Goal: Contribute content: Contribute content

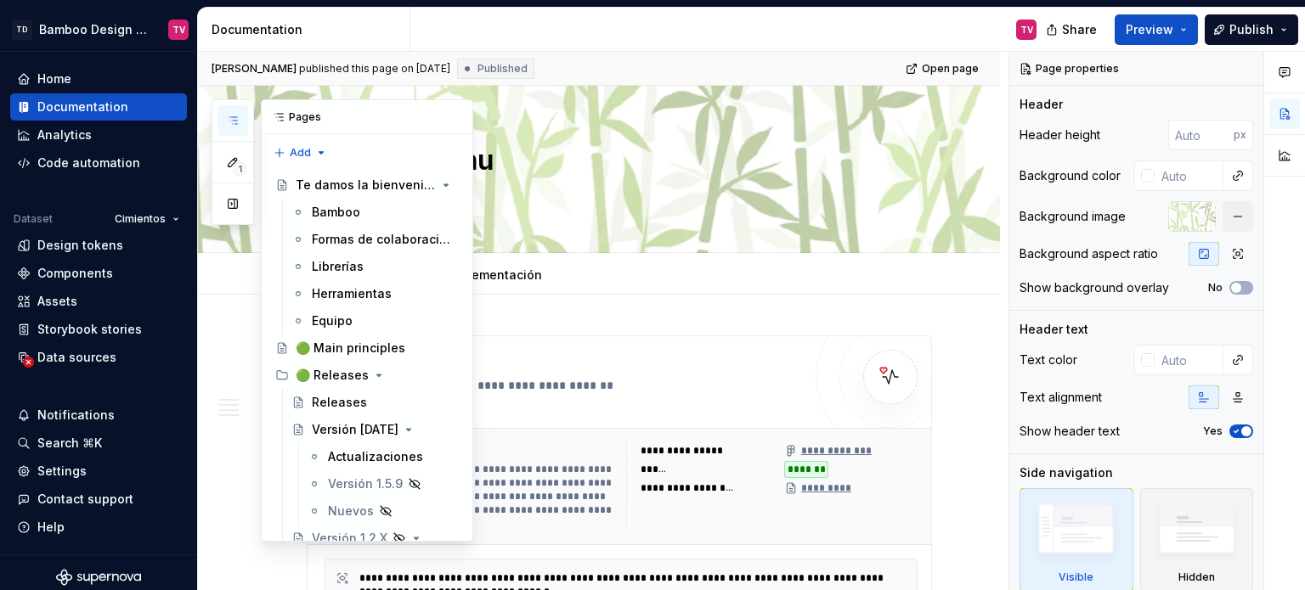
click at [231, 120] on icon "button" at bounding box center [233, 121] width 14 height 14
click at [227, 353] on div "1 Pages Add Accessibility guide for tree Page tree. Navigate the tree with the …" at bounding box center [343, 320] width 262 height 443
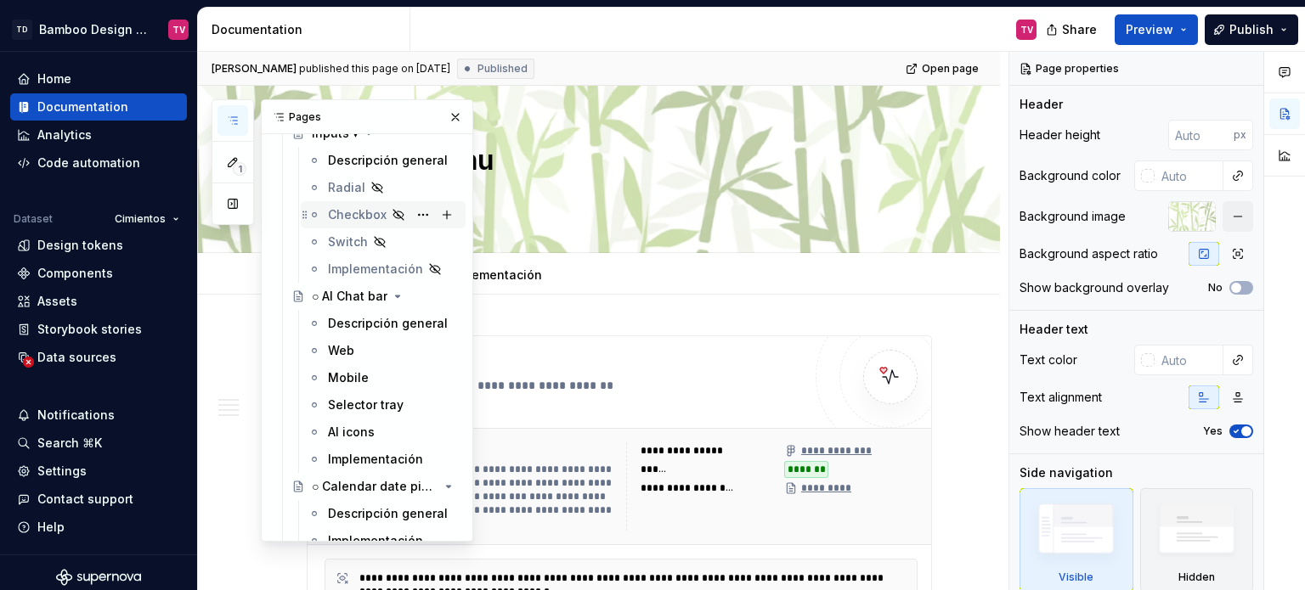
scroll to position [6457, 0]
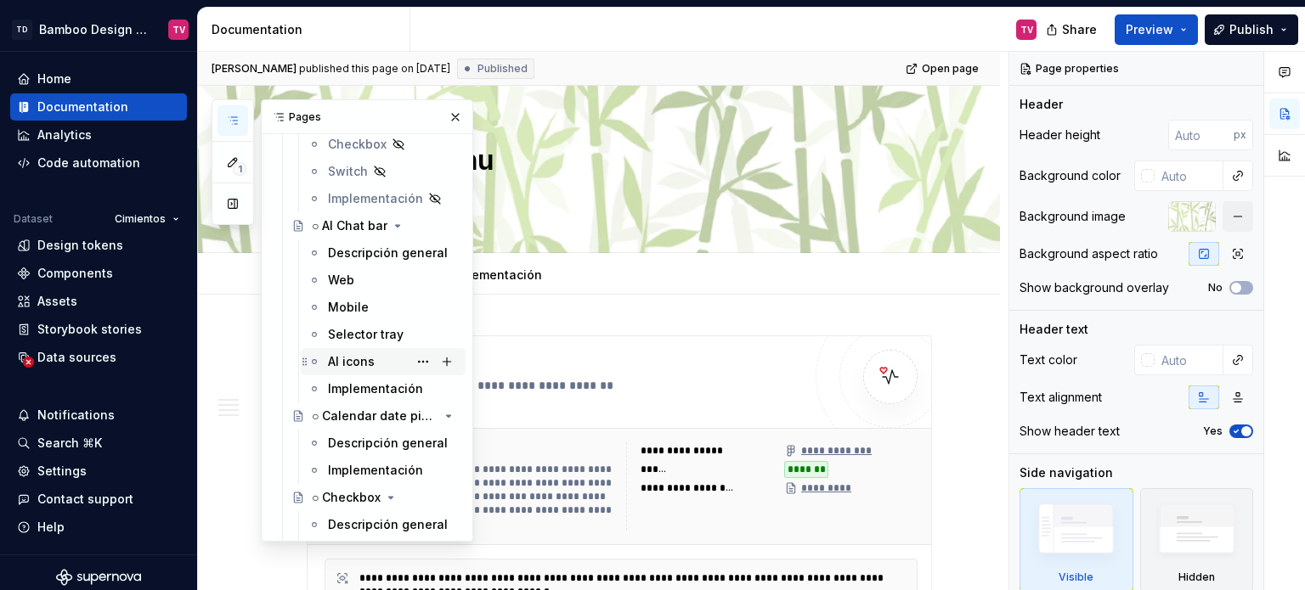
drag, startPoint x: 354, startPoint y: 261, endPoint x: 347, endPoint y: 356, distance: 95.4
click at [354, 261] on div "Descripción general" at bounding box center [393, 253] width 131 height 17
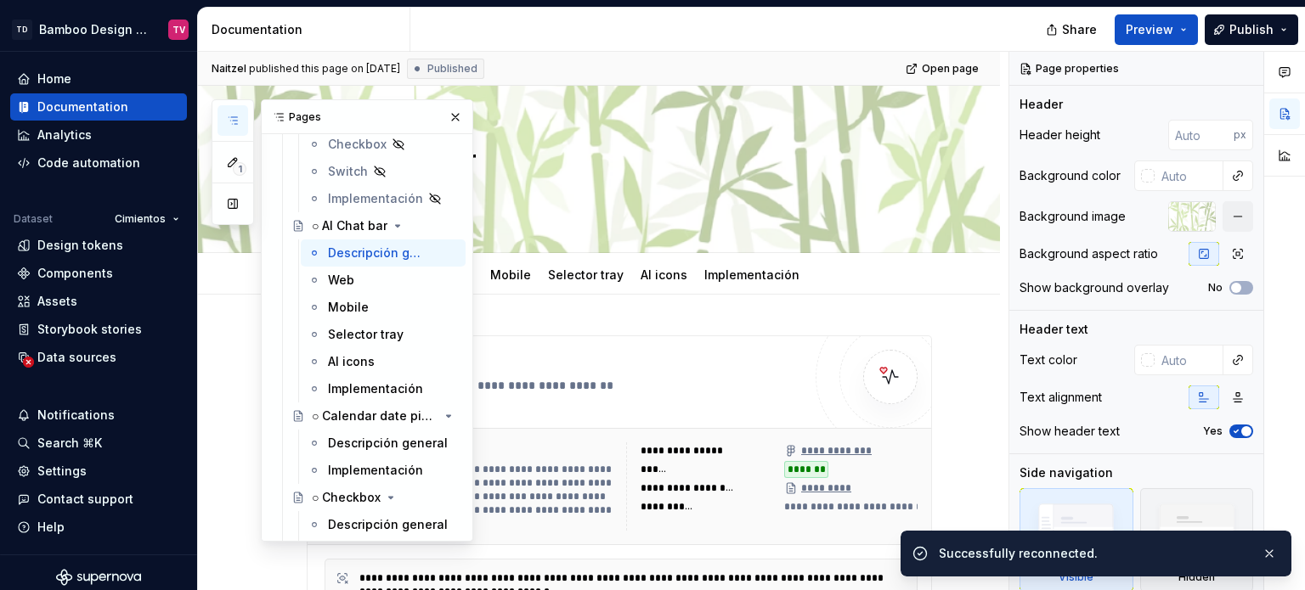
type textarea "*"
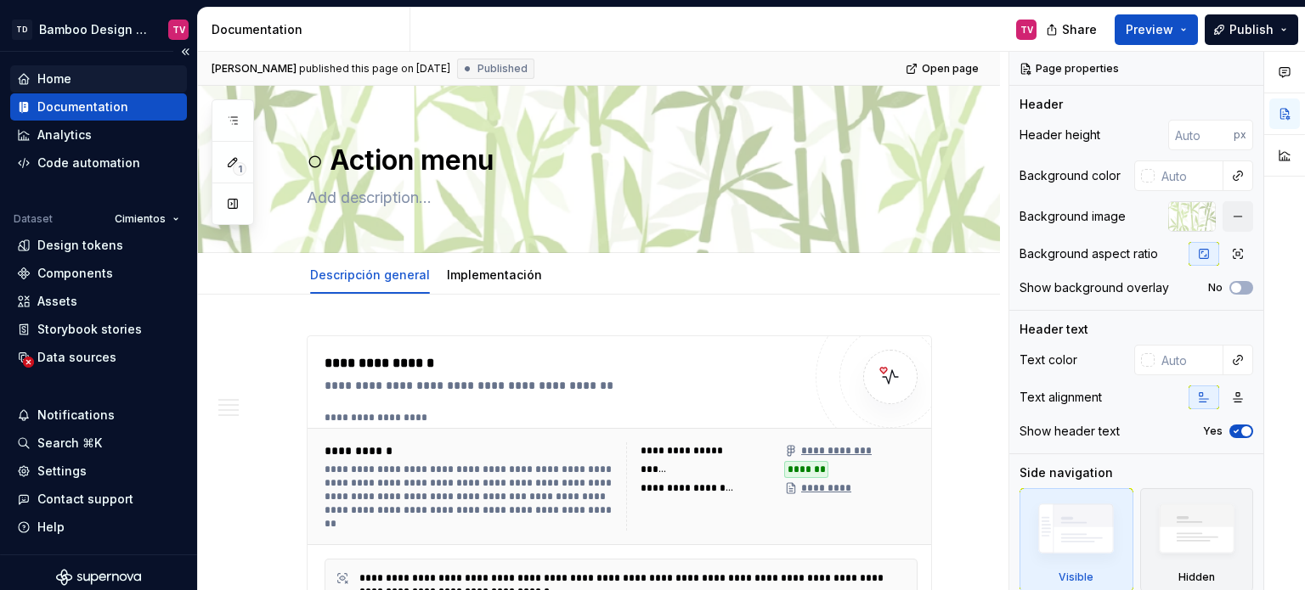
type textarea "*"
click at [104, 359] on div "Data sources" at bounding box center [76, 357] width 79 height 17
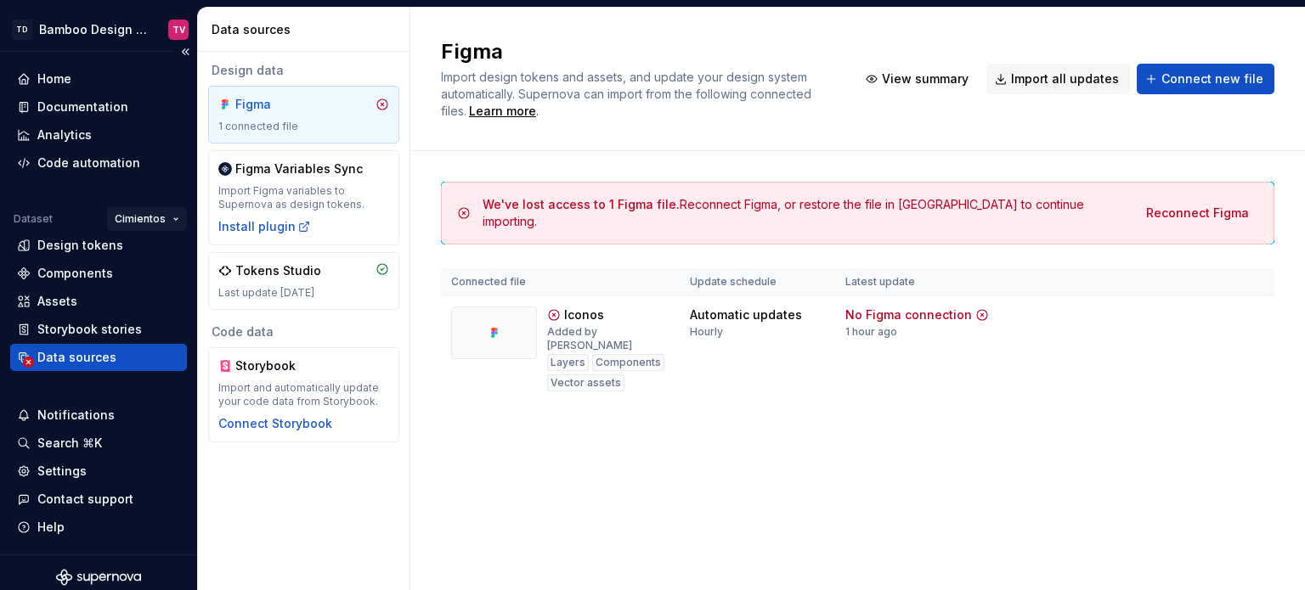
click at [168, 223] on html "TD Bamboo Design System TV Home Documentation Analytics Code automation Dataset…" at bounding box center [652, 295] width 1305 height 590
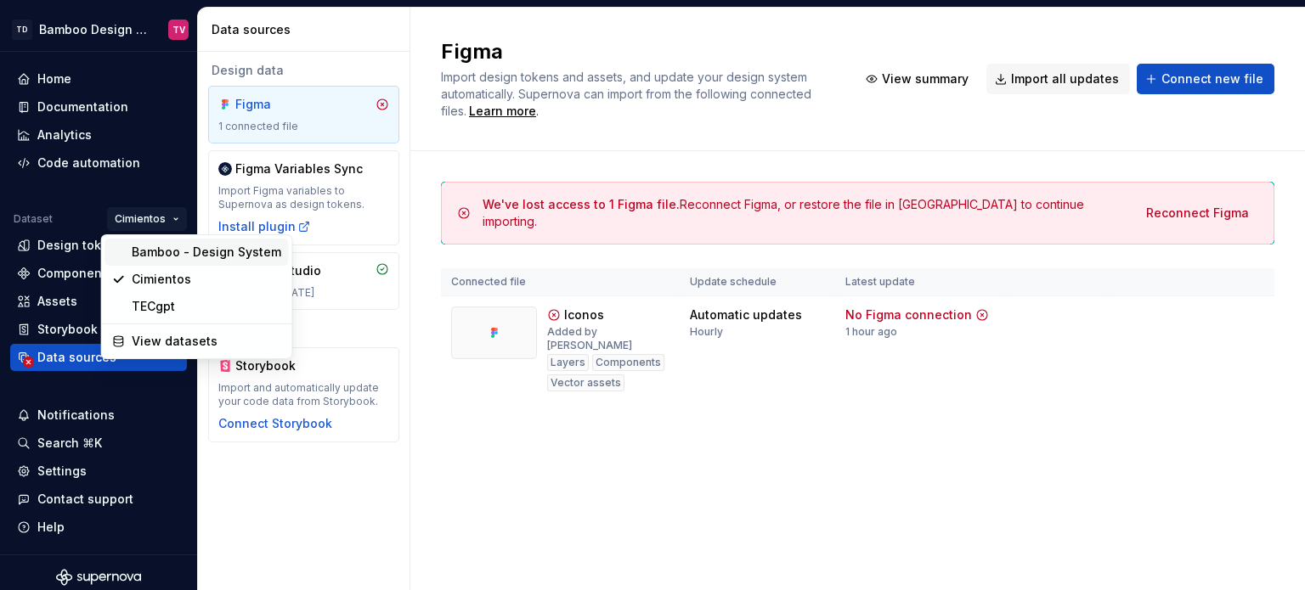
click at [165, 257] on div "Bamboo - Design System" at bounding box center [207, 252] width 150 height 17
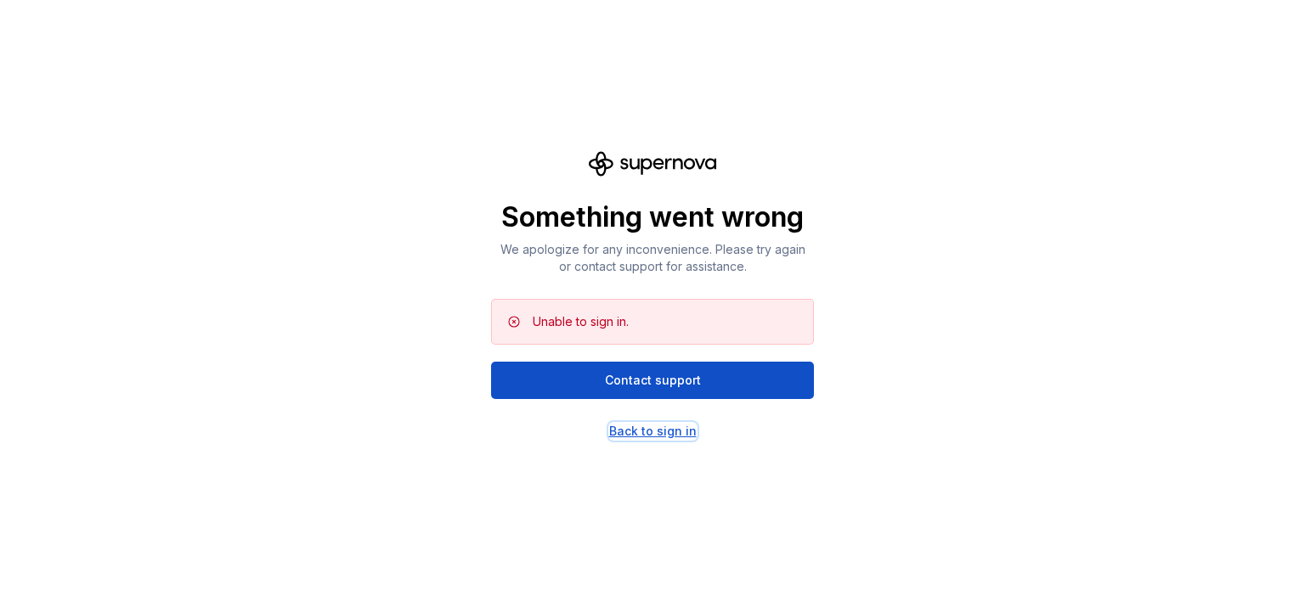
click at [617, 433] on div "Back to sign in" at bounding box center [653, 431] width 88 height 17
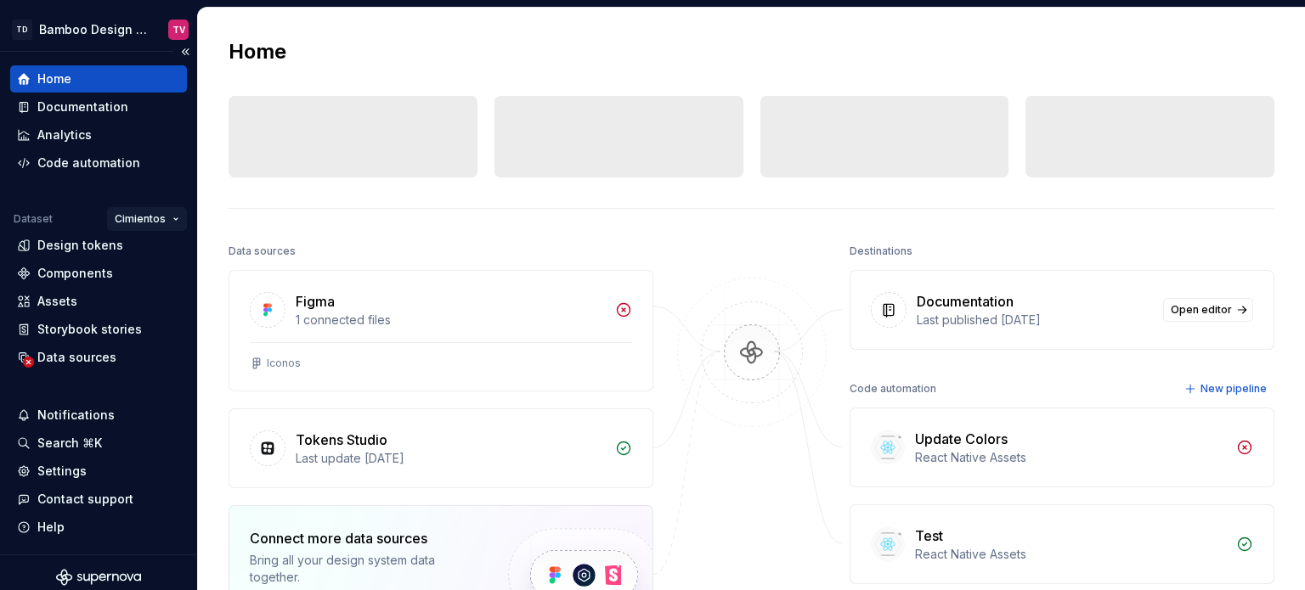
click at [165, 211] on html "TD Bamboo Design System TV Home Documentation Analytics Code automation Dataset…" at bounding box center [652, 295] width 1305 height 590
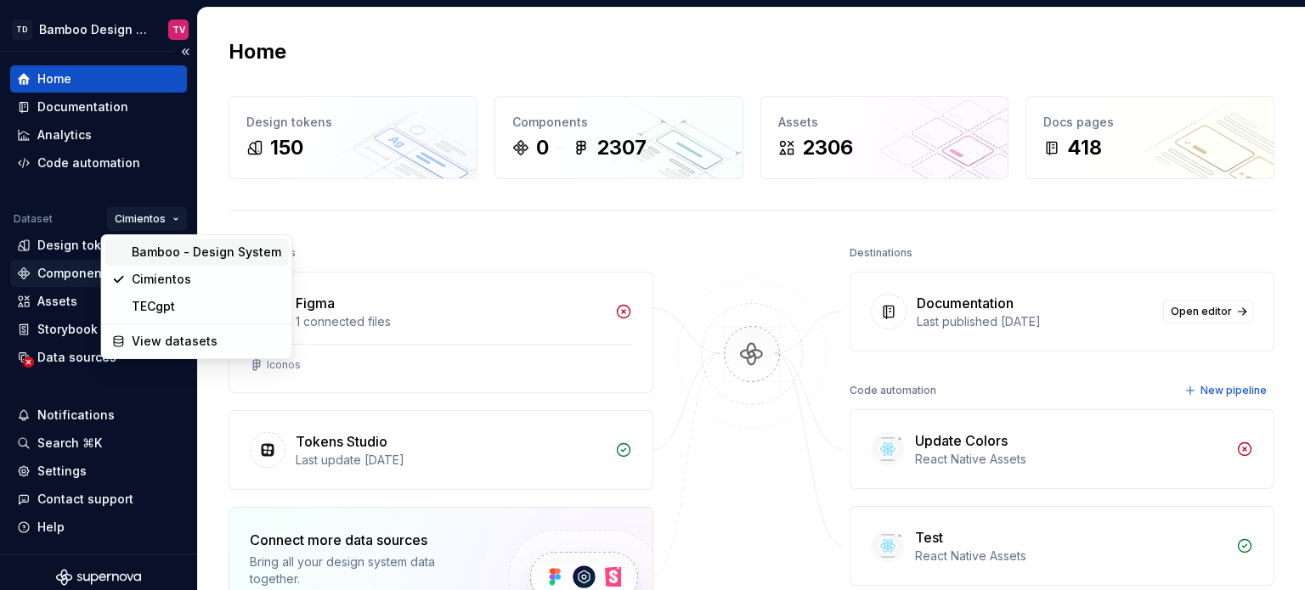
click at [160, 259] on div "Bamboo - Design System" at bounding box center [207, 252] width 150 height 17
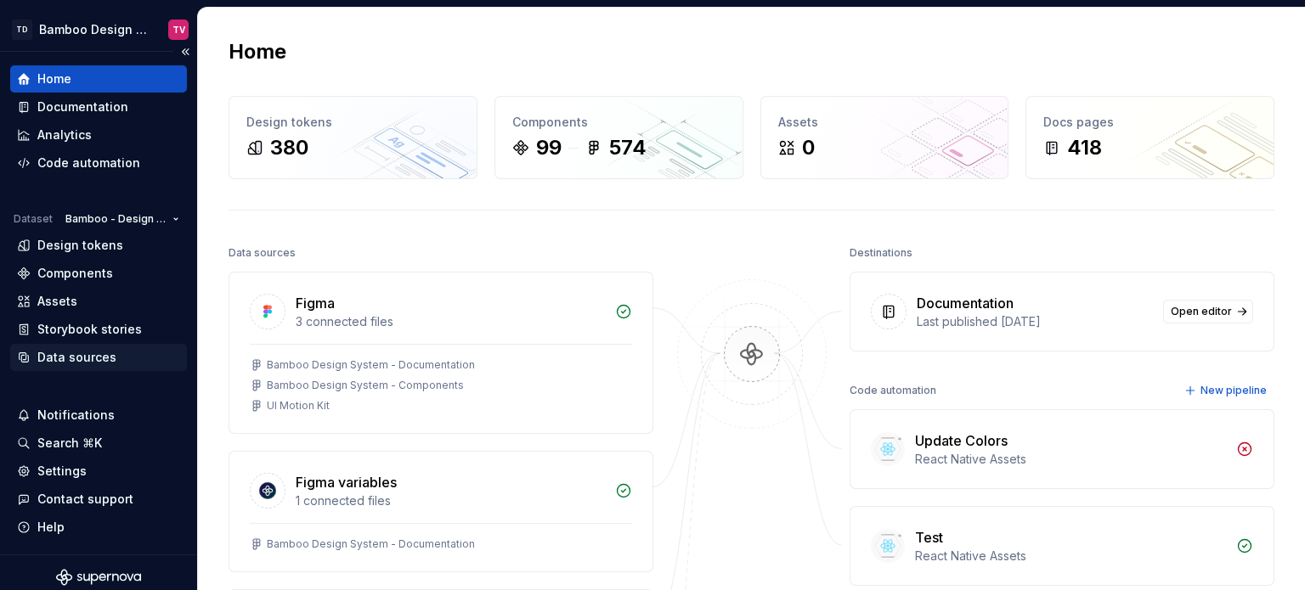
click at [110, 364] on div "Data sources" at bounding box center [76, 357] width 79 height 17
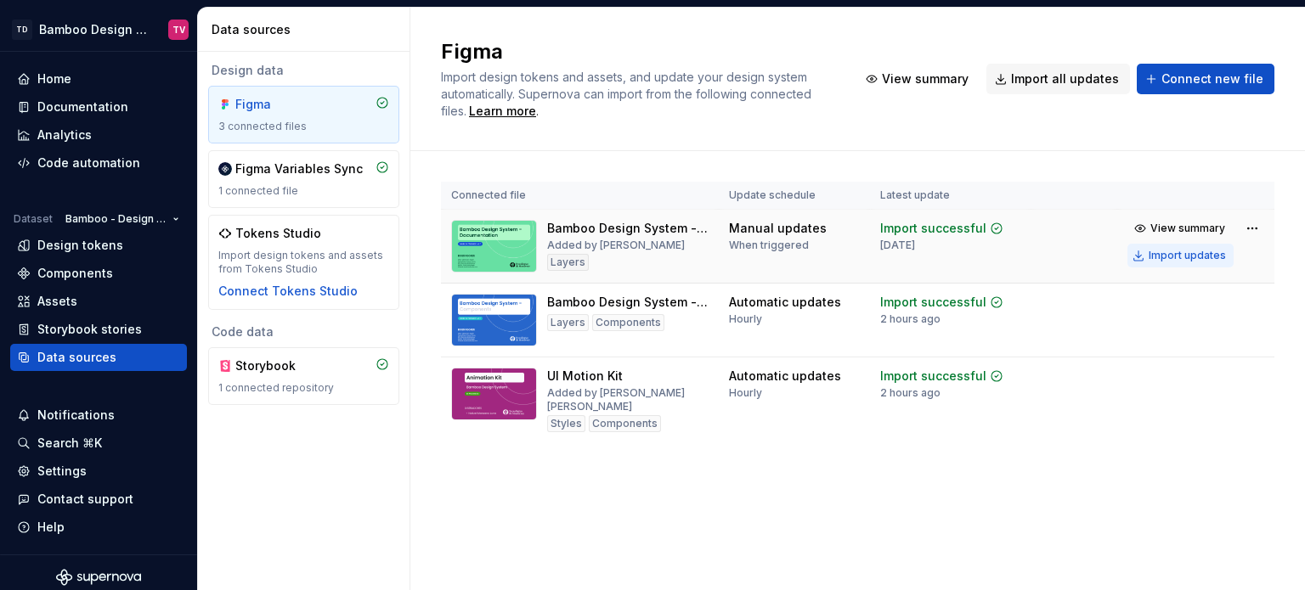
click at [1168, 251] on div "Import updates" at bounding box center [1187, 256] width 77 height 14
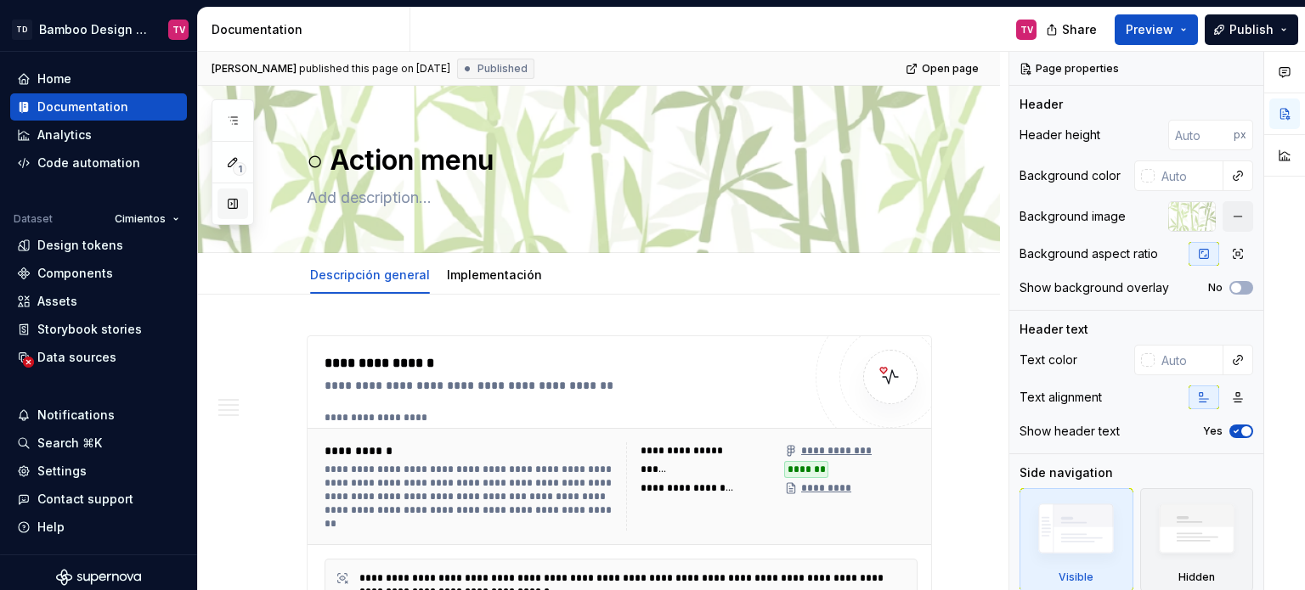
click at [226, 121] on icon "button" at bounding box center [233, 121] width 14 height 14
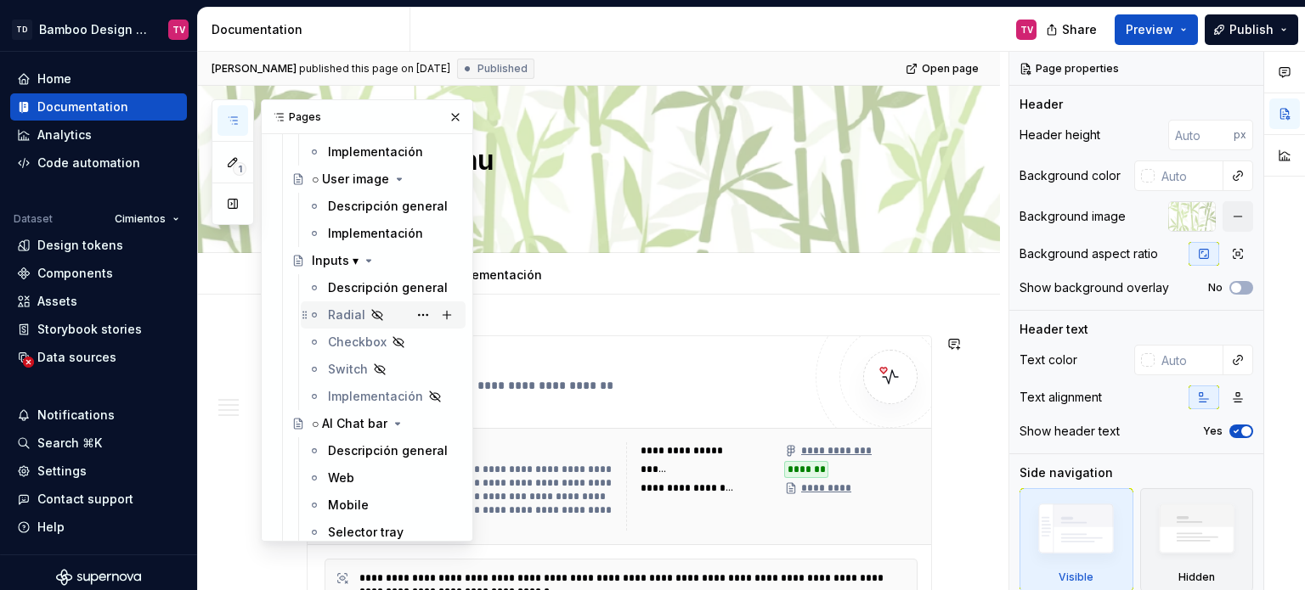
scroll to position [6287, 0]
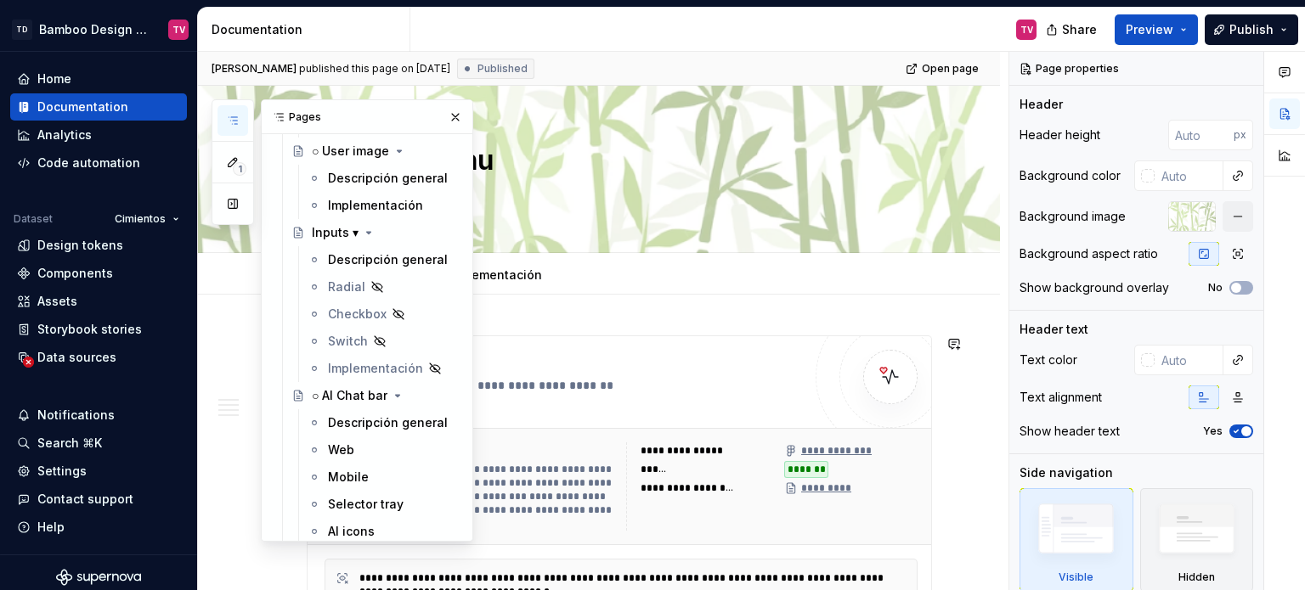
click at [340, 422] on div "Descripción general" at bounding box center [388, 423] width 120 height 17
click at [341, 422] on div "Descripción general" at bounding box center [388, 423] width 120 height 17
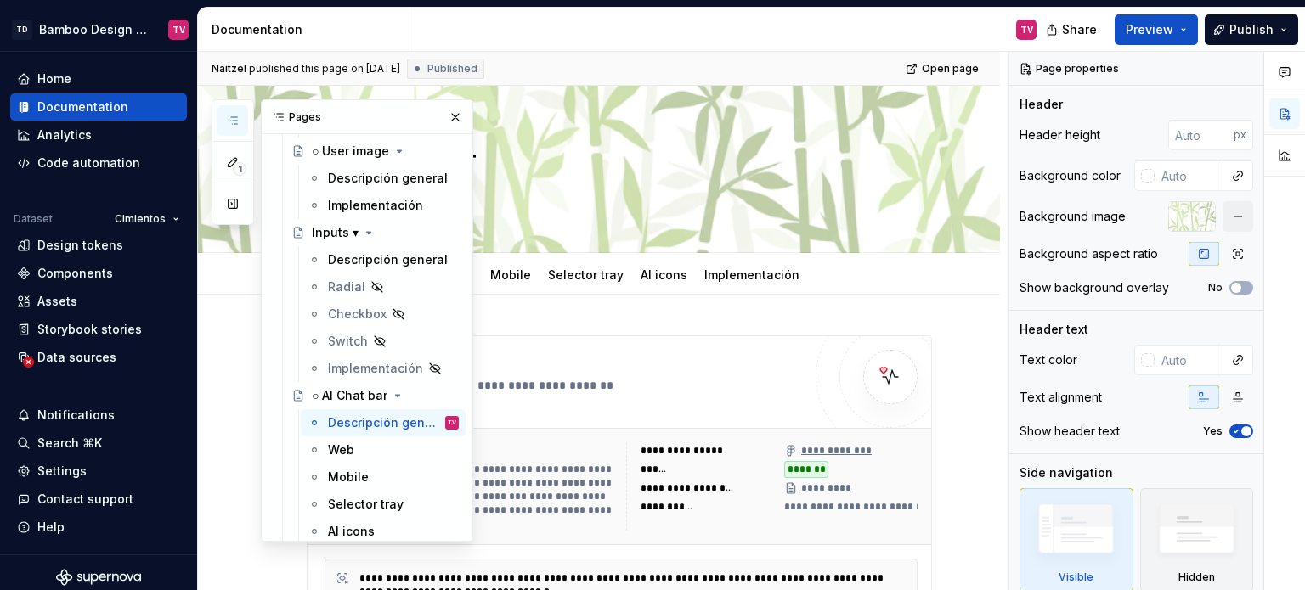
click at [444, 115] on button "button" at bounding box center [455, 117] width 24 height 24
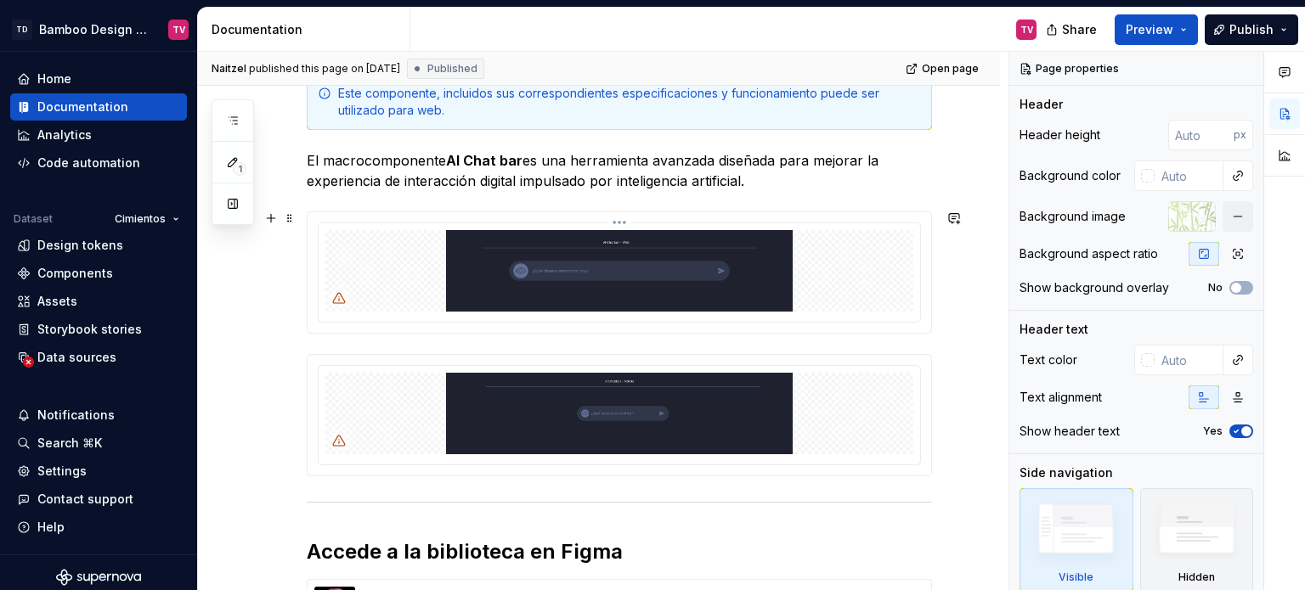
scroll to position [680, 0]
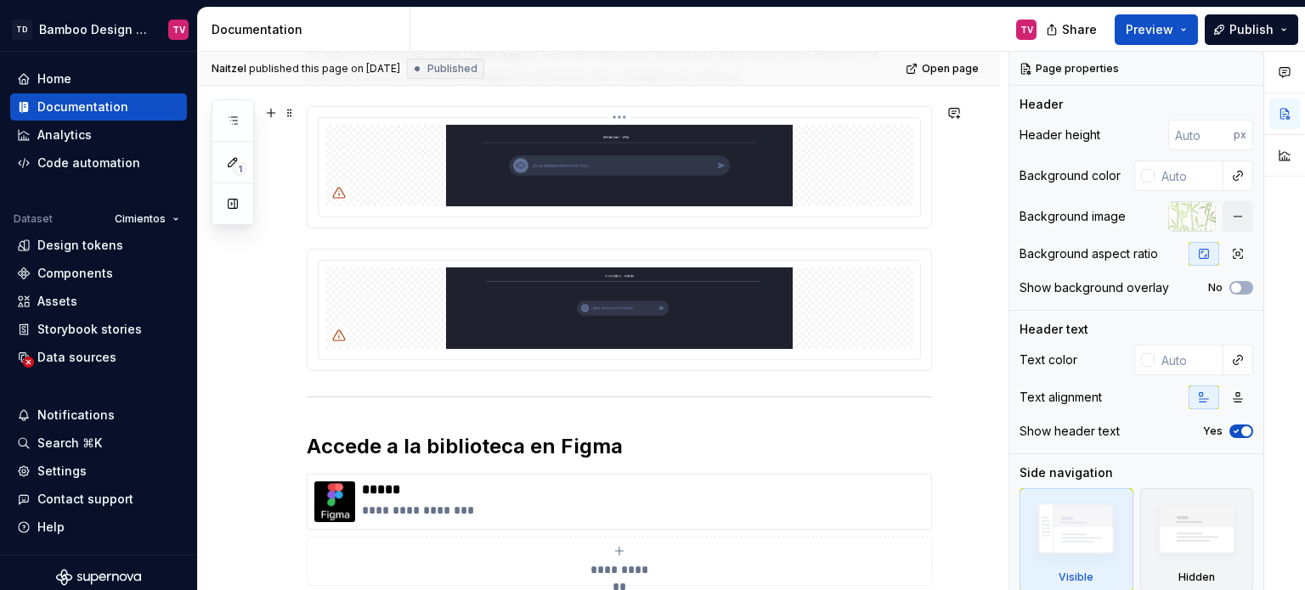
click at [568, 186] on img at bounding box center [619, 166] width 588 height 82
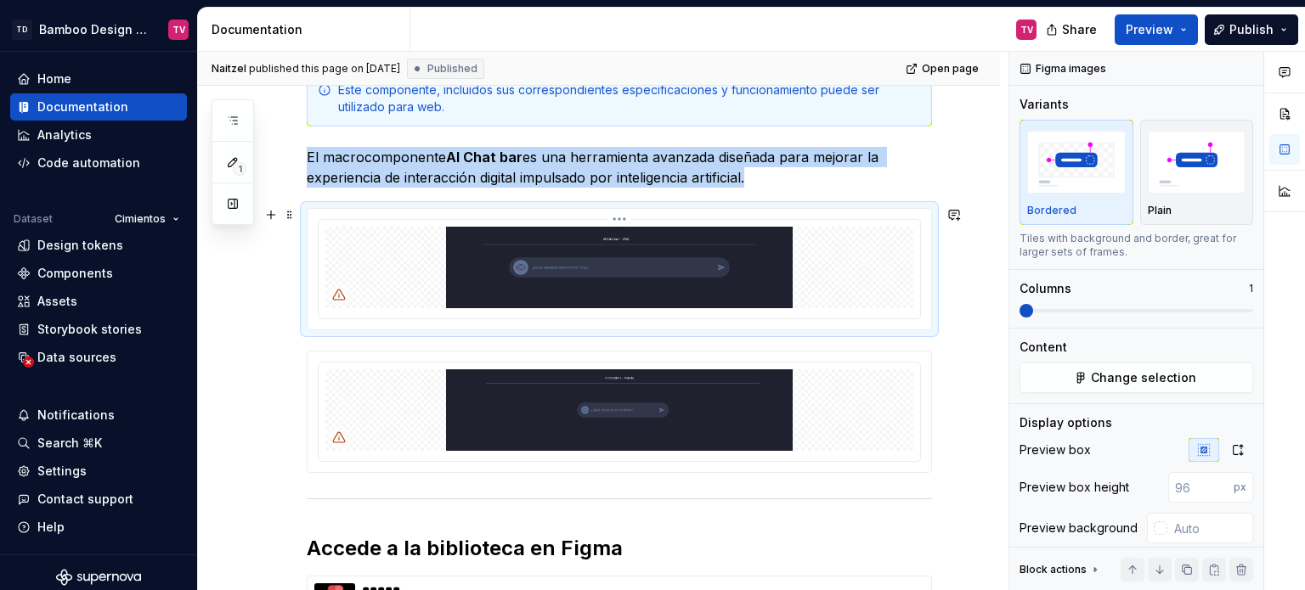
scroll to position [510, 0]
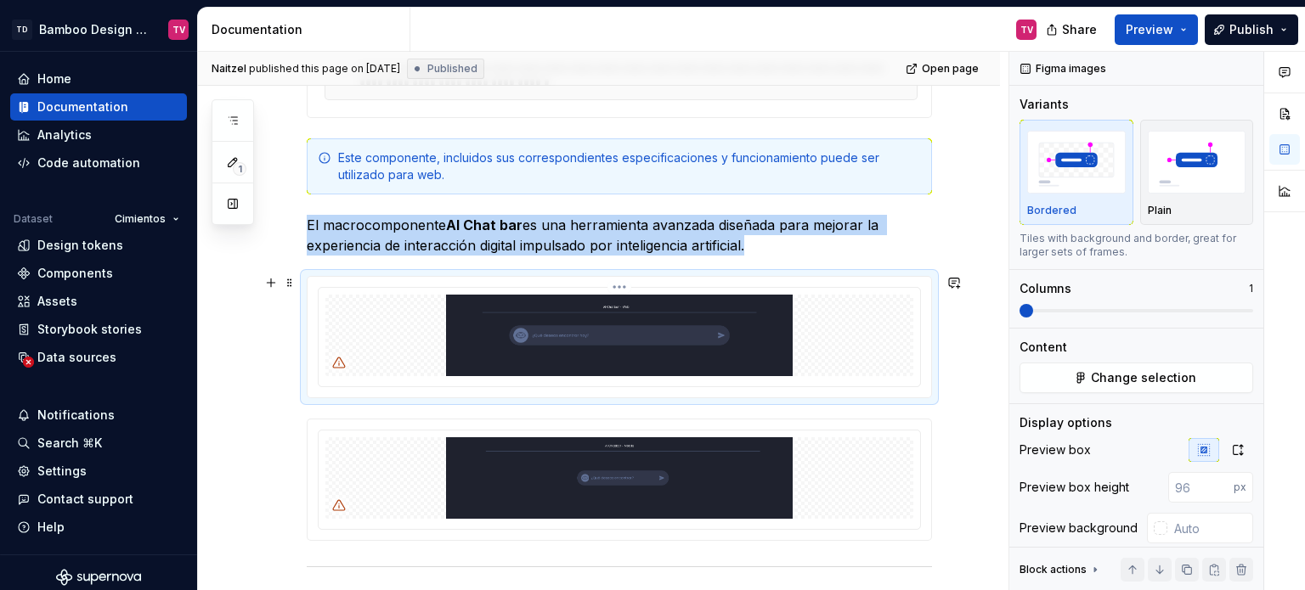
click at [622, 281] on html "TD Bamboo Design System TV Home Documentation Analytics Code automation Dataset…" at bounding box center [652, 295] width 1305 height 590
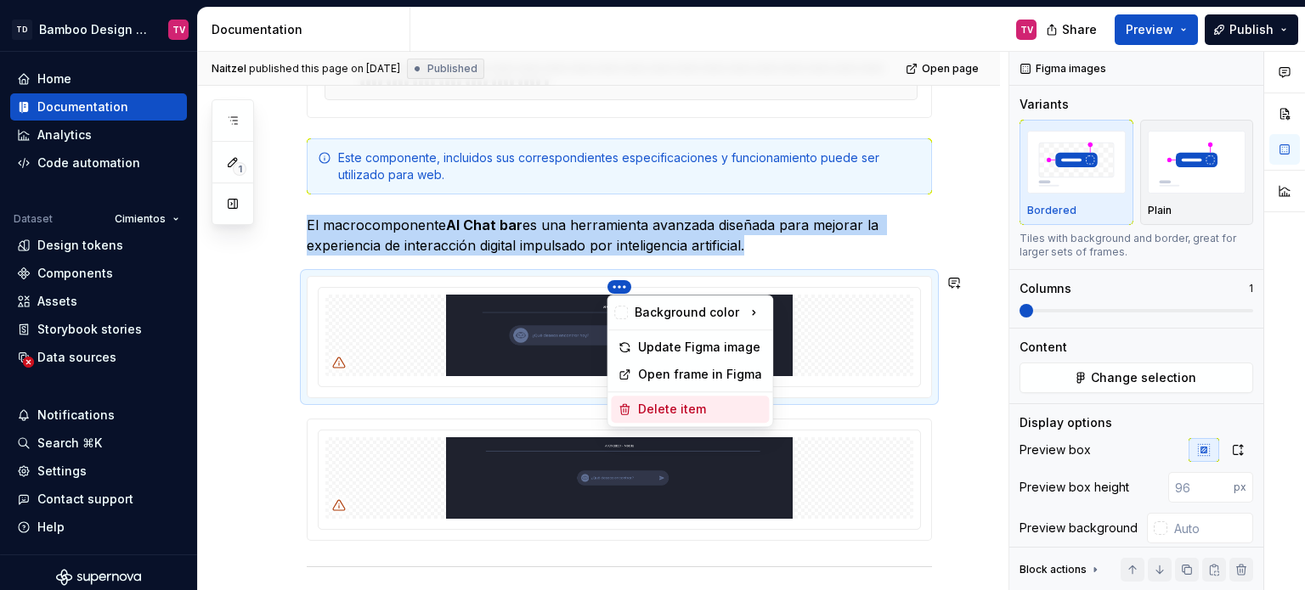
click at [646, 406] on div "Delete item" at bounding box center [700, 409] width 124 height 17
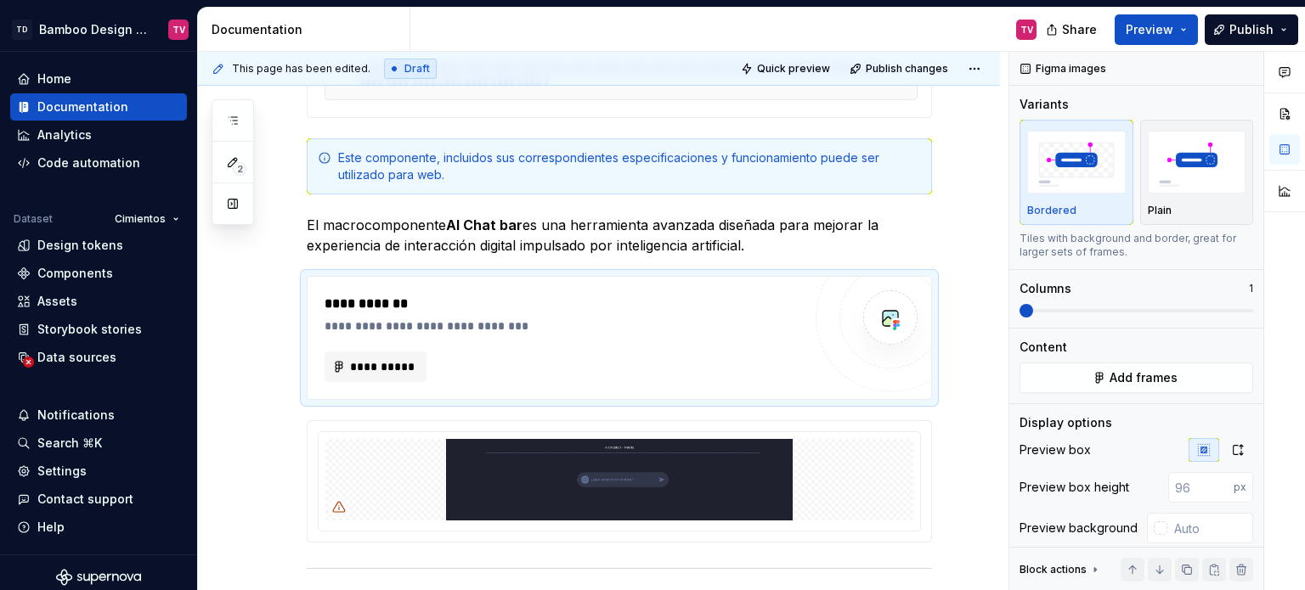
type textarea "*"
click at [635, 279] on div "**********" at bounding box center [620, 338] width 624 height 122
click at [737, 358] on div "**********" at bounding box center [563, 367] width 477 height 31
click at [1080, 367] on button "Add frames" at bounding box center [1136, 378] width 234 height 31
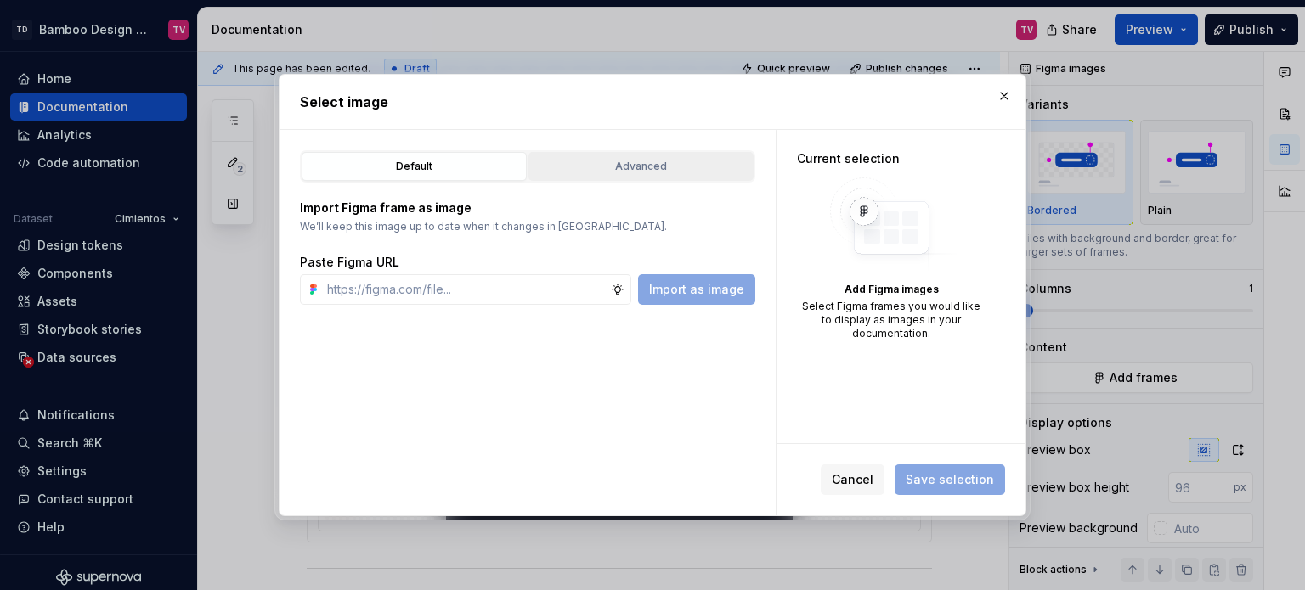
click at [686, 172] on div "Advanced" at bounding box center [640, 166] width 213 height 17
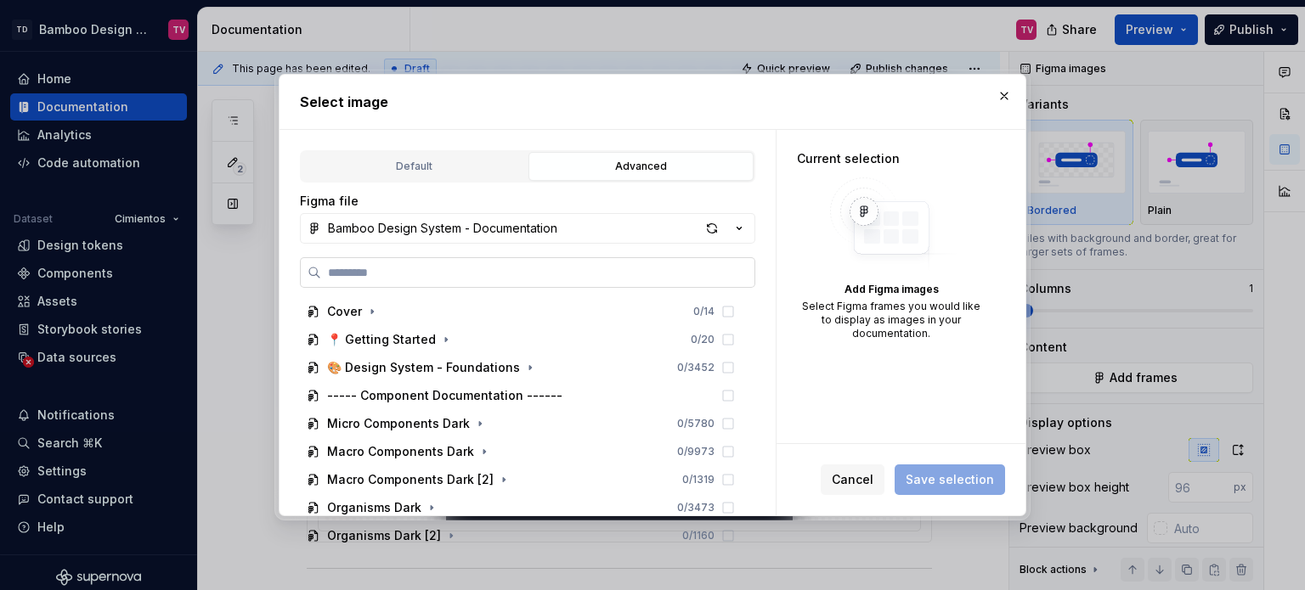
click at [428, 276] on input "search" at bounding box center [537, 272] width 433 height 17
type input "**********"
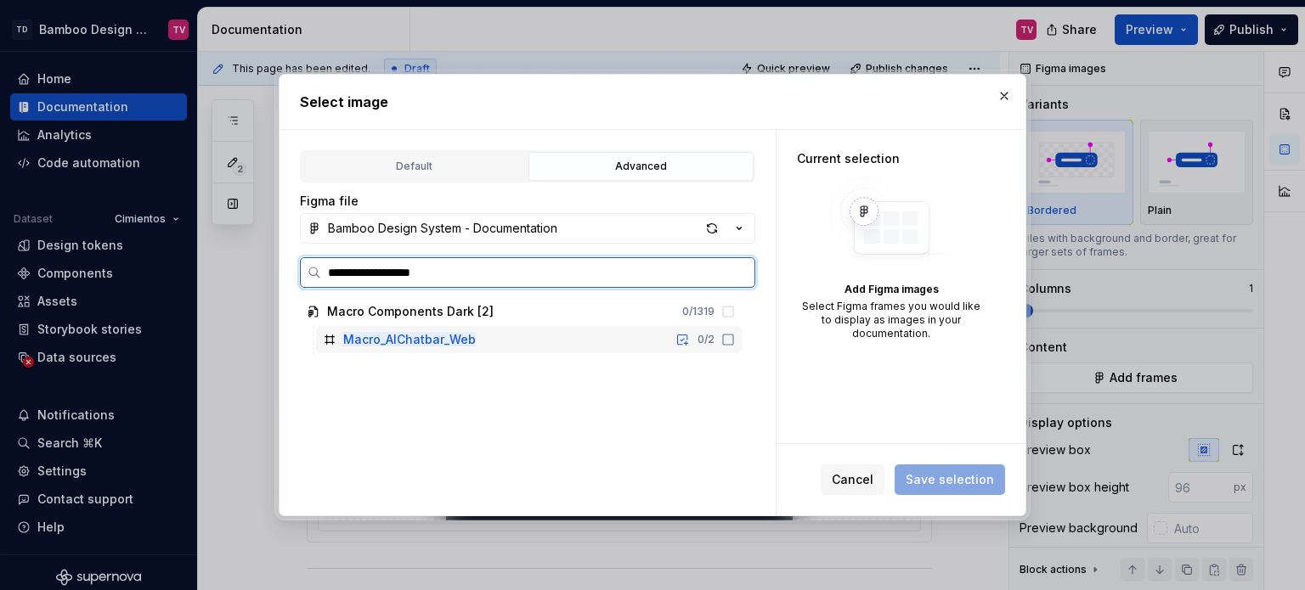
click at [726, 339] on icon at bounding box center [728, 340] width 14 height 14
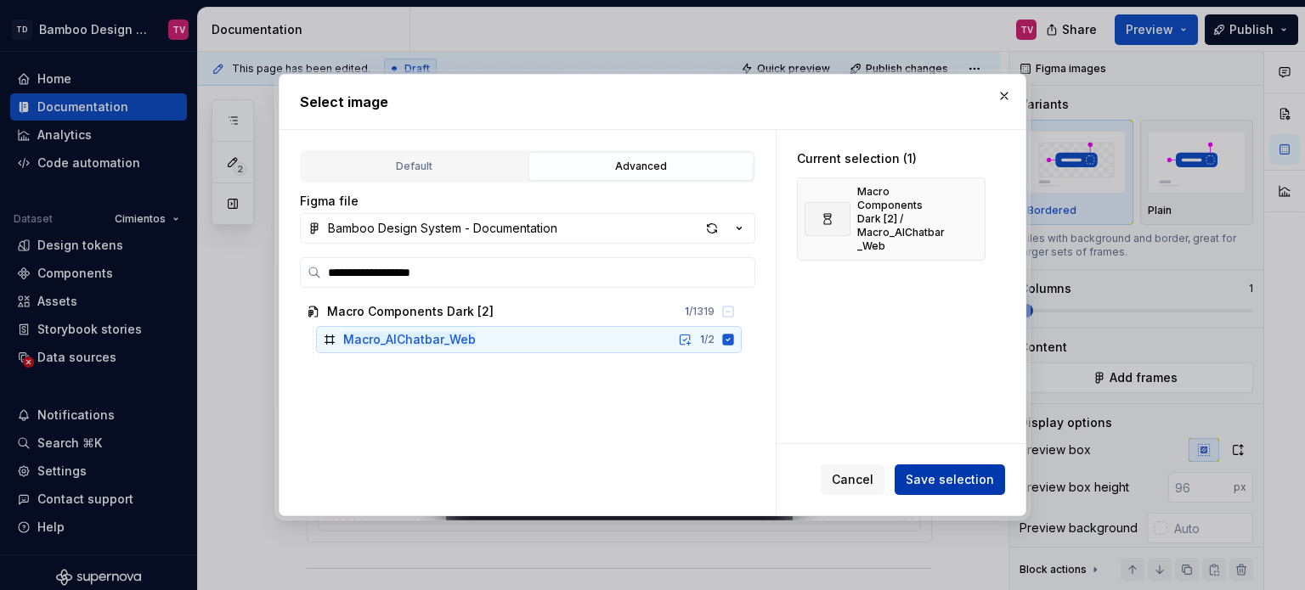
click at [938, 472] on span "Save selection" at bounding box center [950, 480] width 88 height 17
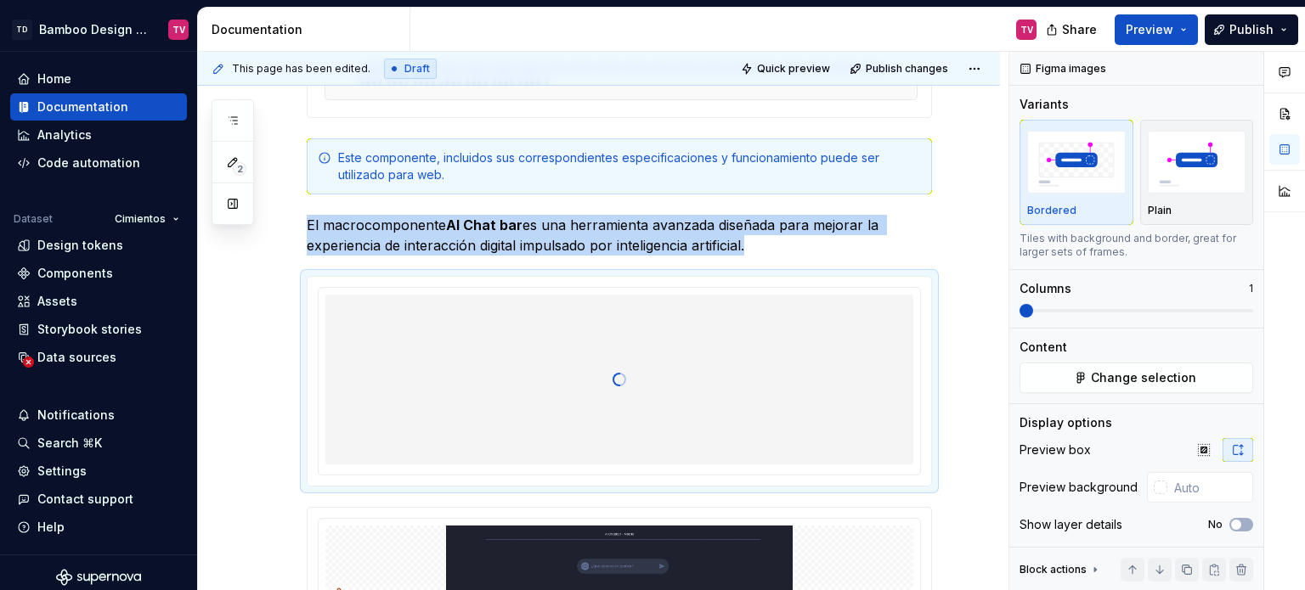
type textarea "*"
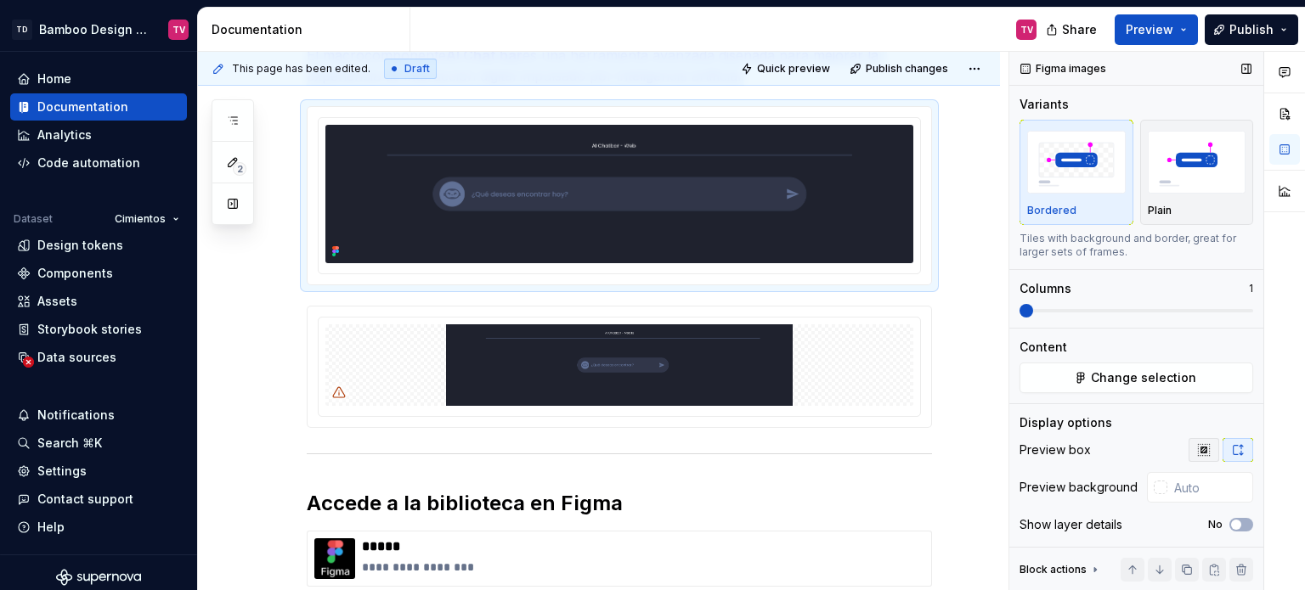
click at [1198, 451] on icon "button" at bounding box center [1203, 449] width 11 height 11
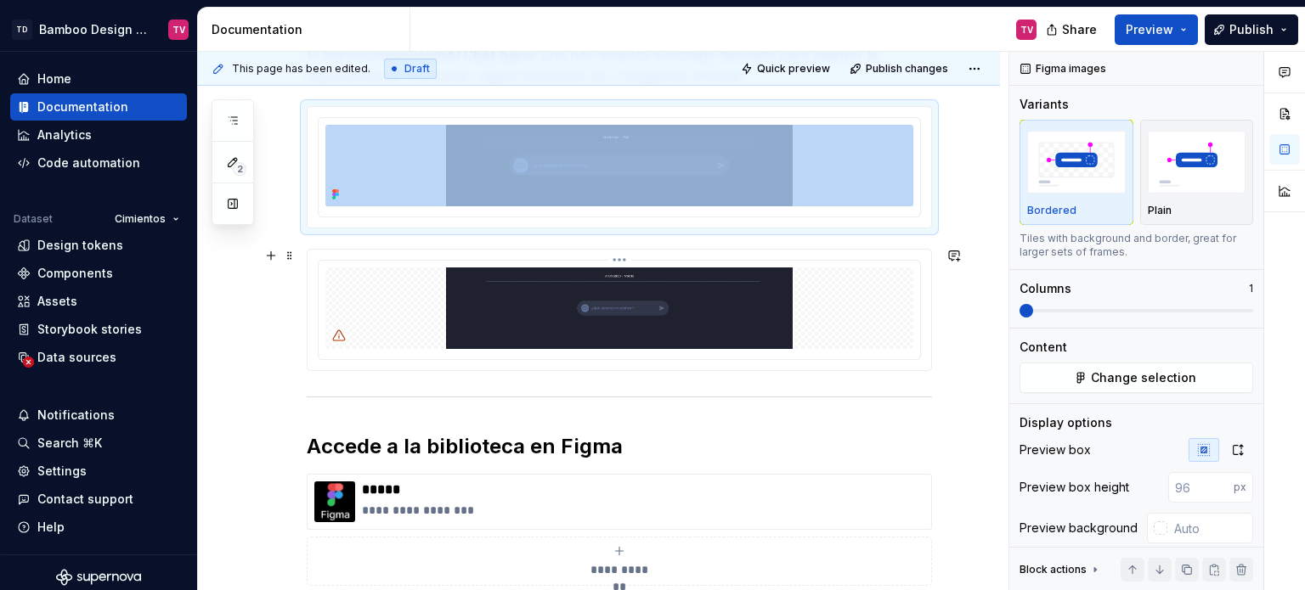
click at [697, 294] on img at bounding box center [619, 309] width 588 height 82
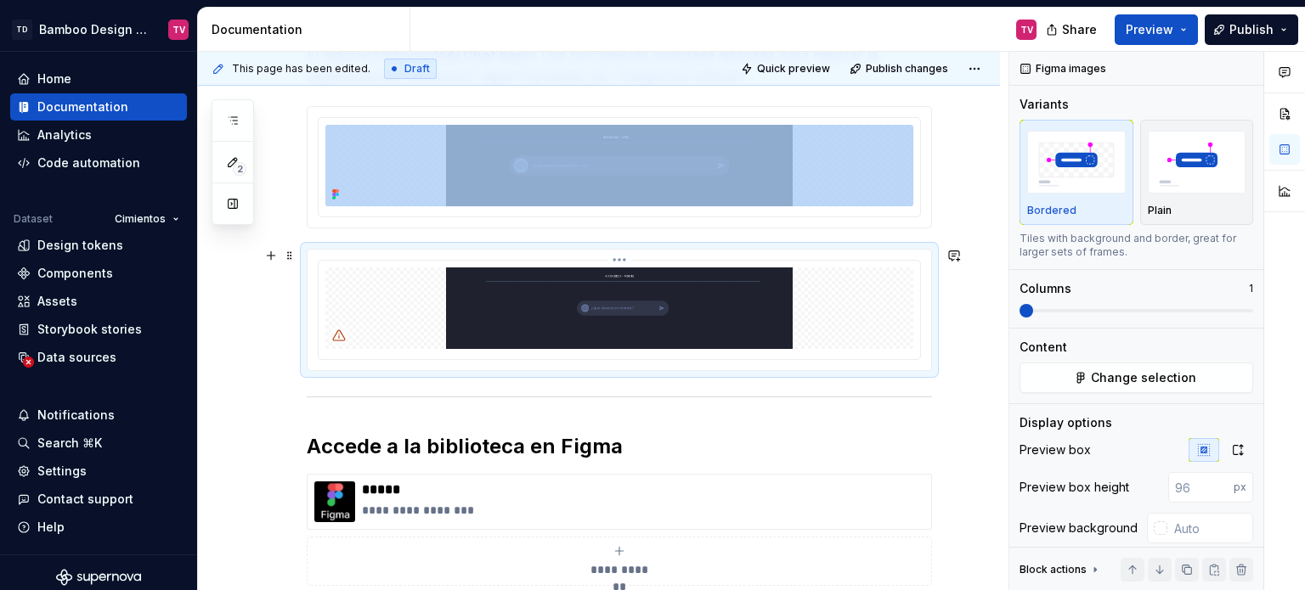
click at [717, 293] on img at bounding box center [619, 309] width 588 height 82
click at [621, 257] on html "TD Bamboo Design System TV Home Documentation Analytics Code automation Dataset…" at bounding box center [652, 295] width 1305 height 590
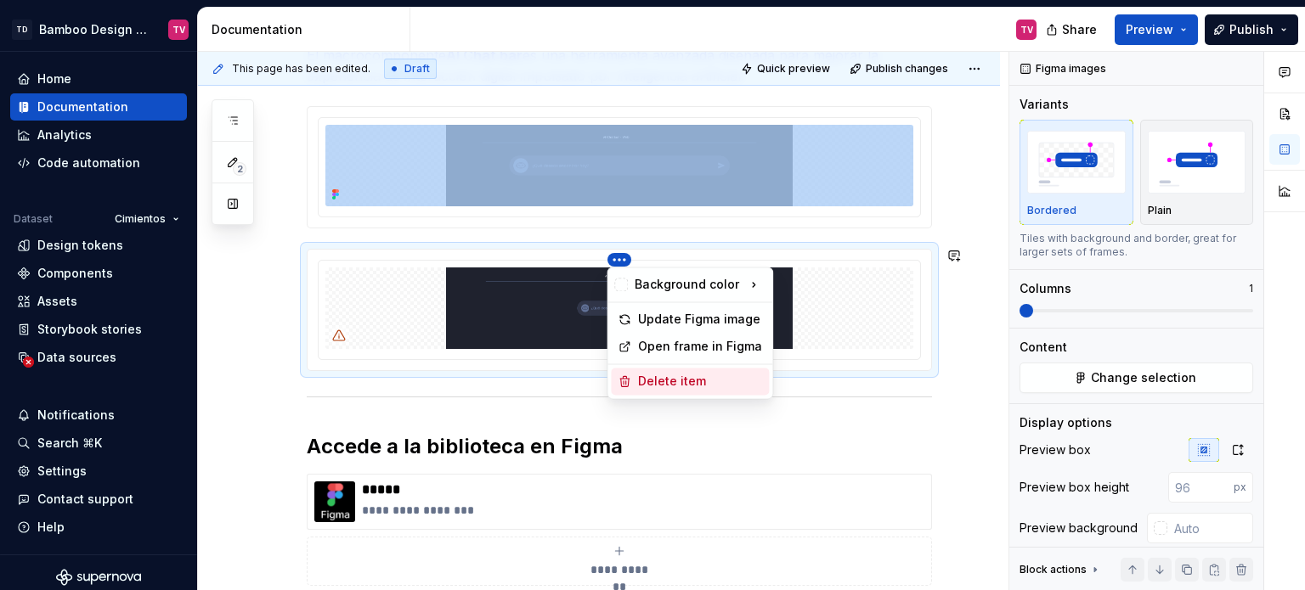
click at [659, 383] on div "Delete item" at bounding box center [700, 381] width 124 height 17
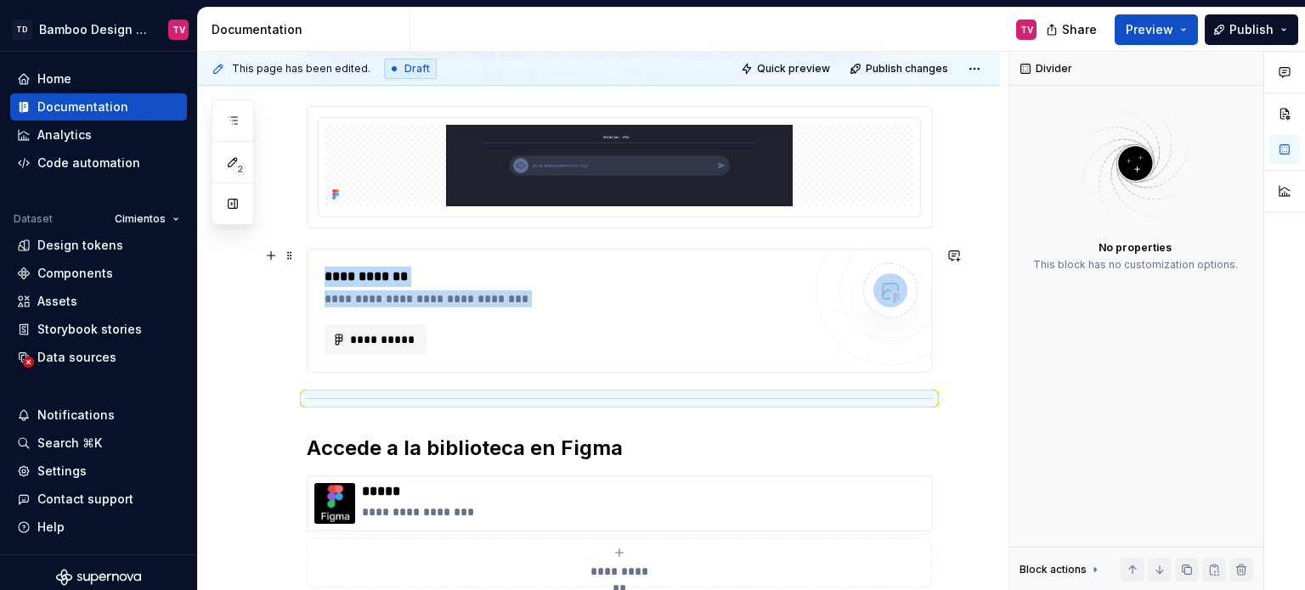
click at [773, 325] on div "**********" at bounding box center [563, 340] width 477 height 31
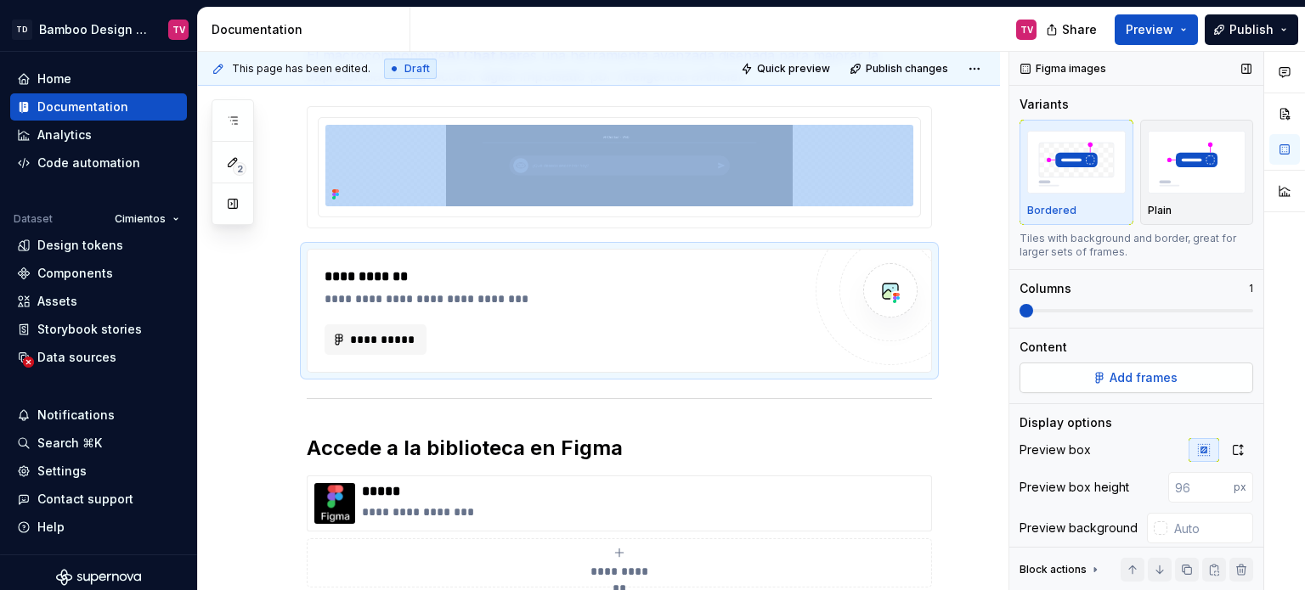
click at [1111, 384] on span "Add frames" at bounding box center [1144, 378] width 68 height 17
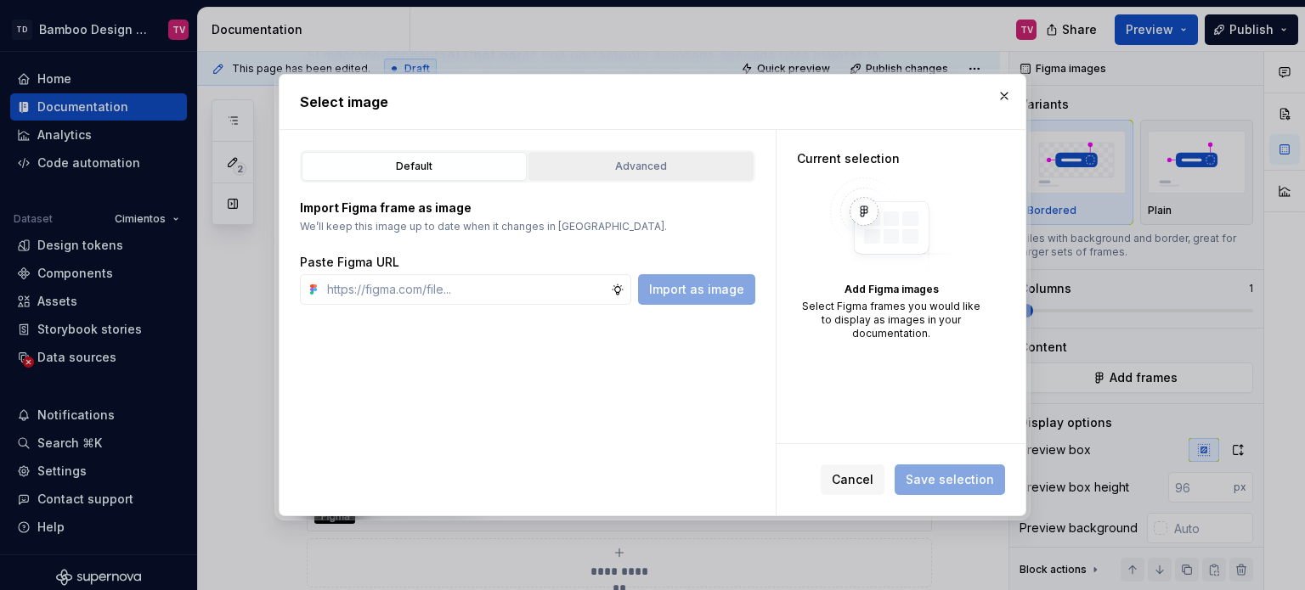
drag, startPoint x: 642, startPoint y: 169, endPoint x: 624, endPoint y: 162, distance: 19.1
click at [643, 163] on div "Advanced" at bounding box center [640, 166] width 213 height 17
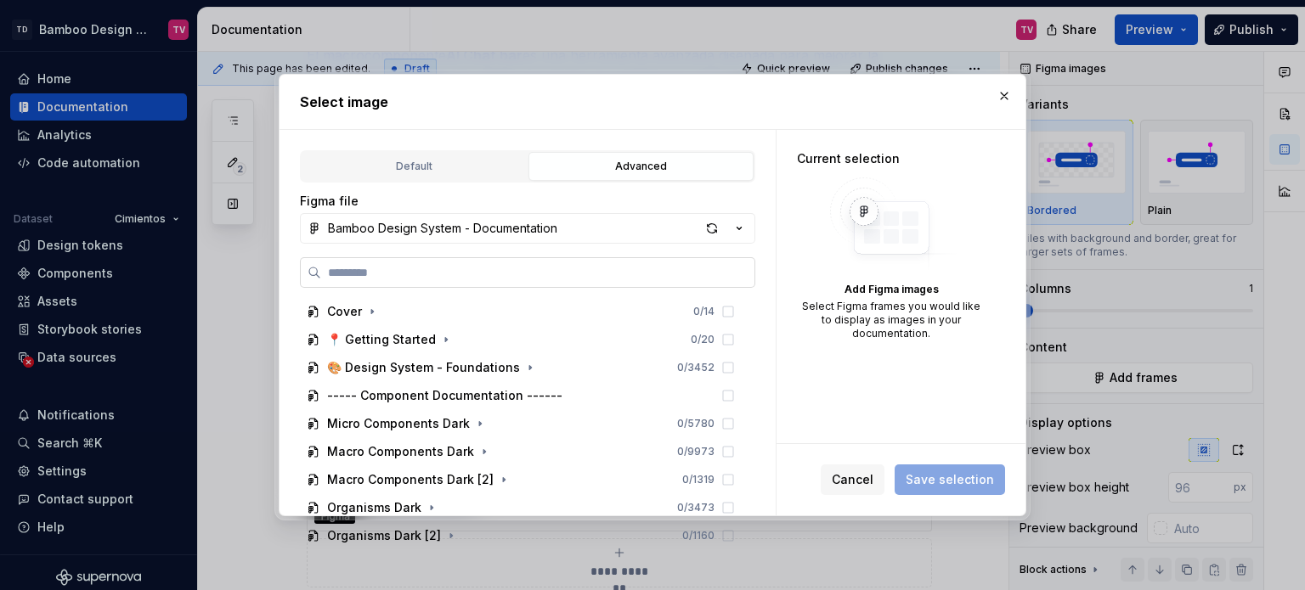
paste input "**********"
type input "**********"
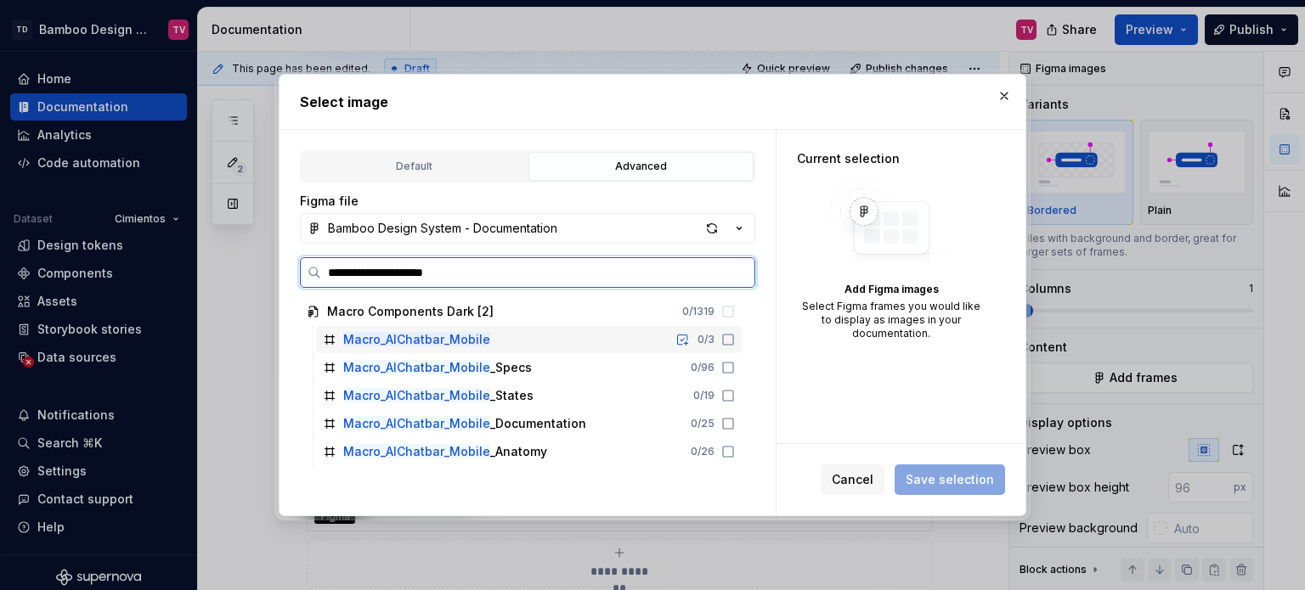
click at [730, 336] on icon at bounding box center [728, 340] width 14 height 14
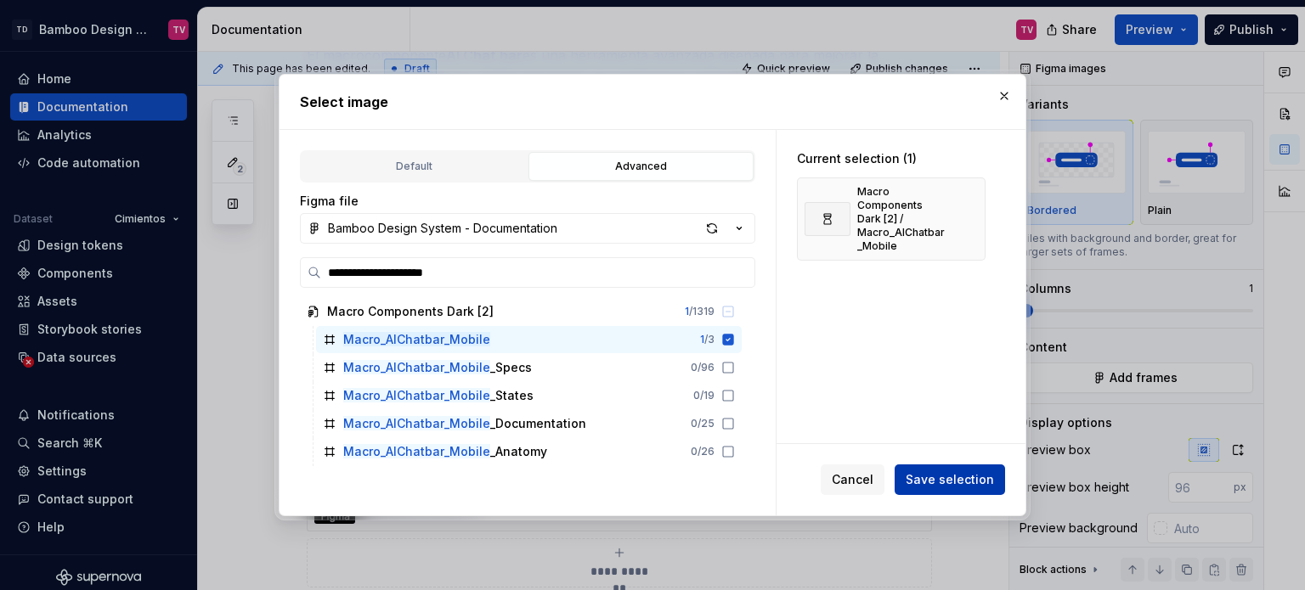
click at [934, 487] on span "Save selection" at bounding box center [950, 480] width 88 height 17
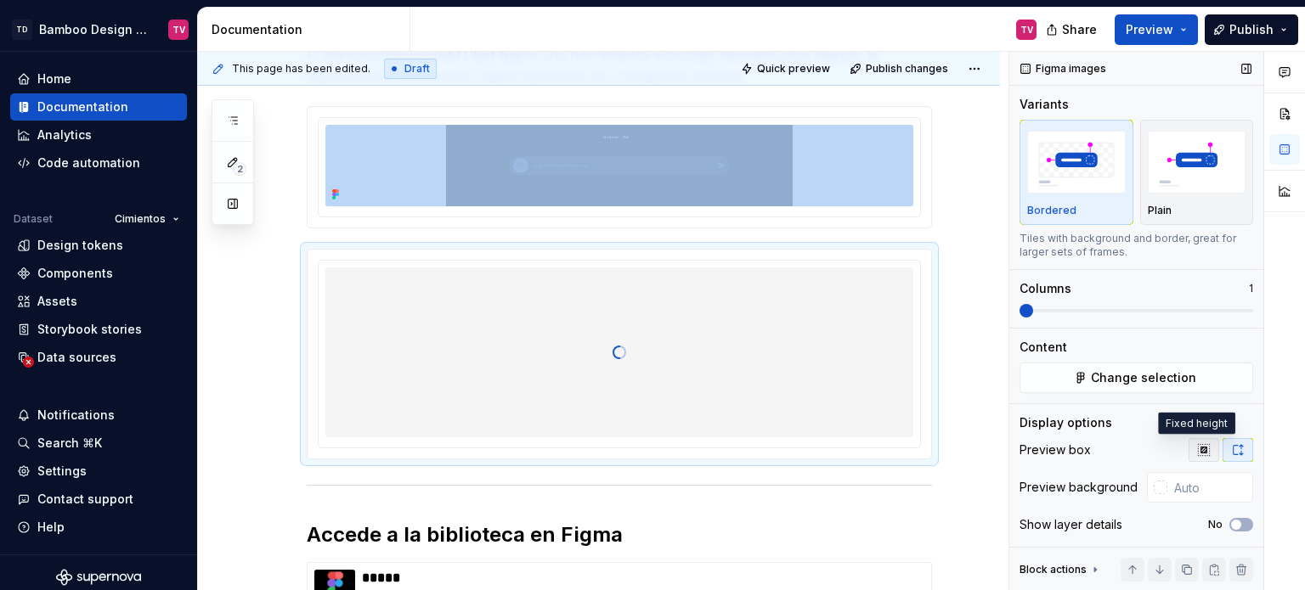
click at [1199, 456] on button "button" at bounding box center [1204, 450] width 31 height 24
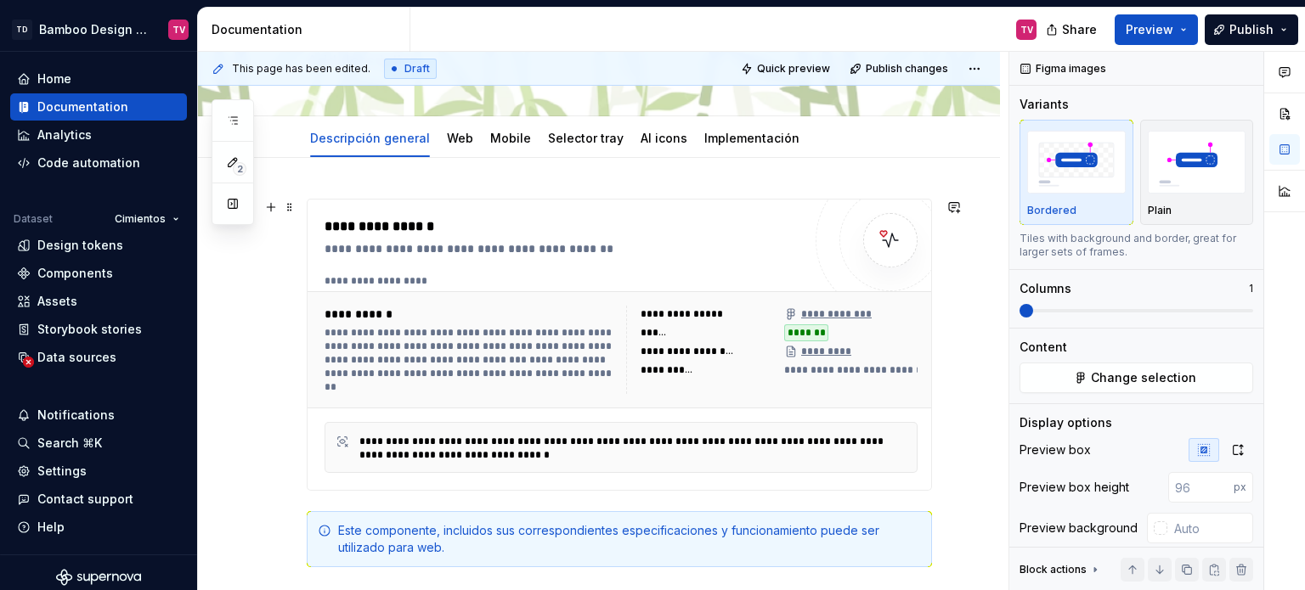
scroll to position [0, 0]
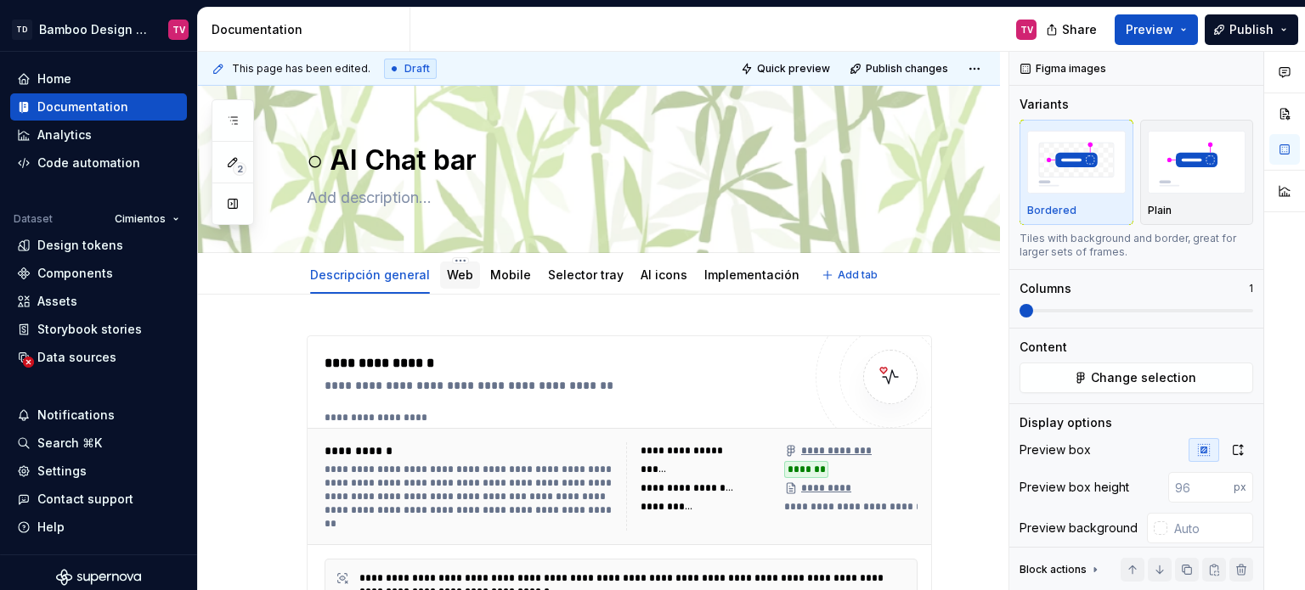
click at [461, 272] on link "Web" at bounding box center [460, 275] width 26 height 14
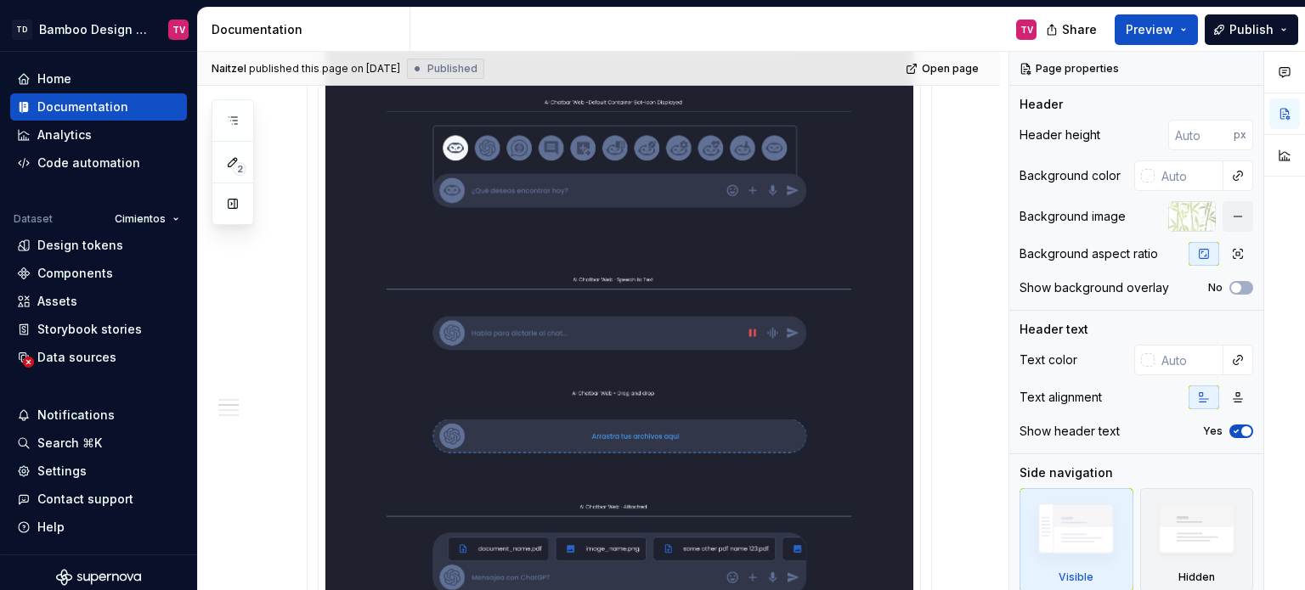
scroll to position [1104, 0]
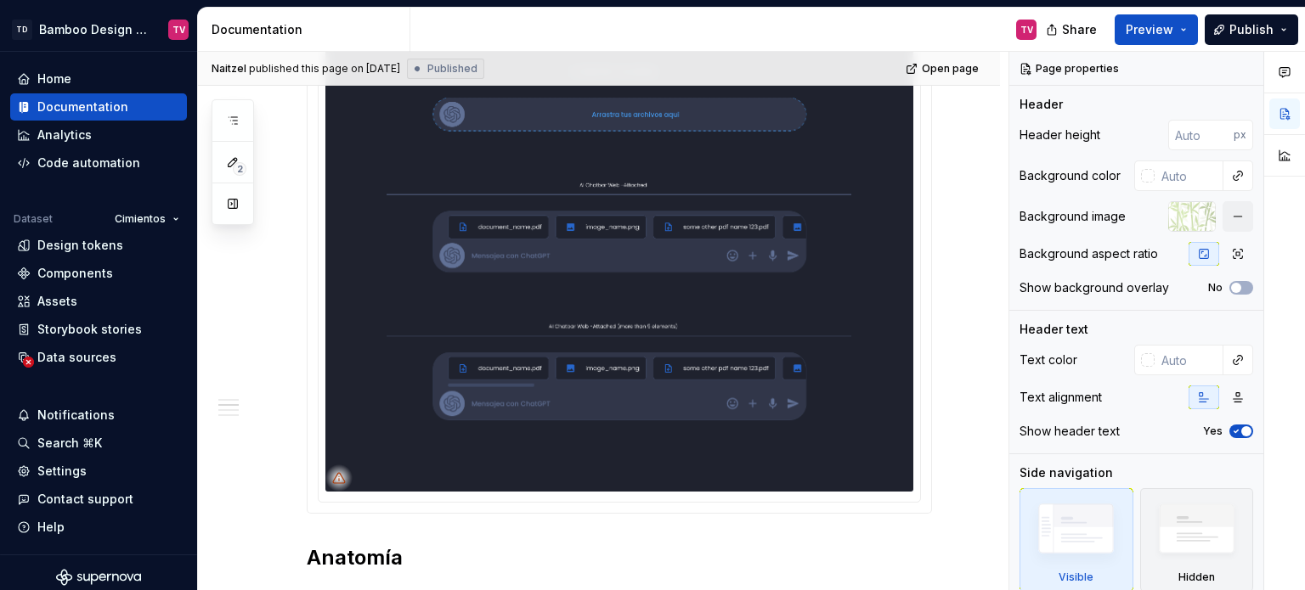
click at [394, 330] on img at bounding box center [619, 71] width 588 height 841
type textarea "*"
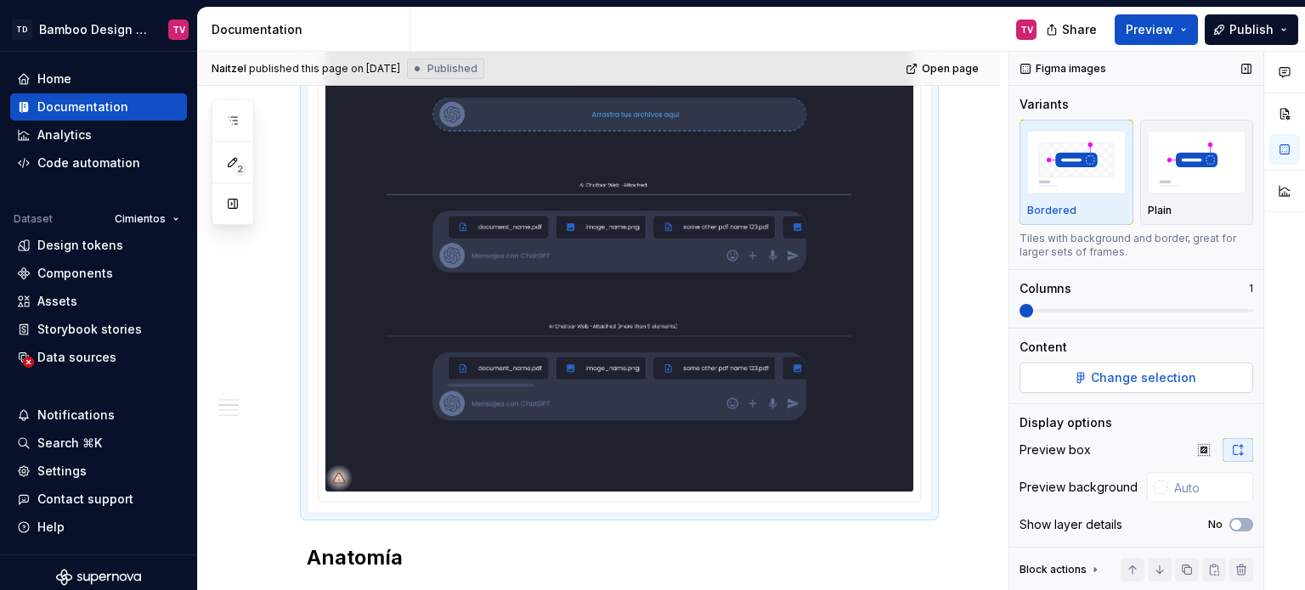
click at [1163, 370] on span "Change selection" at bounding box center [1143, 378] width 105 height 17
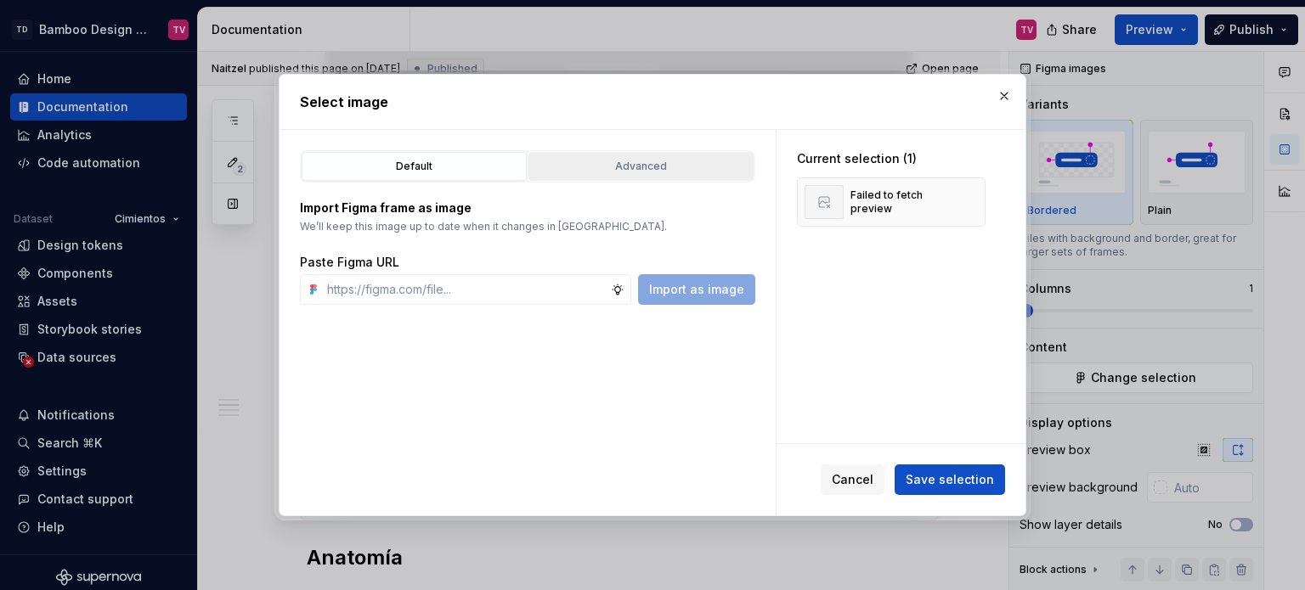
click at [645, 173] on button "Advanced" at bounding box center [640, 166] width 225 height 29
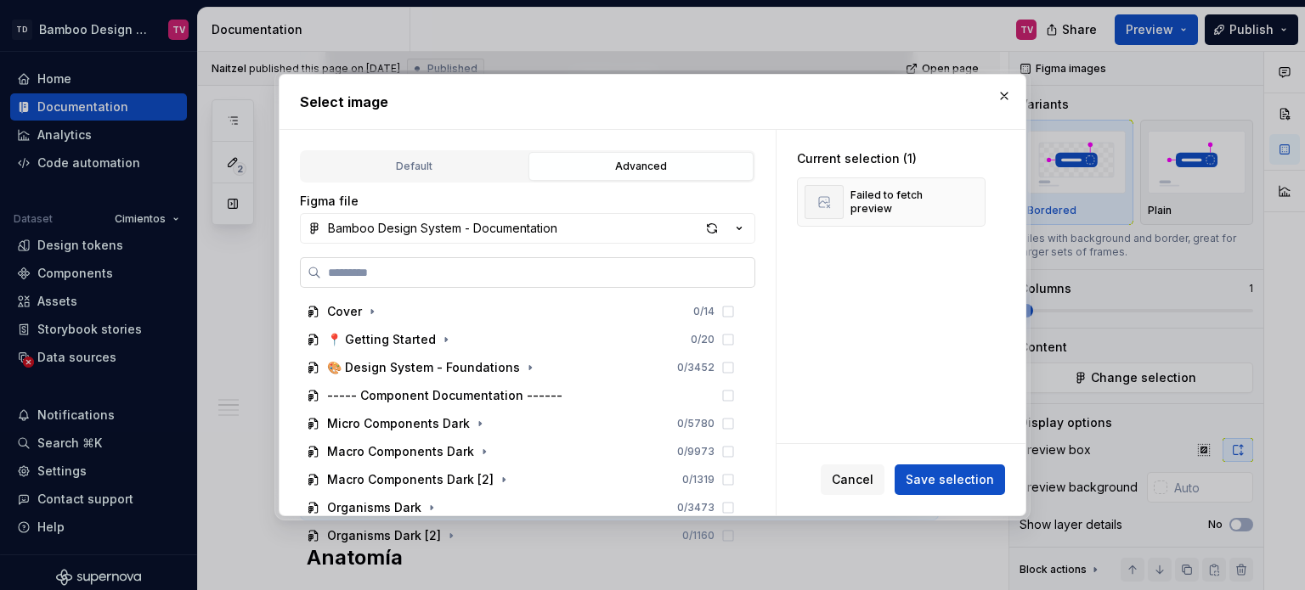
click at [500, 260] on label at bounding box center [527, 272] width 455 height 31
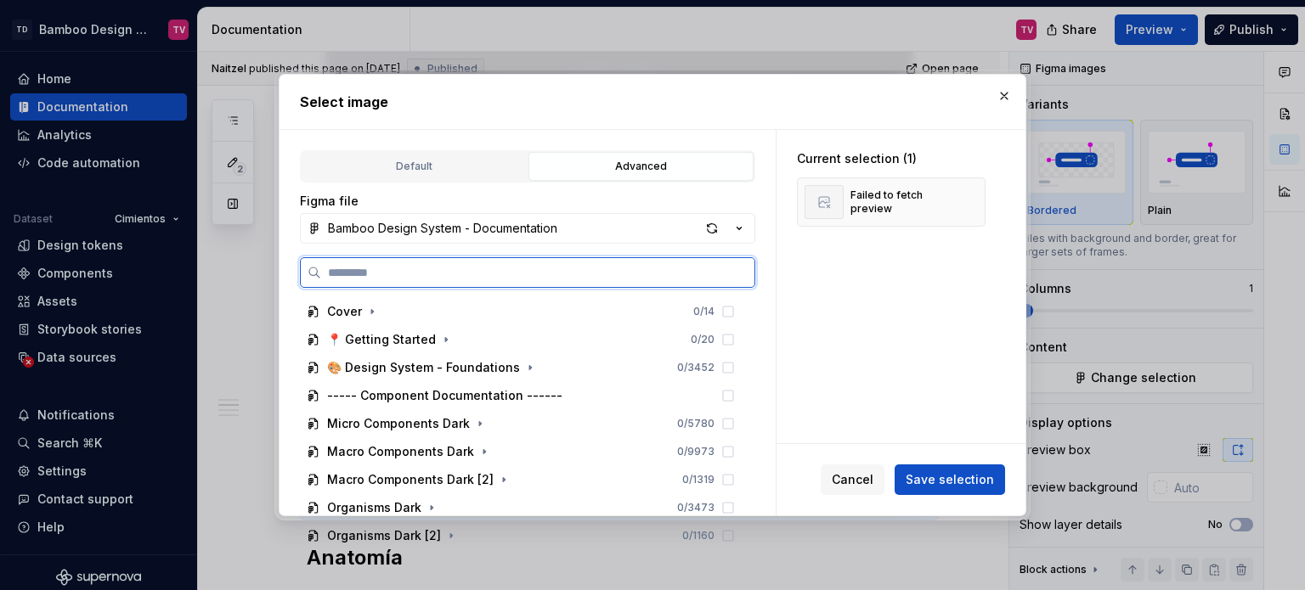
click at [500, 264] on input "search" at bounding box center [537, 272] width 433 height 17
paste input "**********"
type input "**********"
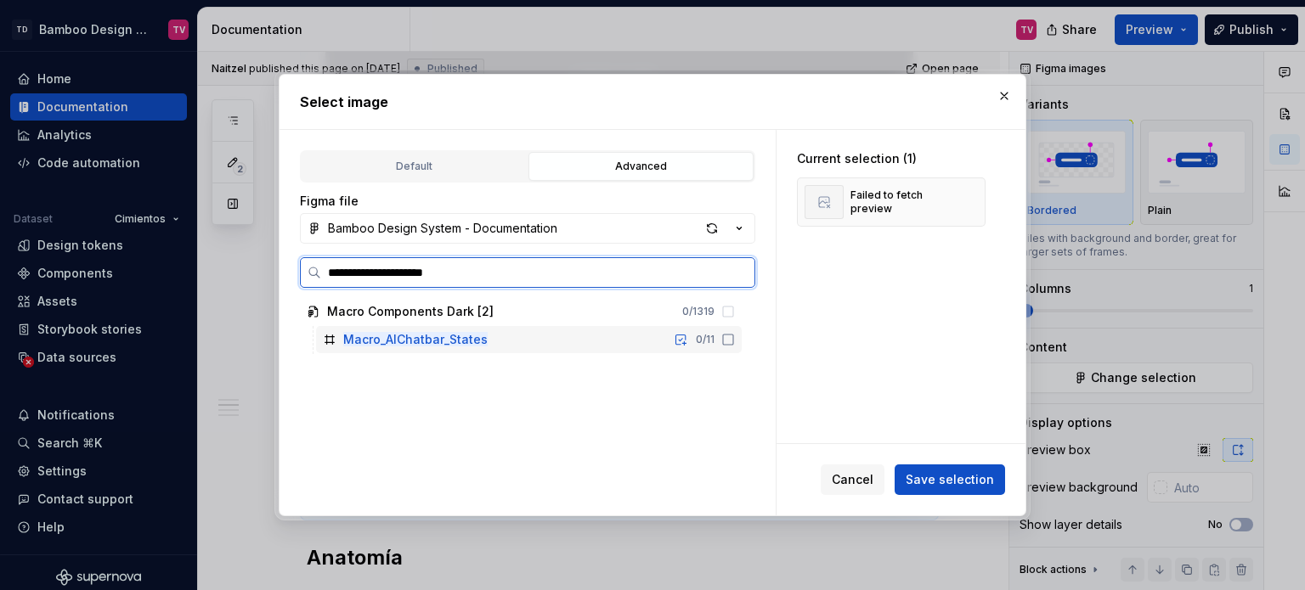
click at [729, 335] on icon at bounding box center [728, 340] width 10 height 10
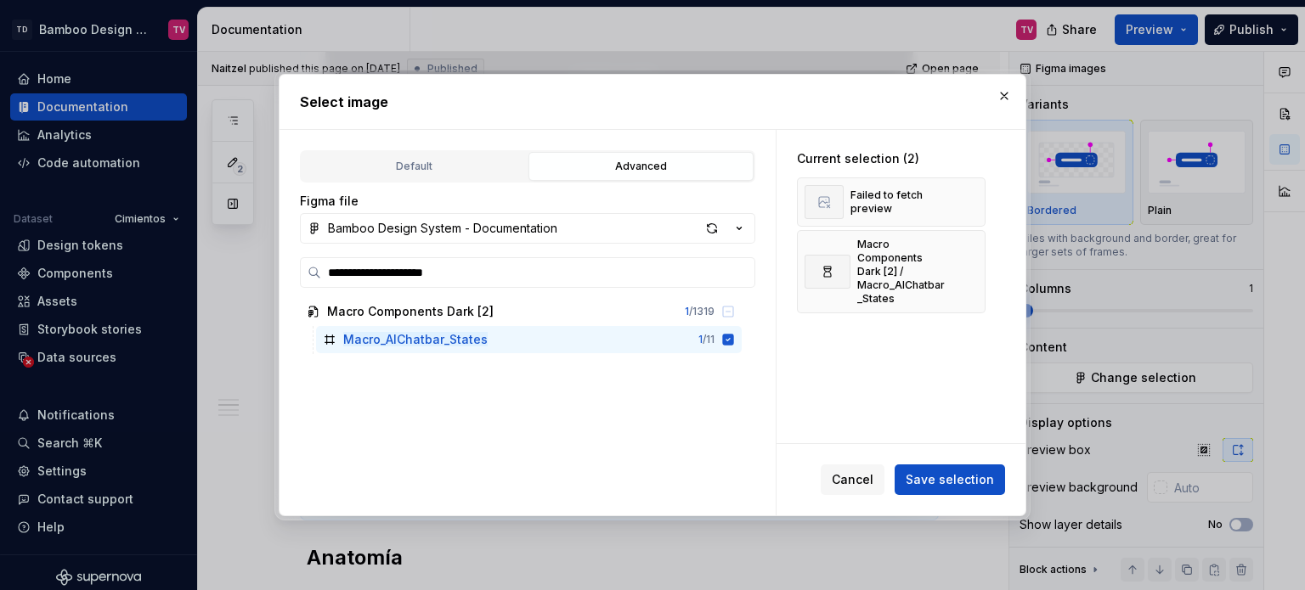
click at [941, 487] on span "Save selection" at bounding box center [950, 480] width 88 height 17
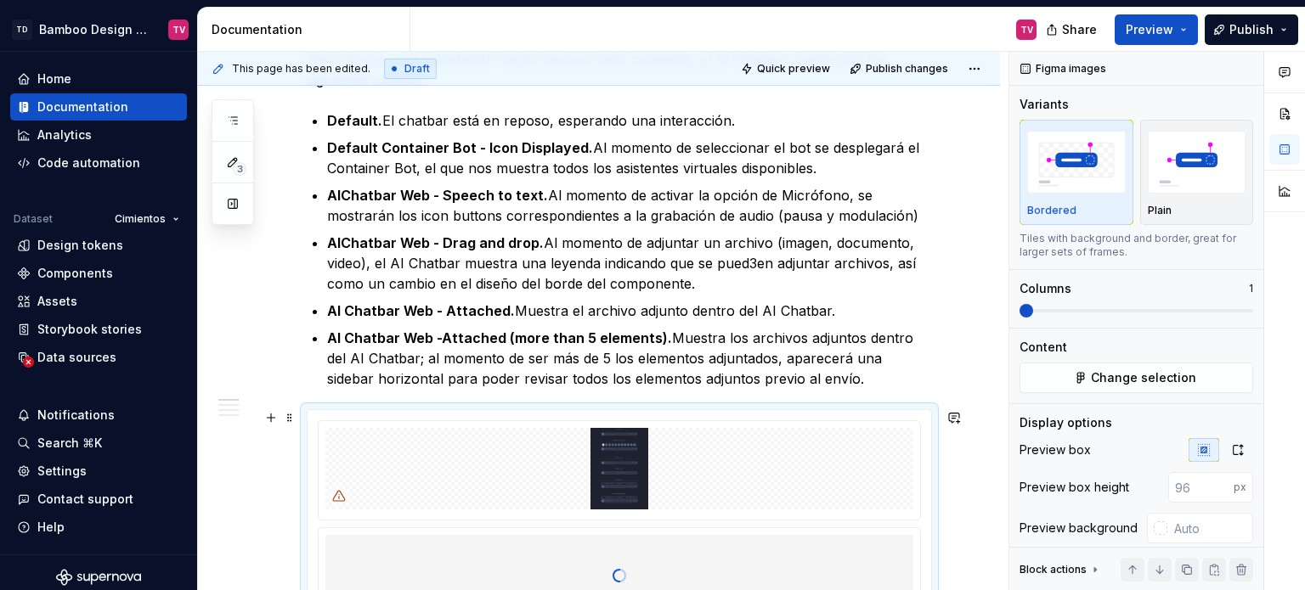
scroll to position [510, 0]
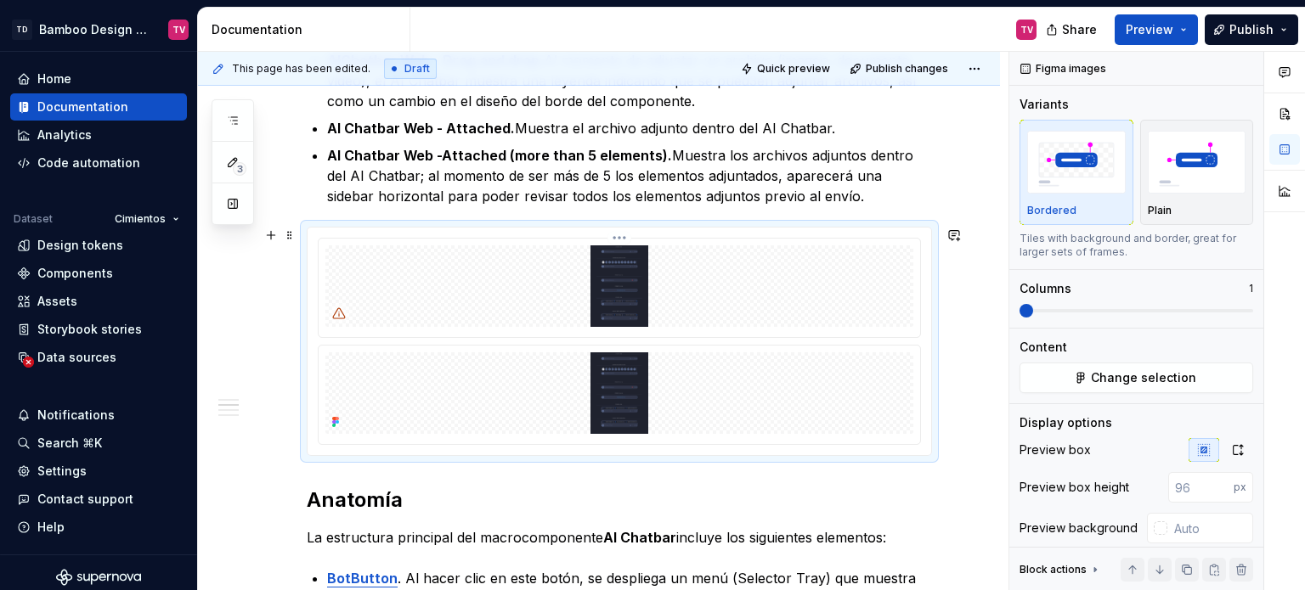
click at [618, 233] on html "TD Bamboo Design System TV Home Documentation Analytics Code automation Dataset…" at bounding box center [652, 295] width 1305 height 590
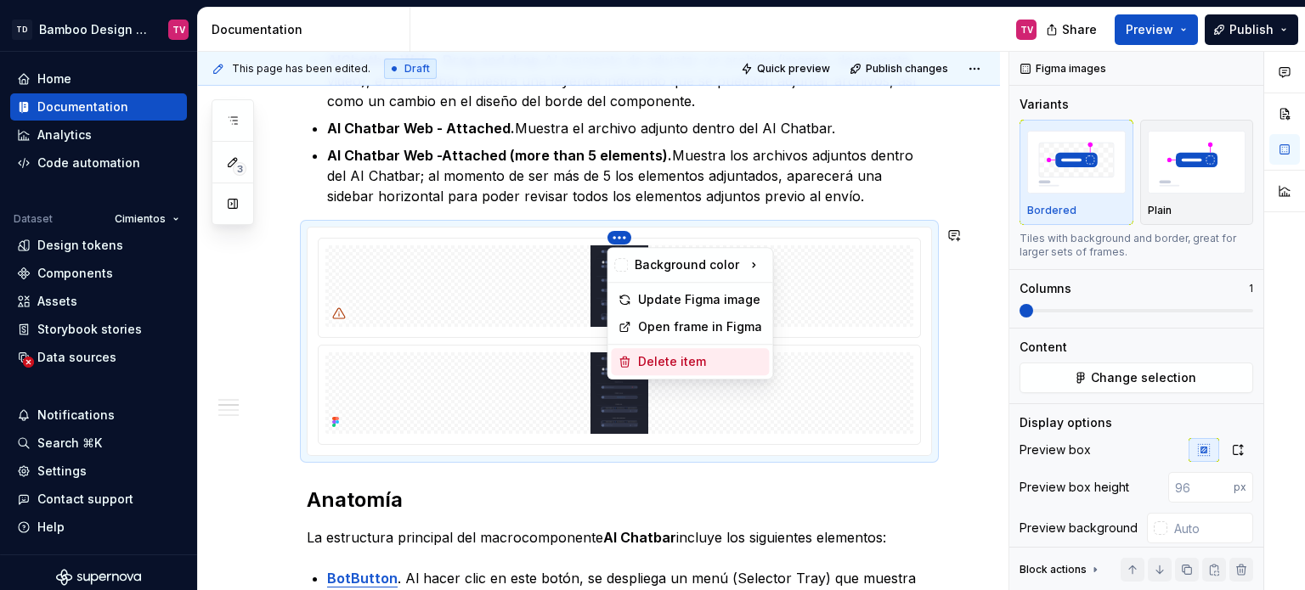
click at [658, 361] on div "Delete item" at bounding box center [700, 361] width 124 height 17
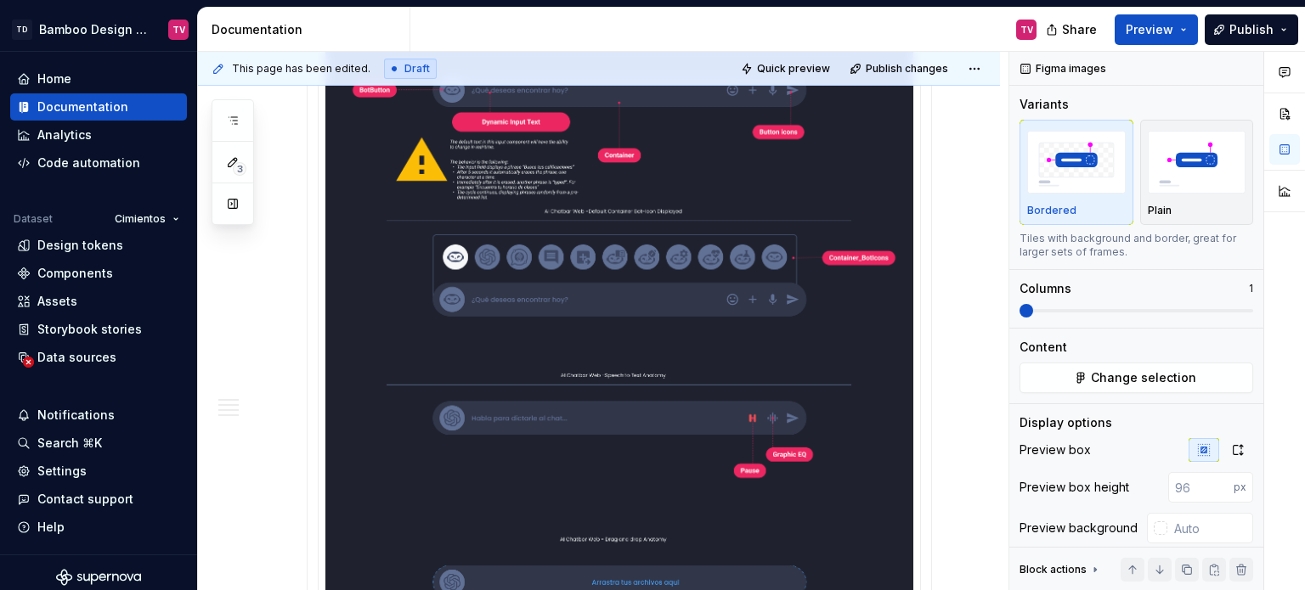
scroll to position [1274, 0]
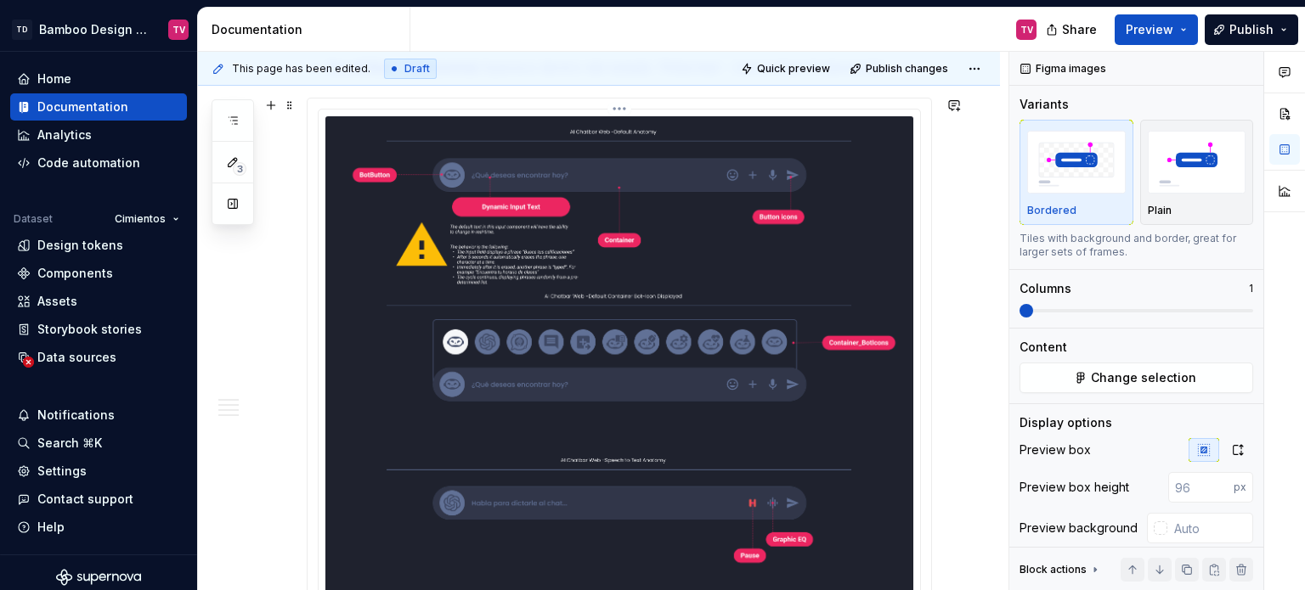
click at [619, 107] on html "TD Bamboo Design System TV Home Documentation Analytics Code automation Dataset…" at bounding box center [652, 295] width 1305 height 590
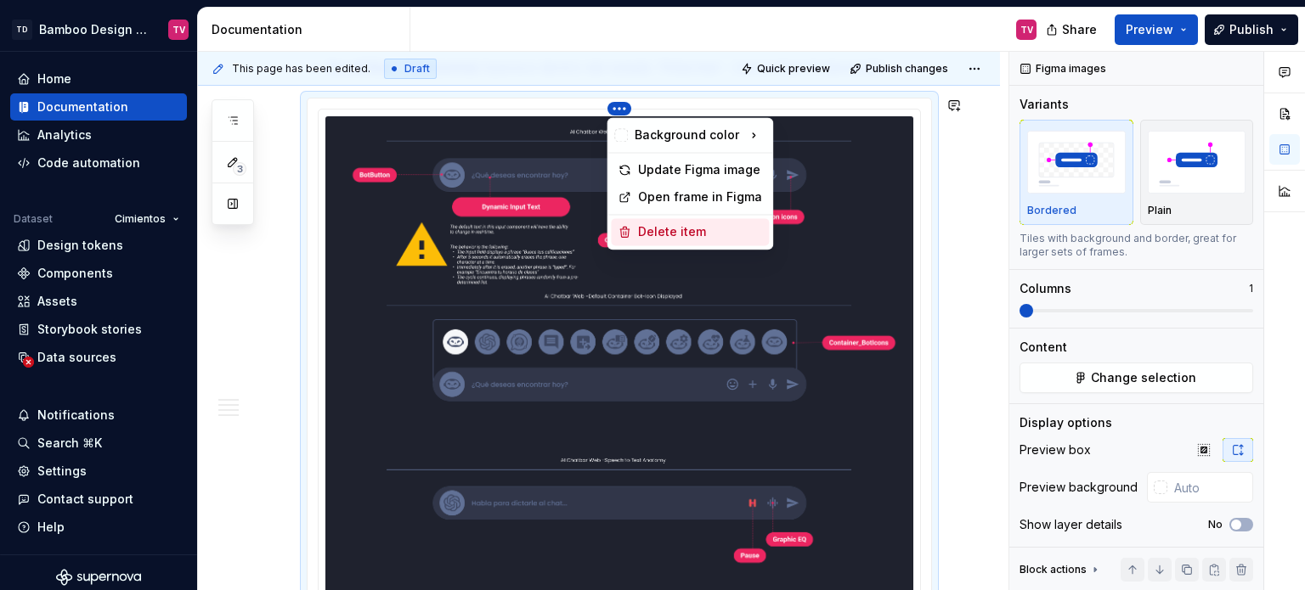
click at [652, 236] on div "Delete item" at bounding box center [700, 231] width 124 height 17
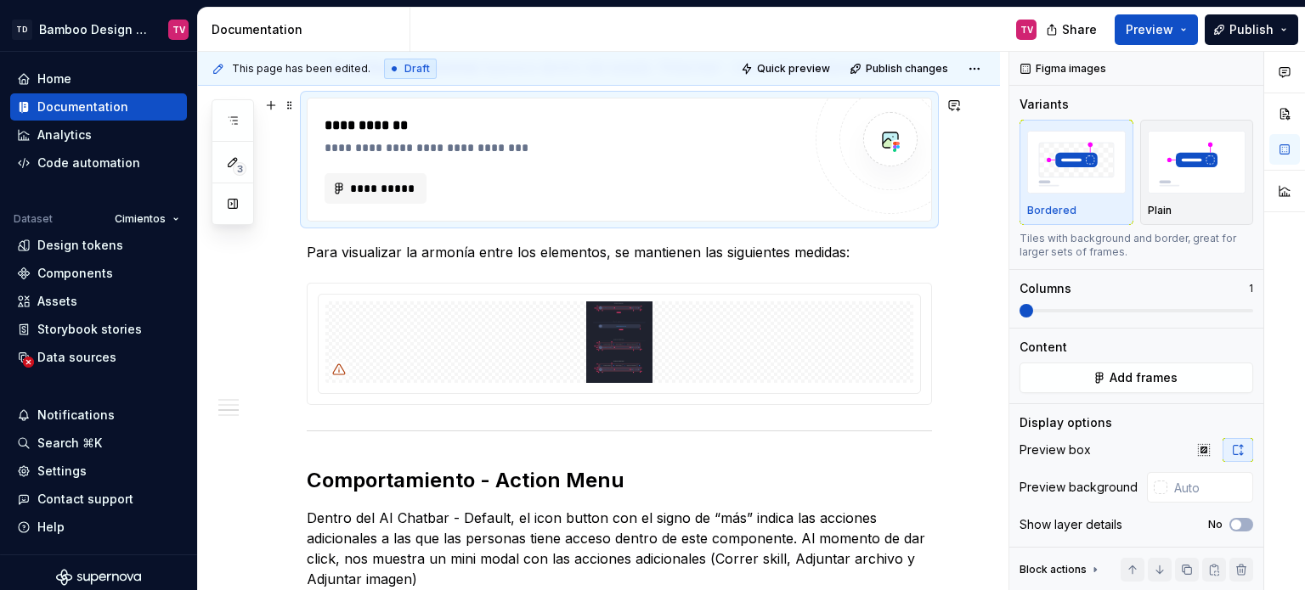
click at [581, 164] on div "**********" at bounding box center [563, 160] width 477 height 88
click at [1149, 373] on span "Add frames" at bounding box center [1144, 378] width 68 height 17
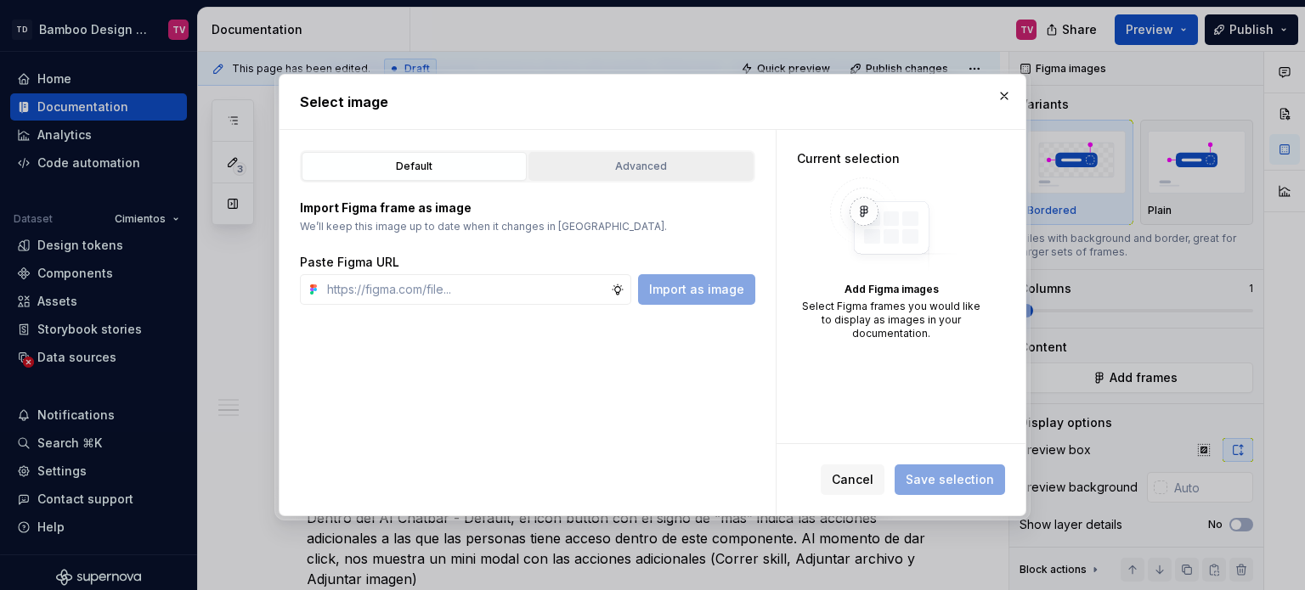
click at [615, 162] on div "Advanced" at bounding box center [640, 166] width 213 height 17
type textarea "*"
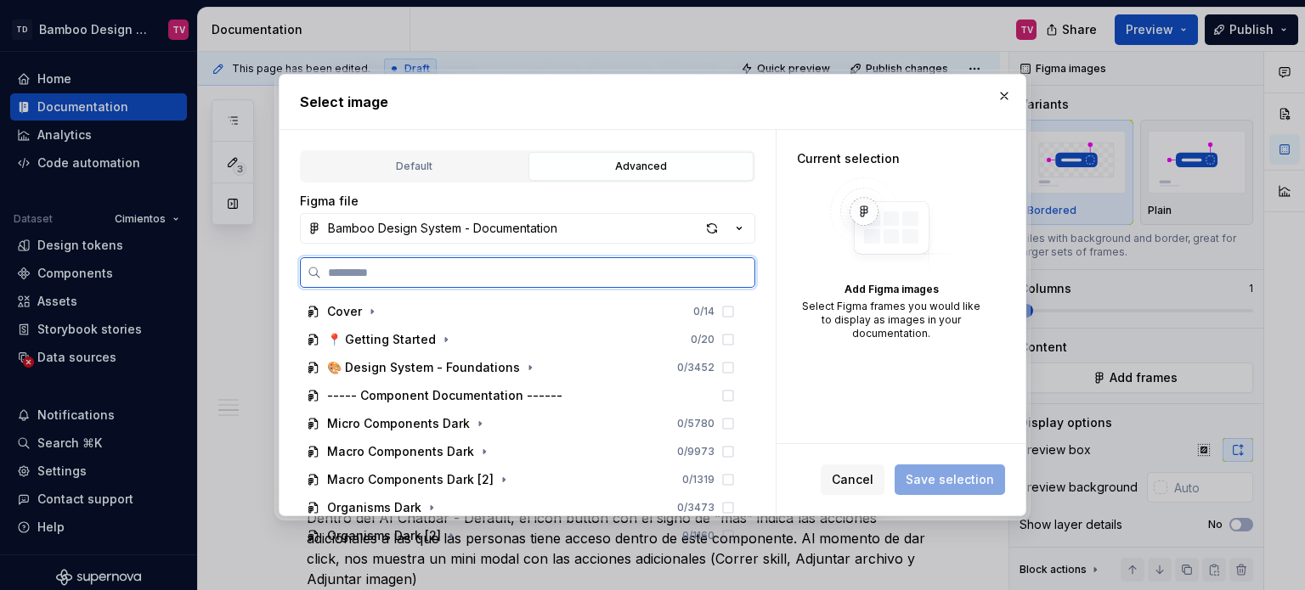
click at [460, 274] on input "search" at bounding box center [537, 272] width 433 height 17
paste input "**********"
type input "**********"
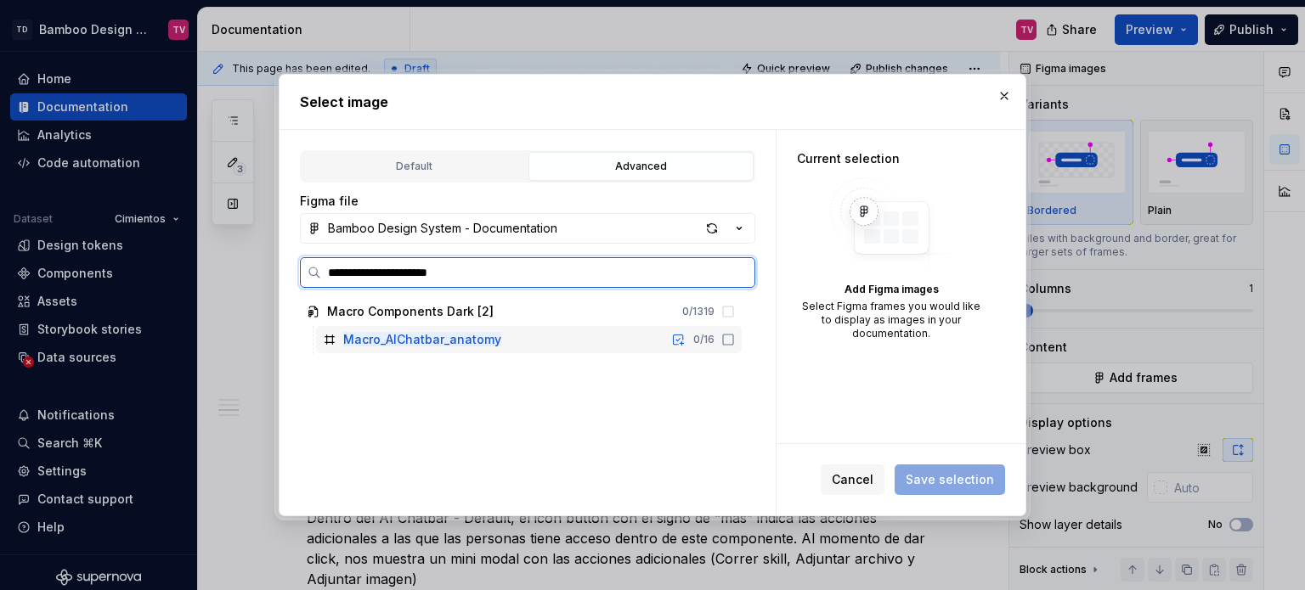
click at [725, 342] on icon at bounding box center [728, 340] width 14 height 14
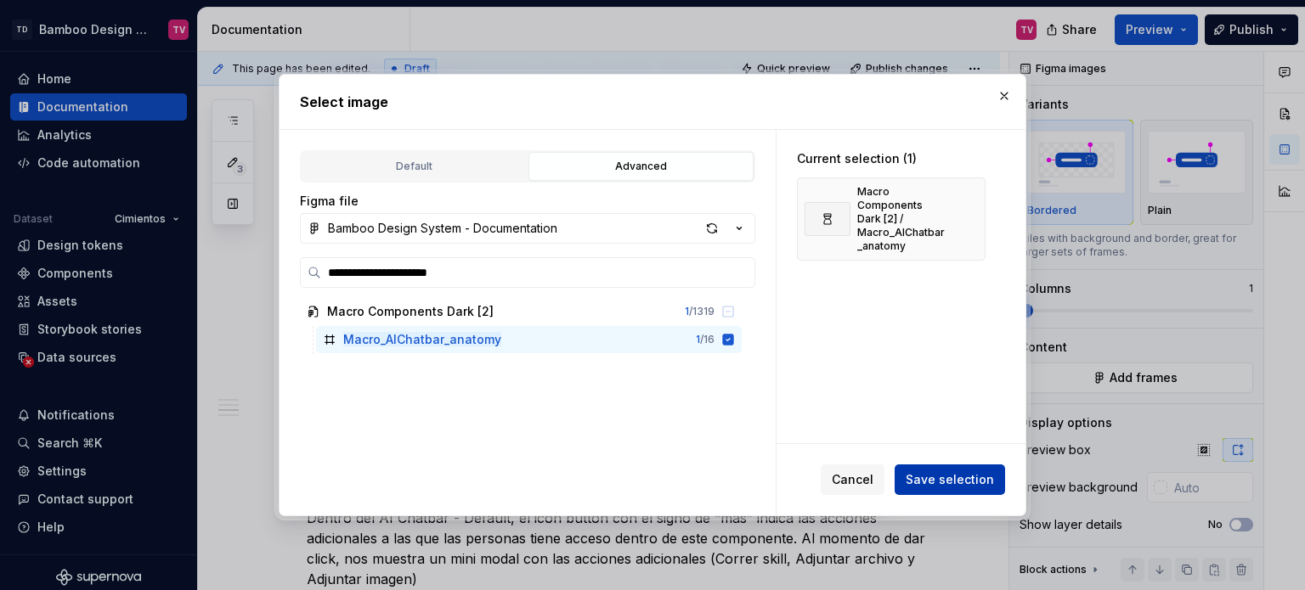
click at [921, 483] on span "Save selection" at bounding box center [950, 480] width 88 height 17
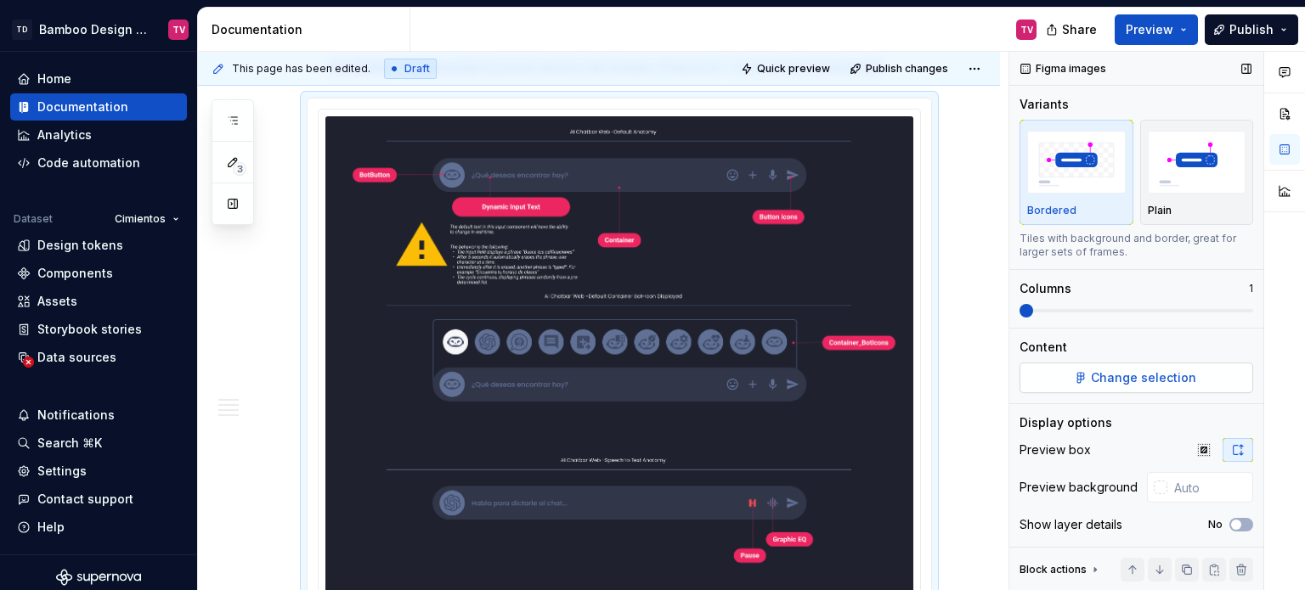
type textarea "*"
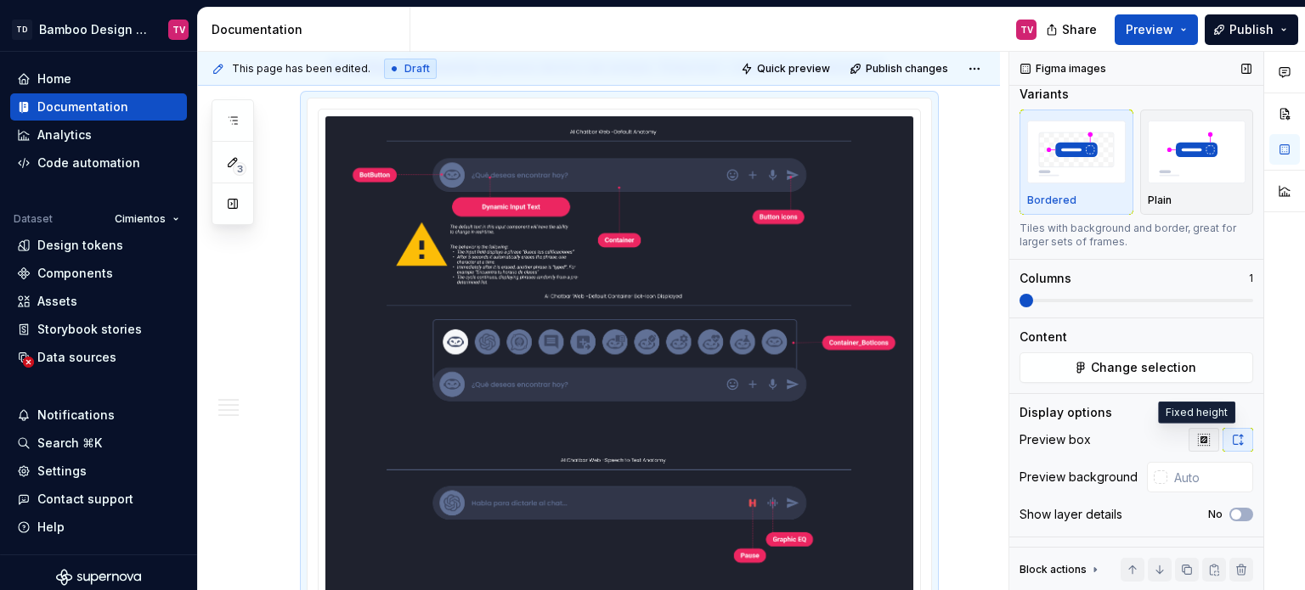
click at [1198, 441] on icon "button" at bounding box center [1203, 439] width 11 height 11
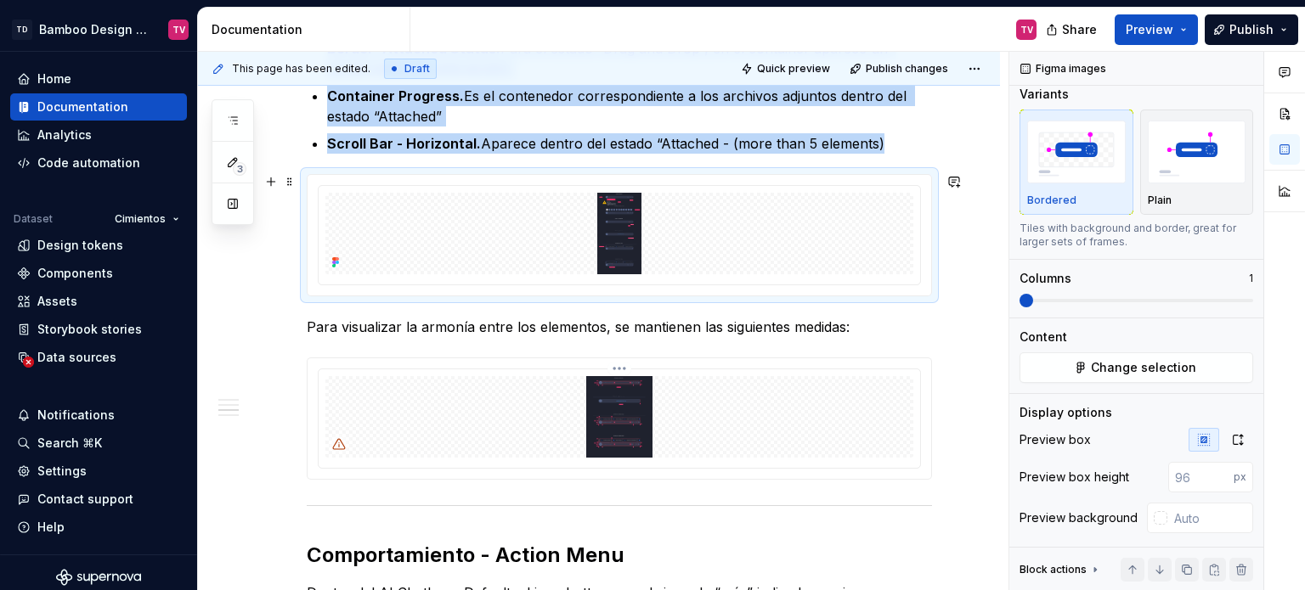
scroll to position [1274, 0]
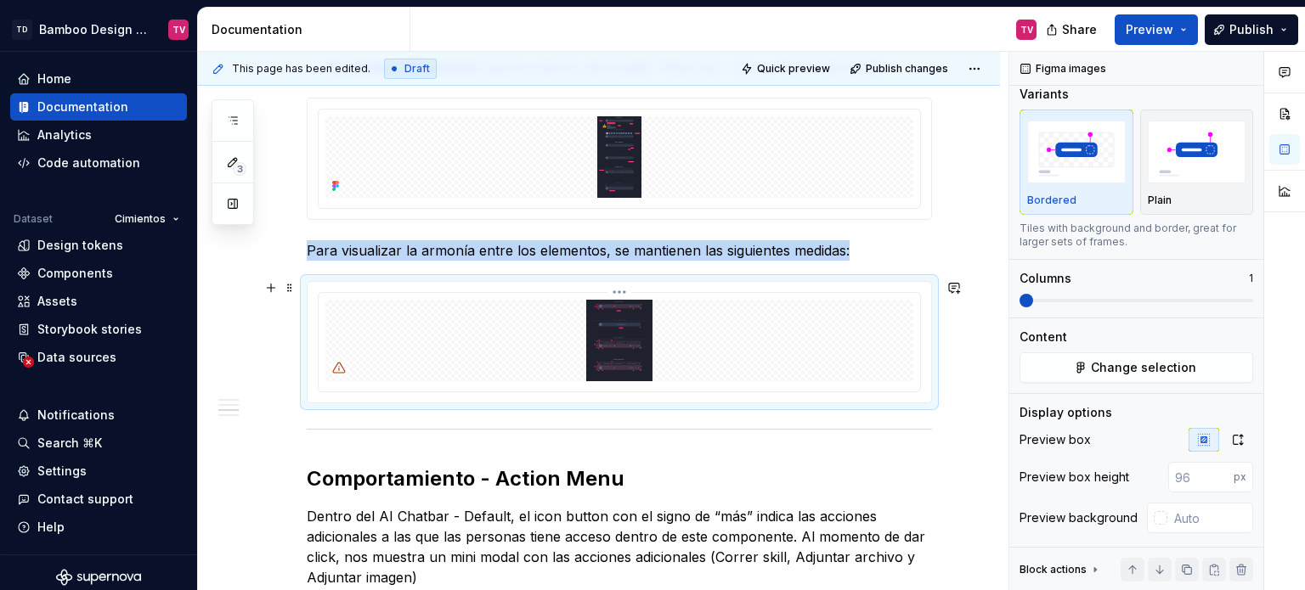
click at [623, 336] on img at bounding box center [619, 341] width 588 height 82
click at [1234, 438] on icon "button" at bounding box center [1238, 440] width 9 height 10
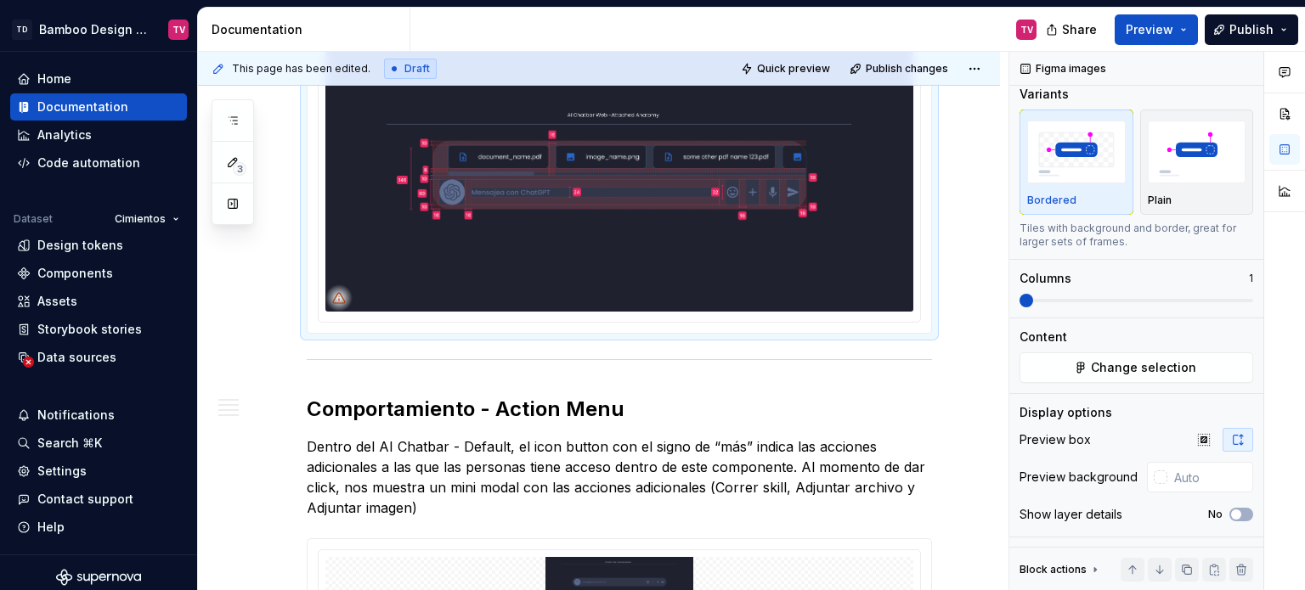
scroll to position [2039, 0]
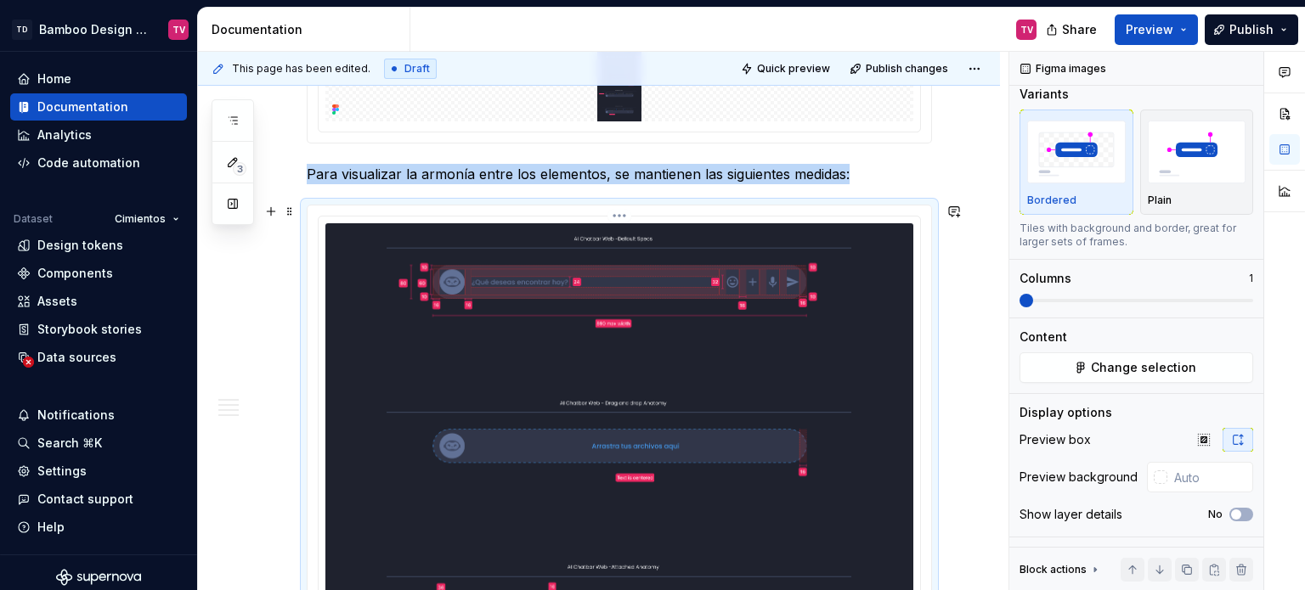
scroll to position [1274, 0]
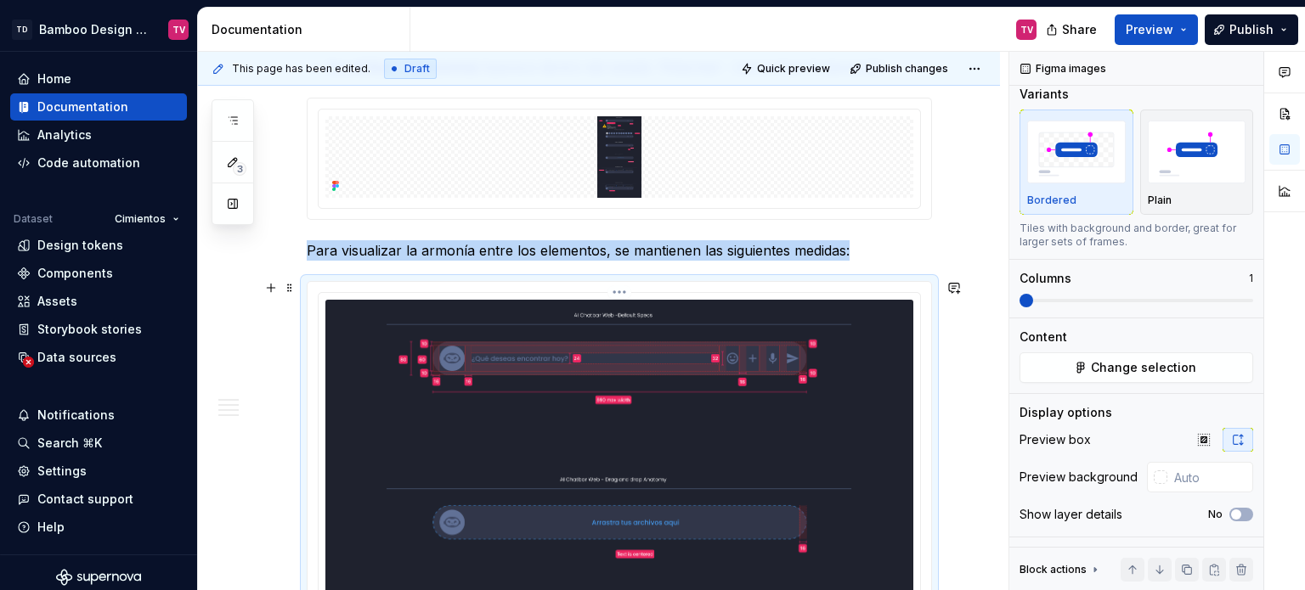
click at [612, 290] on html "TD Bamboo Design System TV Home Documentation Analytics Code automation Dataset…" at bounding box center [652, 295] width 1305 height 590
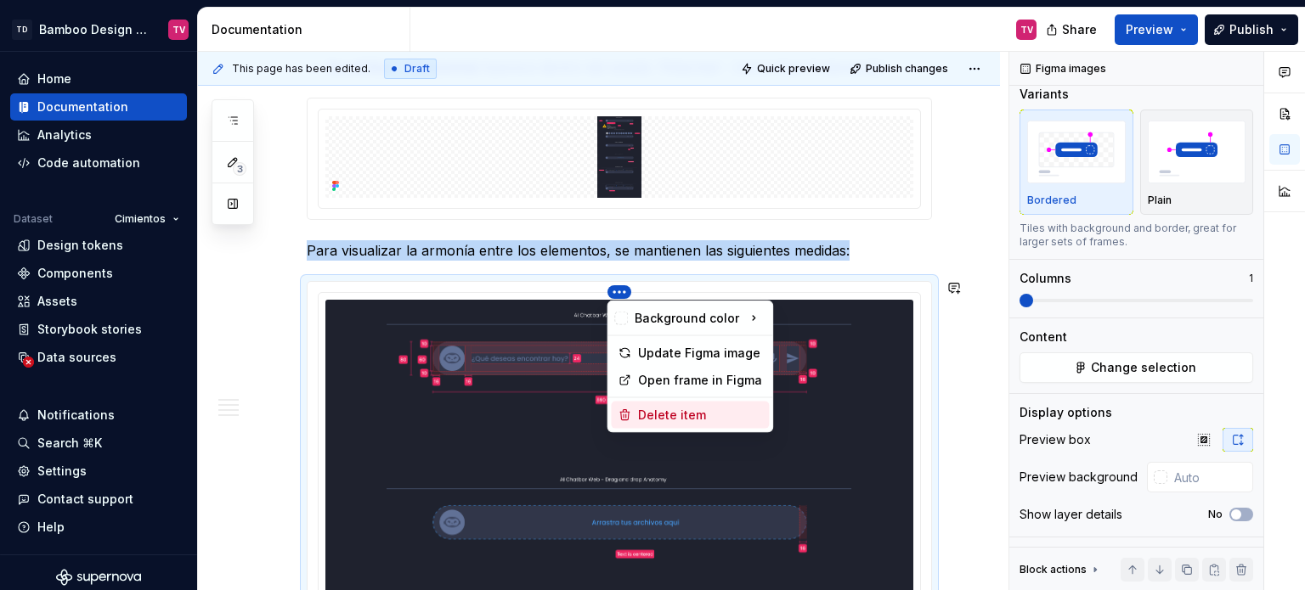
click at [663, 410] on div "Delete item" at bounding box center [700, 415] width 124 height 17
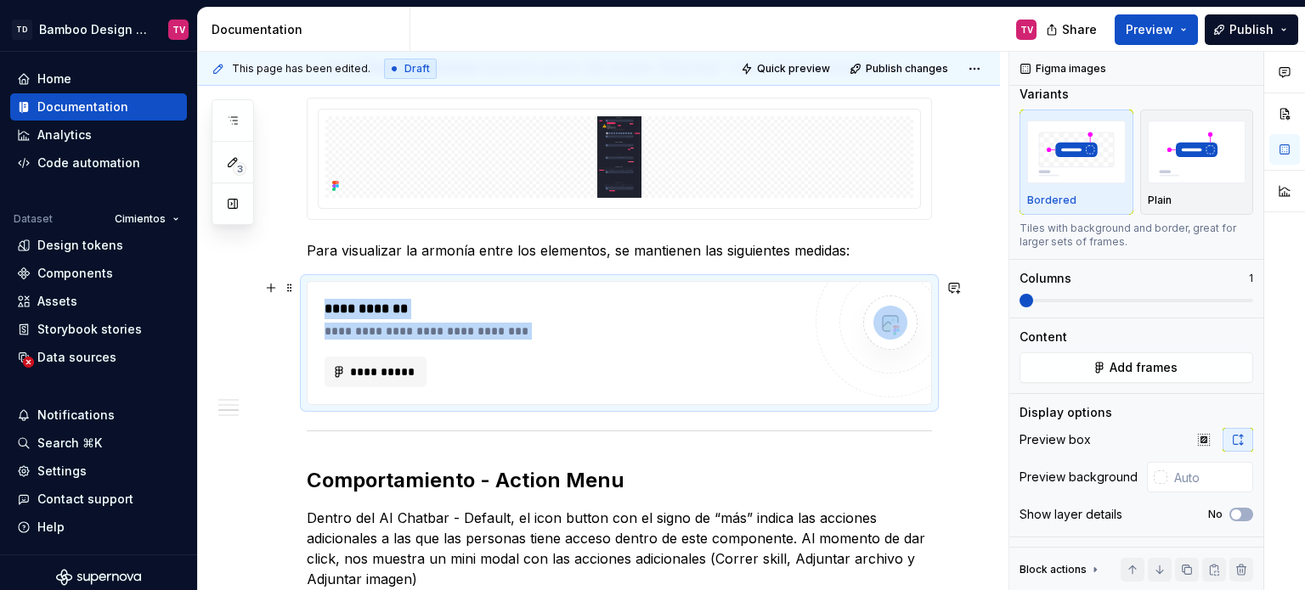
click at [627, 350] on div "**********" at bounding box center [563, 343] width 477 height 88
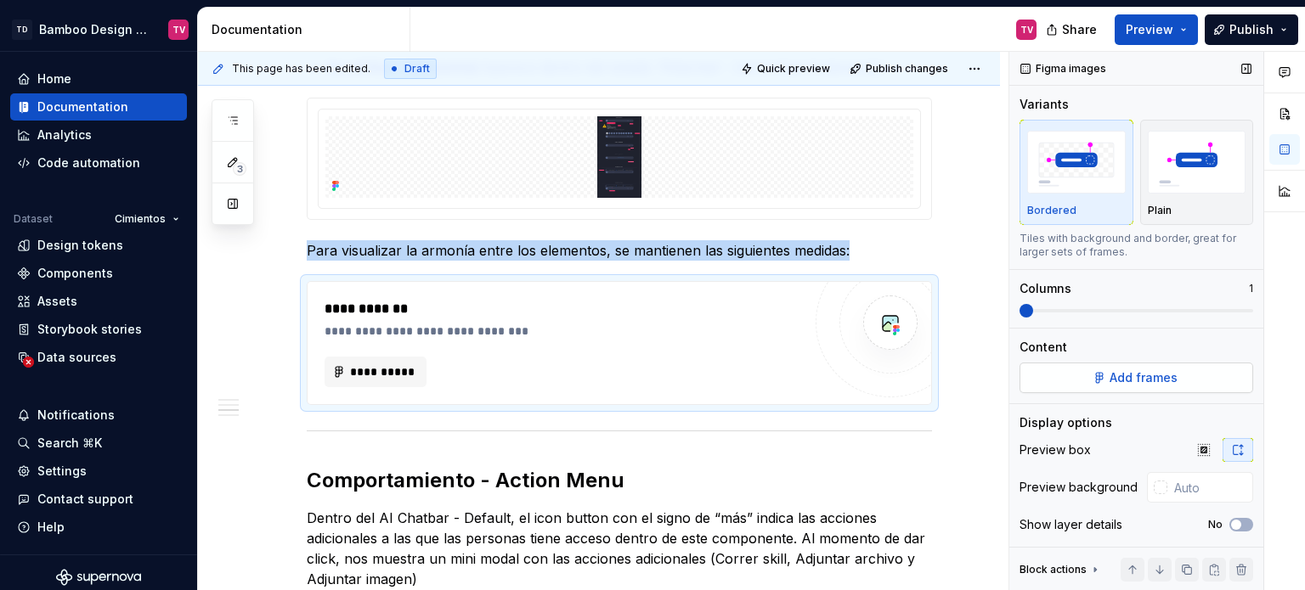
click at [1145, 370] on span "Add frames" at bounding box center [1144, 378] width 68 height 17
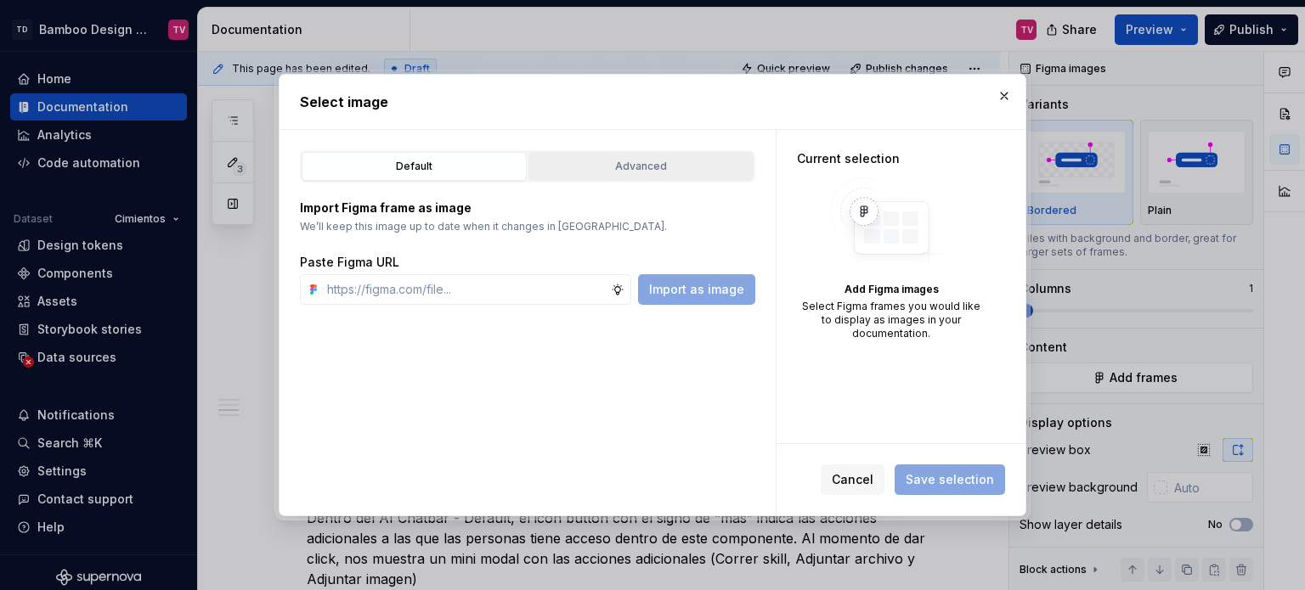
click at [629, 175] on button "Advanced" at bounding box center [640, 166] width 225 height 29
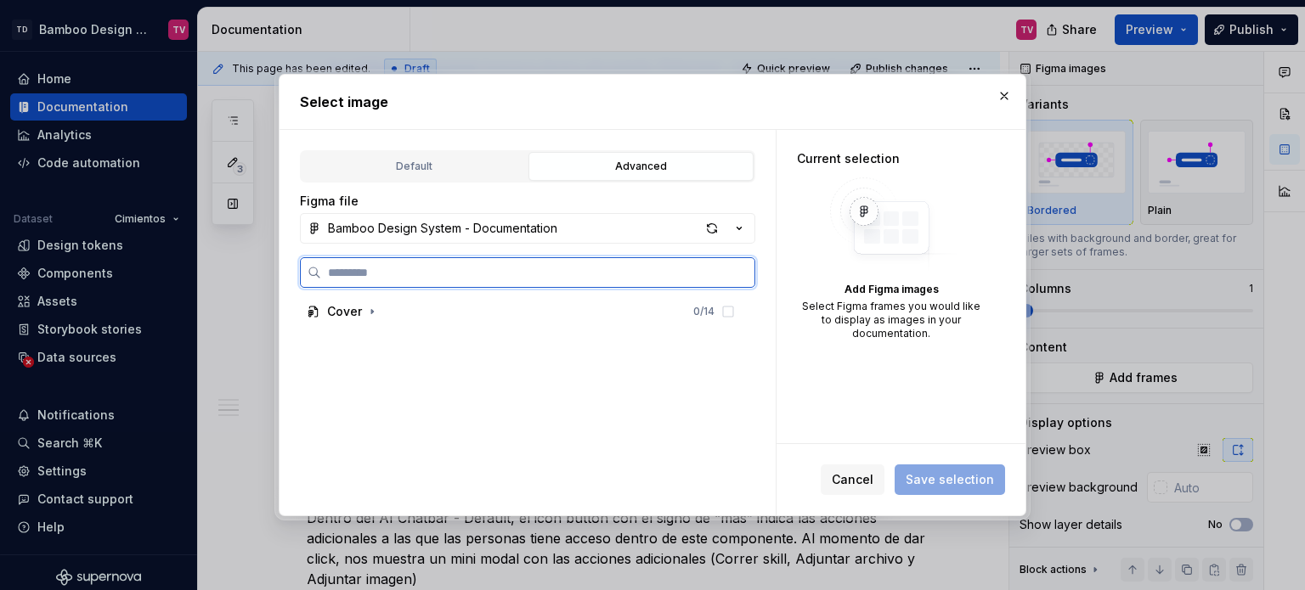
click at [514, 271] on input "search" at bounding box center [537, 272] width 433 height 17
type textarea "*"
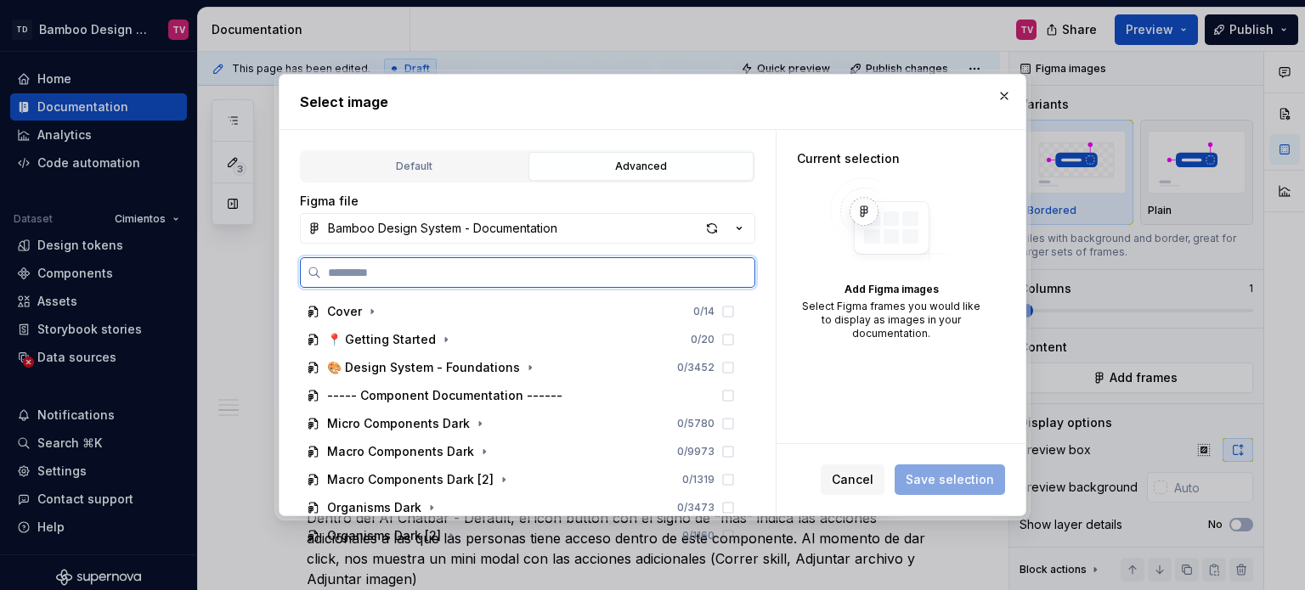
paste input "**********"
type input "**********"
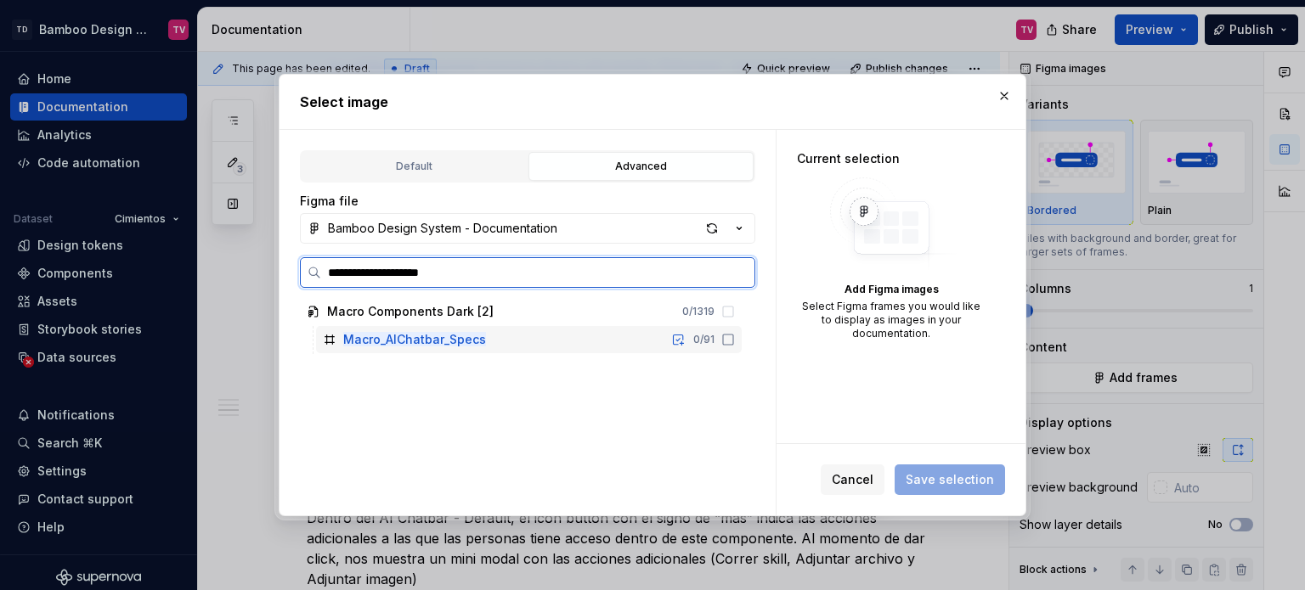
click at [726, 341] on icon at bounding box center [728, 340] width 14 height 14
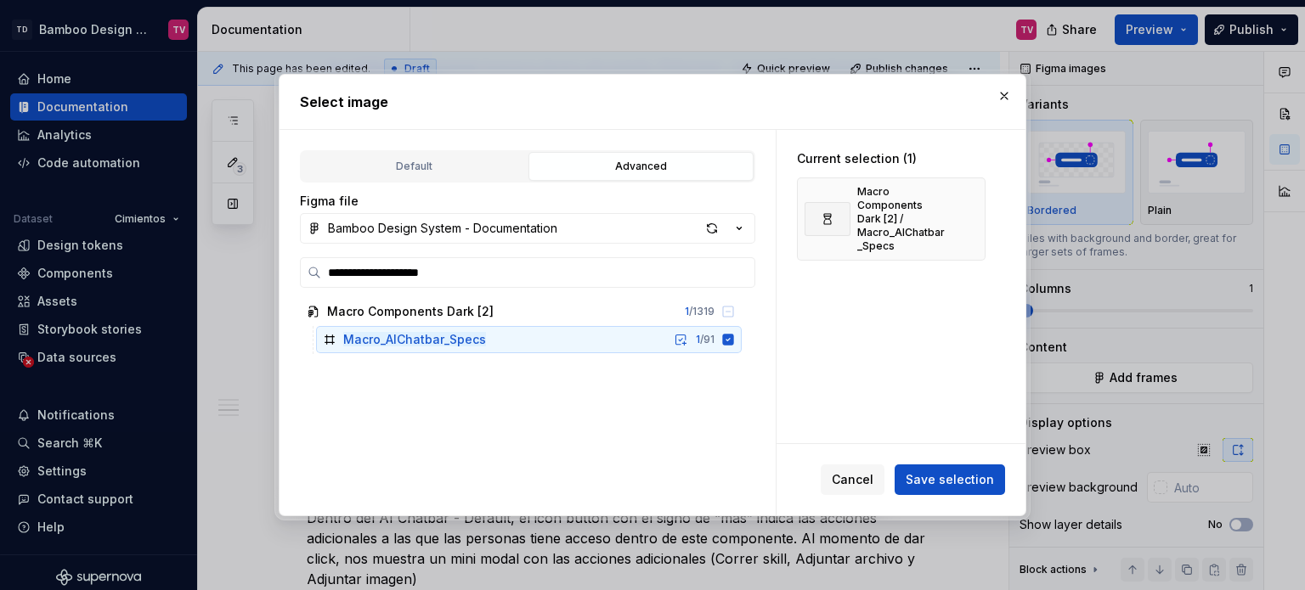
click at [929, 486] on span "Save selection" at bounding box center [950, 480] width 88 height 17
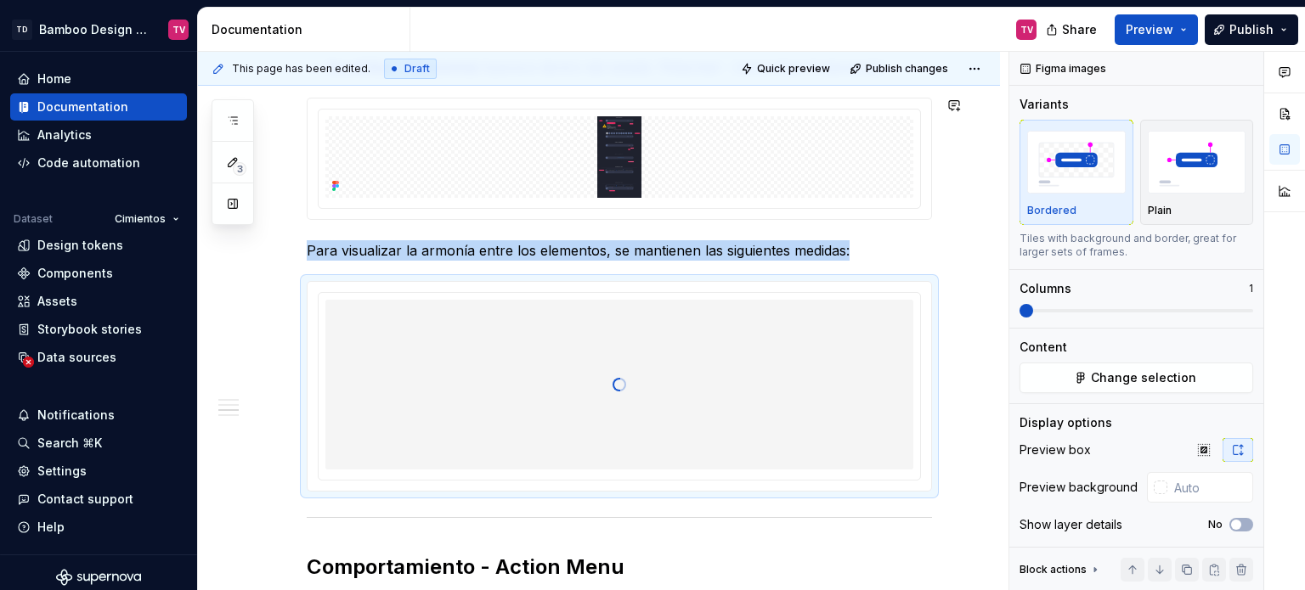
type textarea "*"
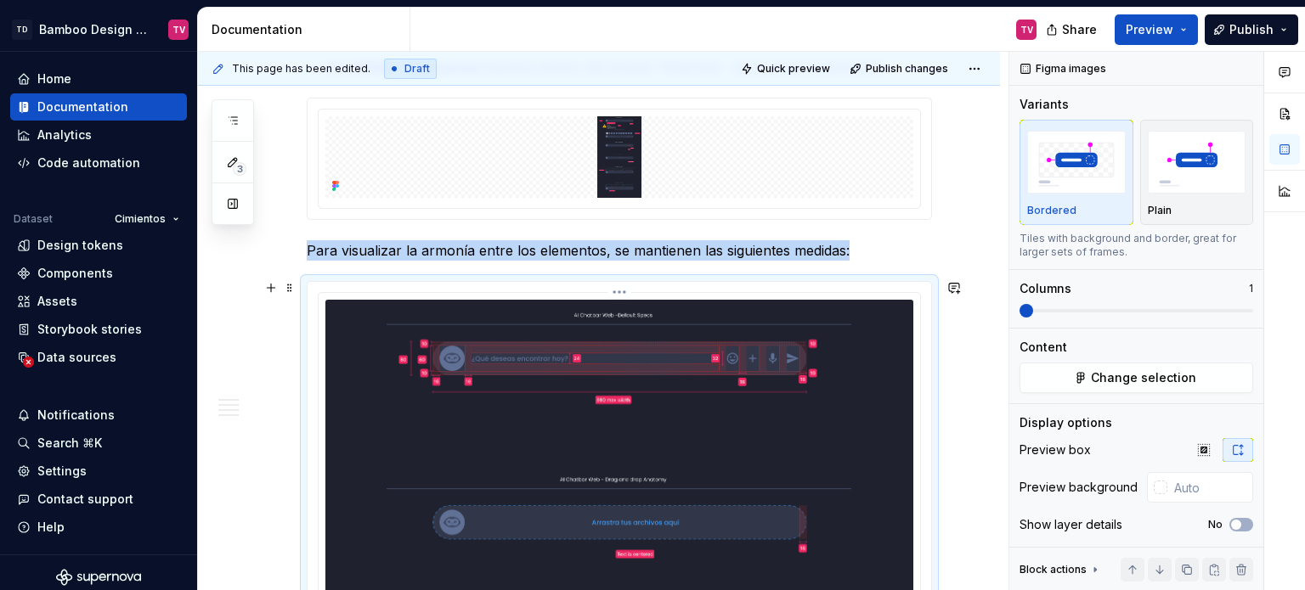
scroll to position [1699, 0]
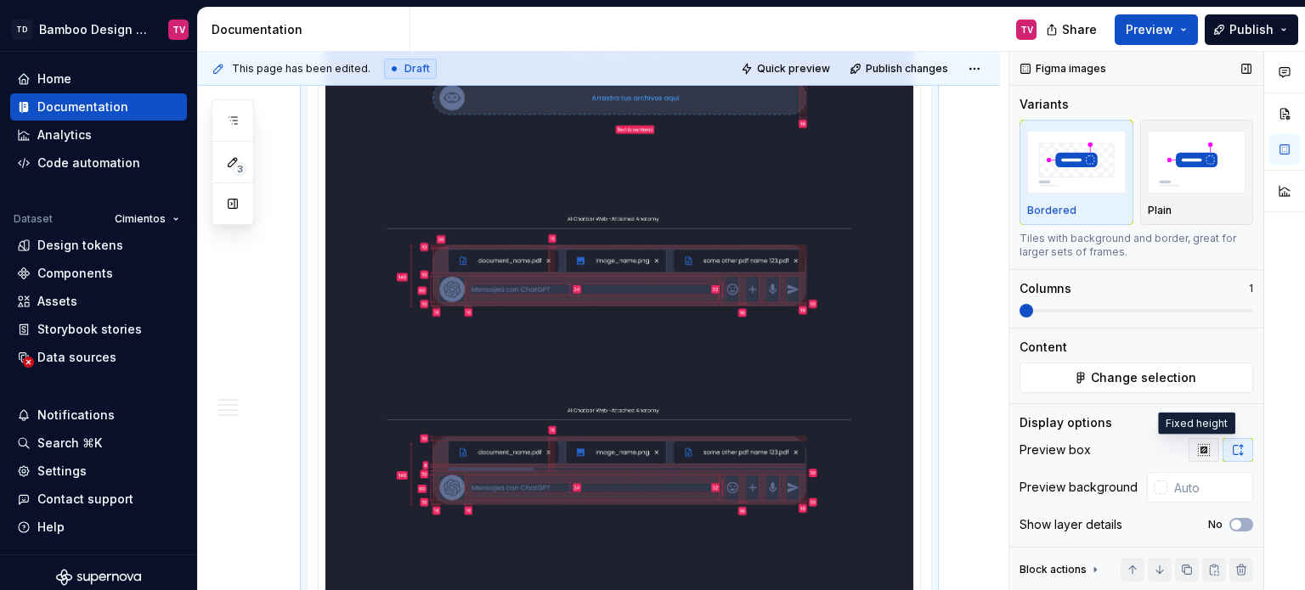
click at [1197, 444] on icon "button" at bounding box center [1204, 450] width 14 height 14
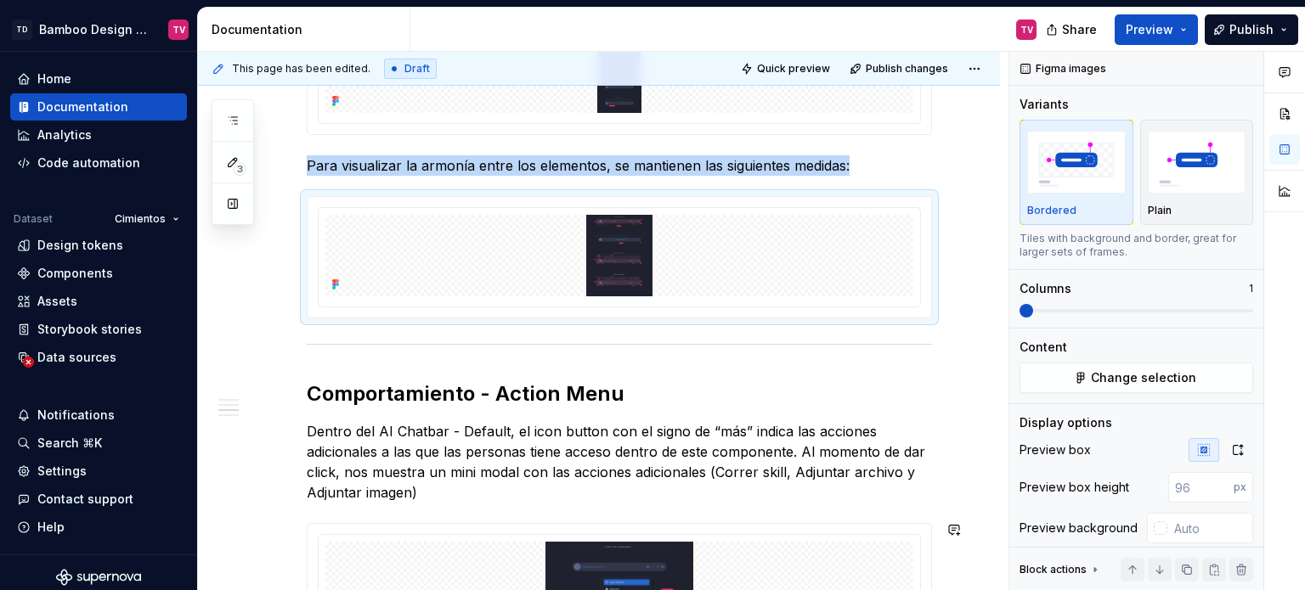
scroll to position [1614, 0]
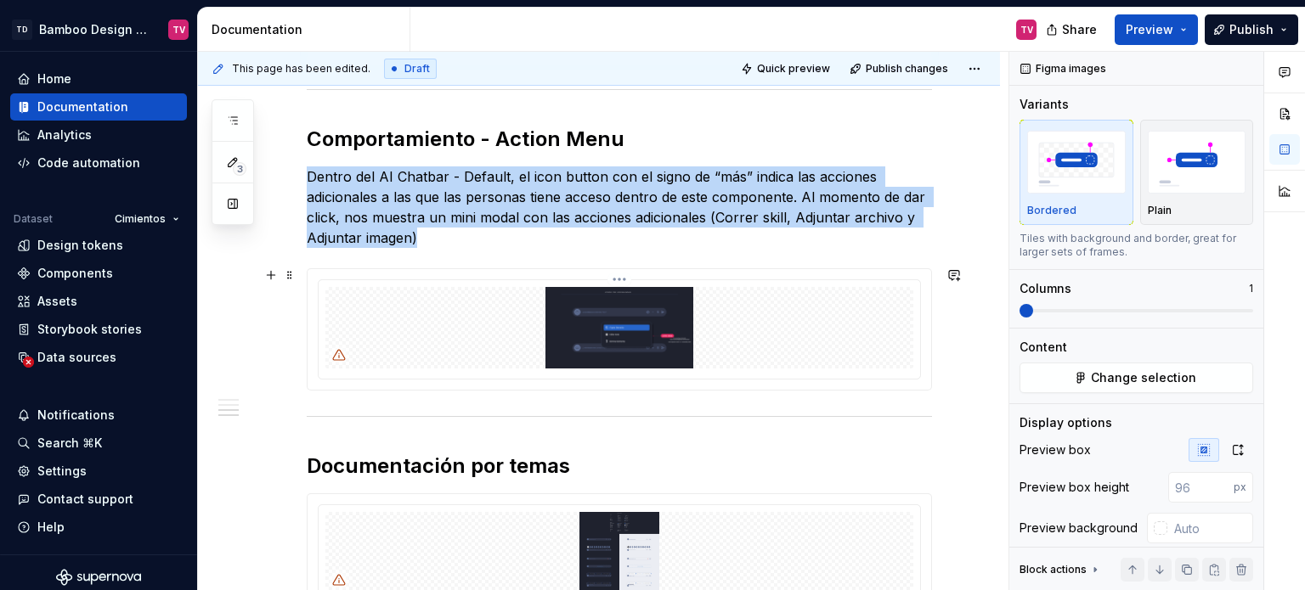
click at [615, 327] on img at bounding box center [619, 328] width 588 height 82
click at [620, 277] on html "TD Bamboo Design System TV Home Documentation Analytics Code automation Dataset…" at bounding box center [652, 295] width 1305 height 590
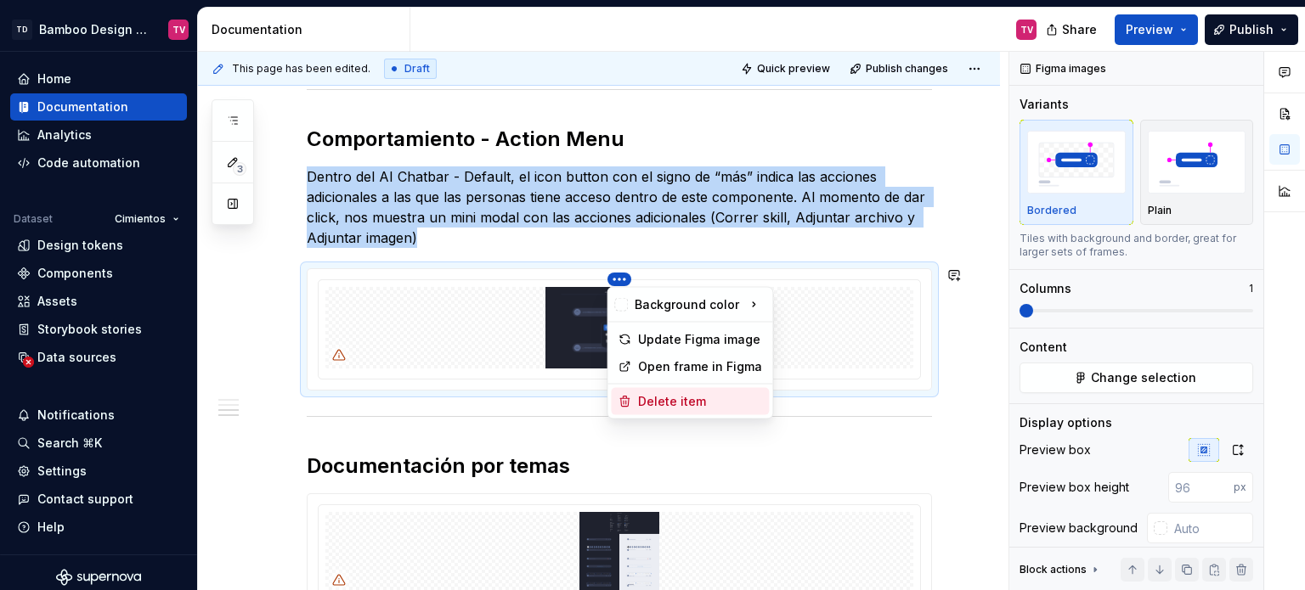
click at [678, 404] on div "Delete item" at bounding box center [700, 401] width 124 height 17
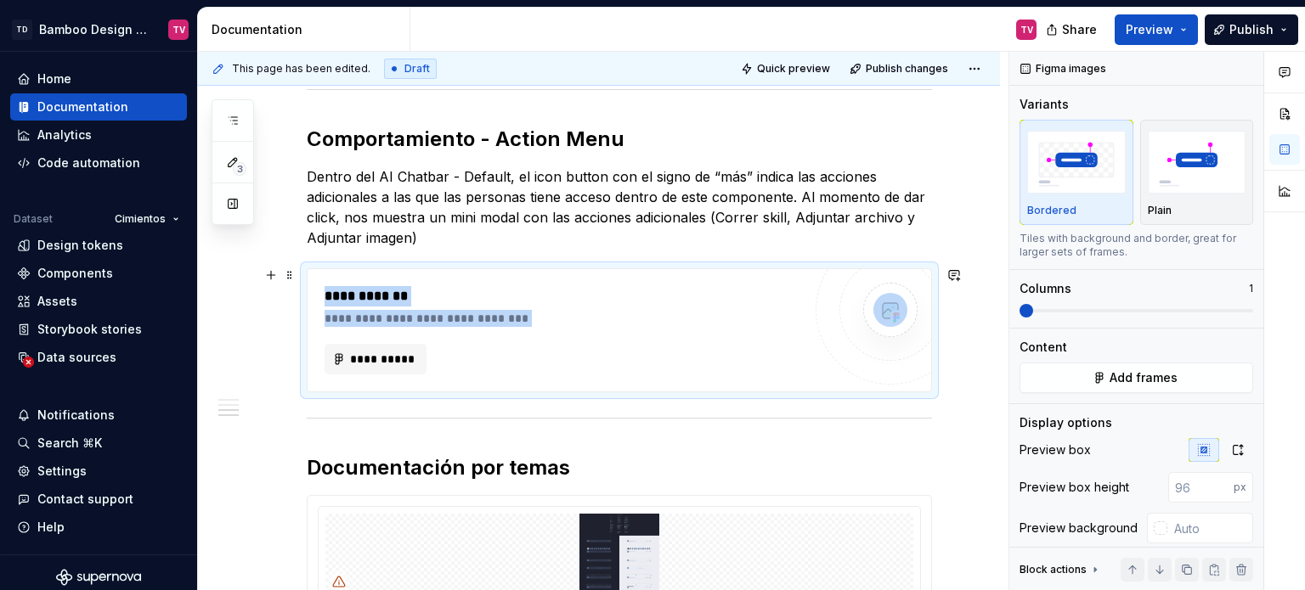
click at [601, 357] on div "**********" at bounding box center [563, 359] width 477 height 31
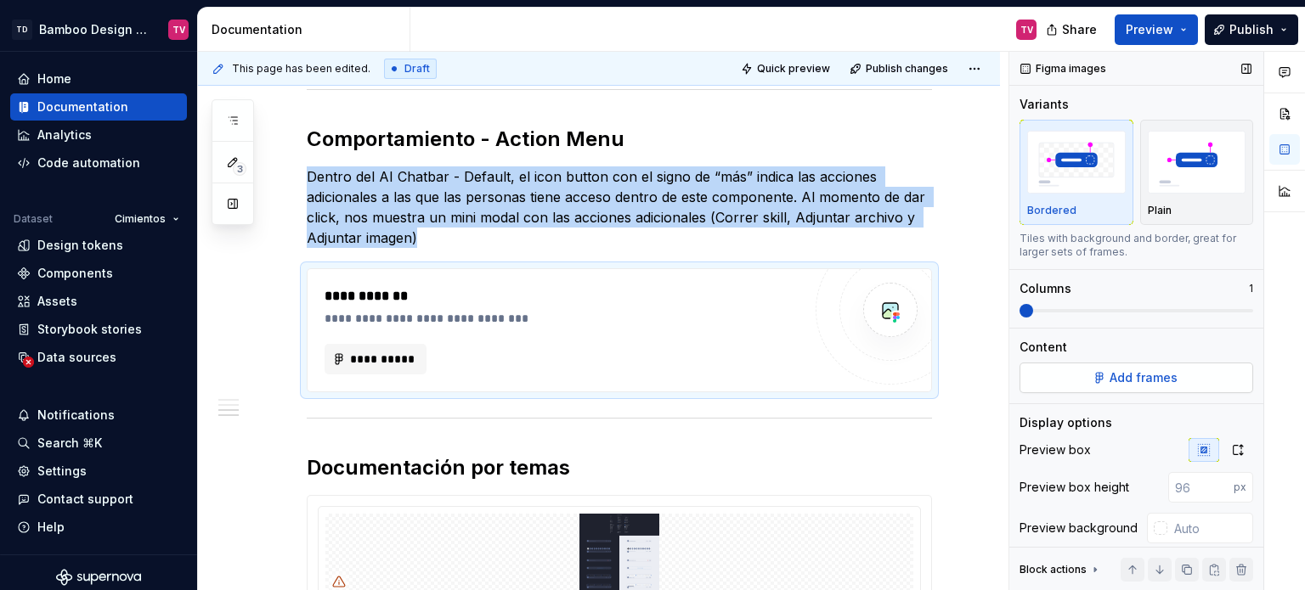
click at [1122, 388] on button "Add frames" at bounding box center [1136, 378] width 234 height 31
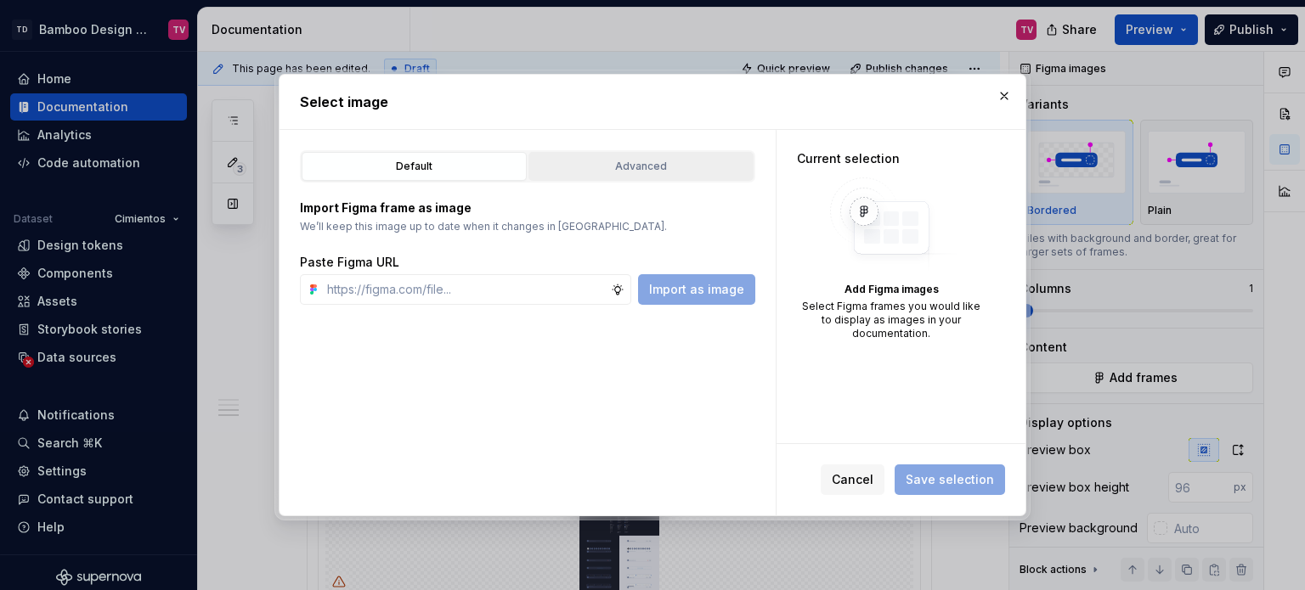
click at [631, 174] on div "Advanced" at bounding box center [640, 166] width 213 height 17
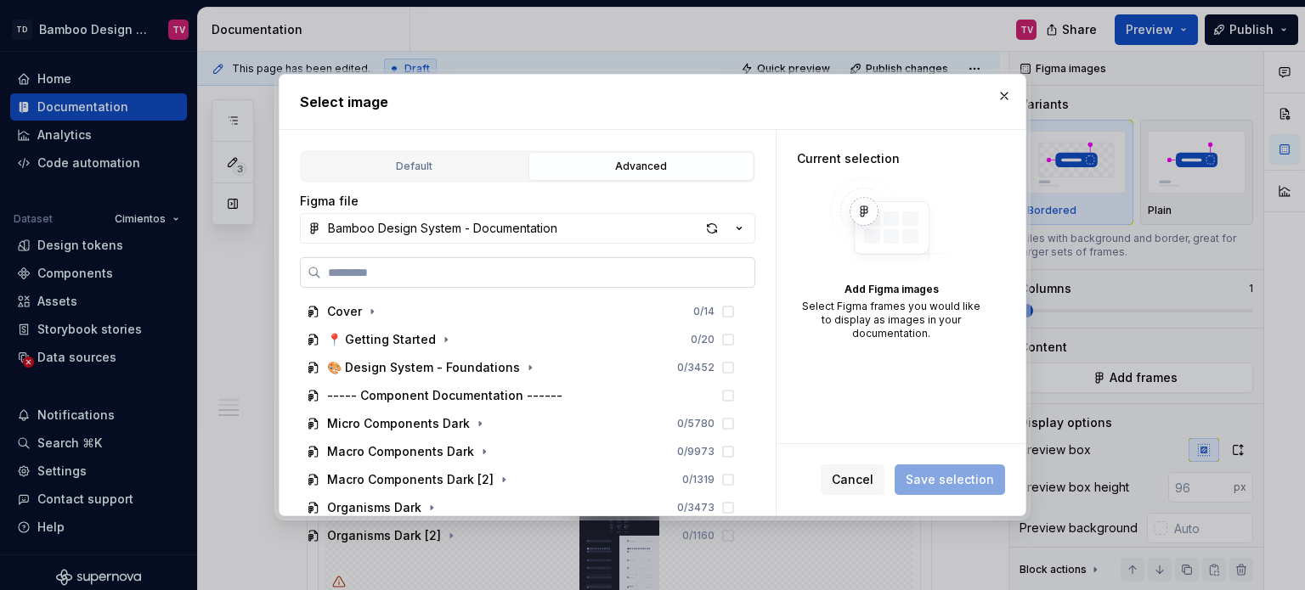
click at [495, 282] on label at bounding box center [527, 272] width 455 height 31
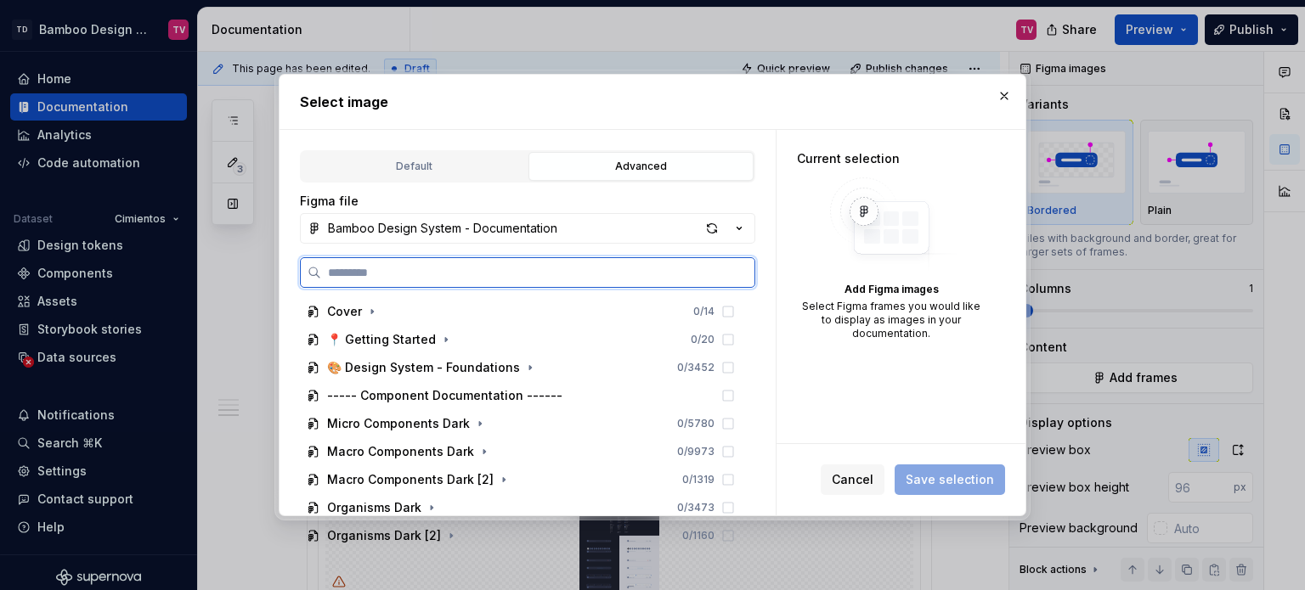
click at [495, 281] on input "search" at bounding box center [537, 272] width 433 height 17
paste input "**********"
type input "**********"
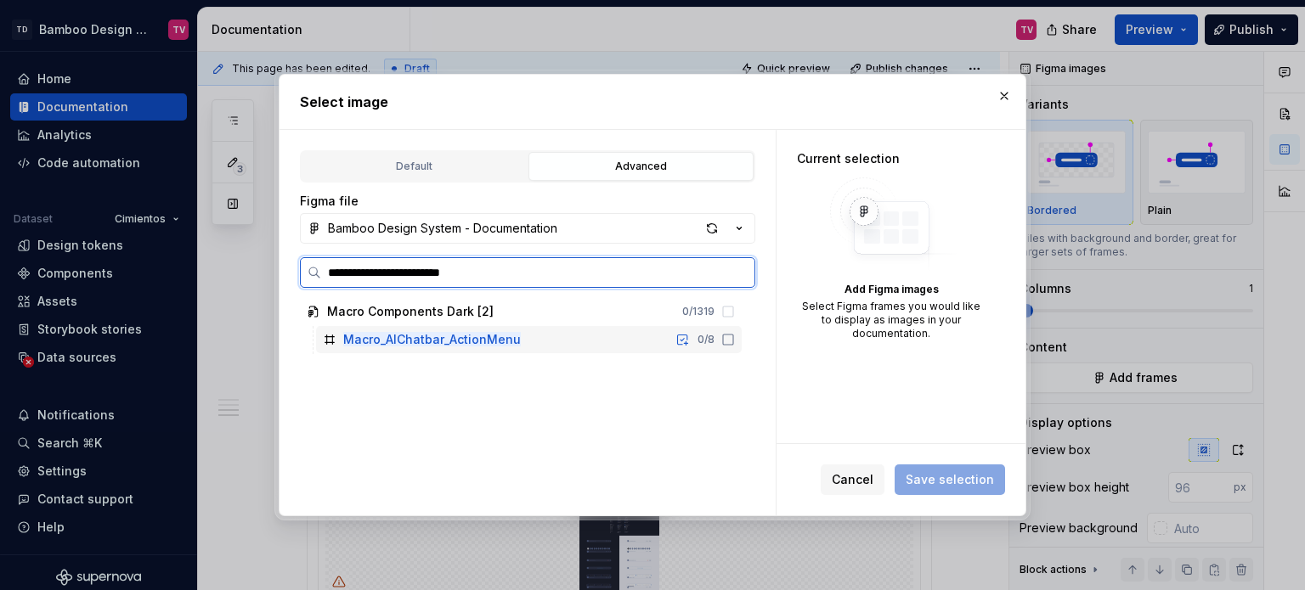
click at [724, 338] on icon at bounding box center [728, 340] width 14 height 14
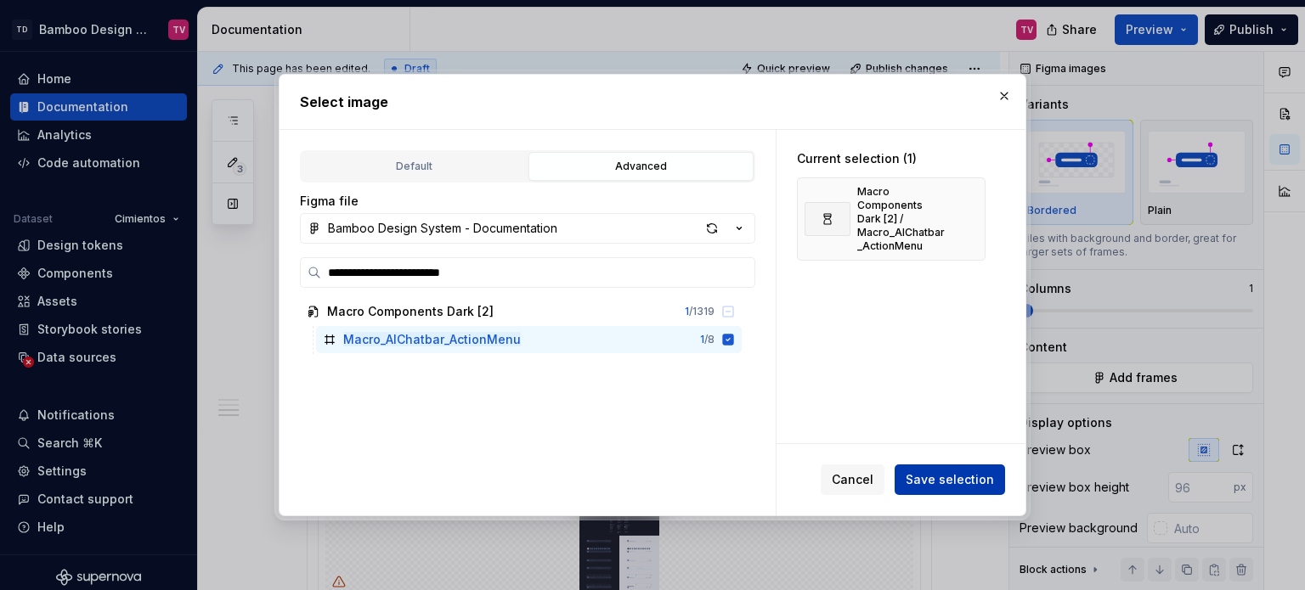
click at [928, 480] on span "Save selection" at bounding box center [950, 480] width 88 height 17
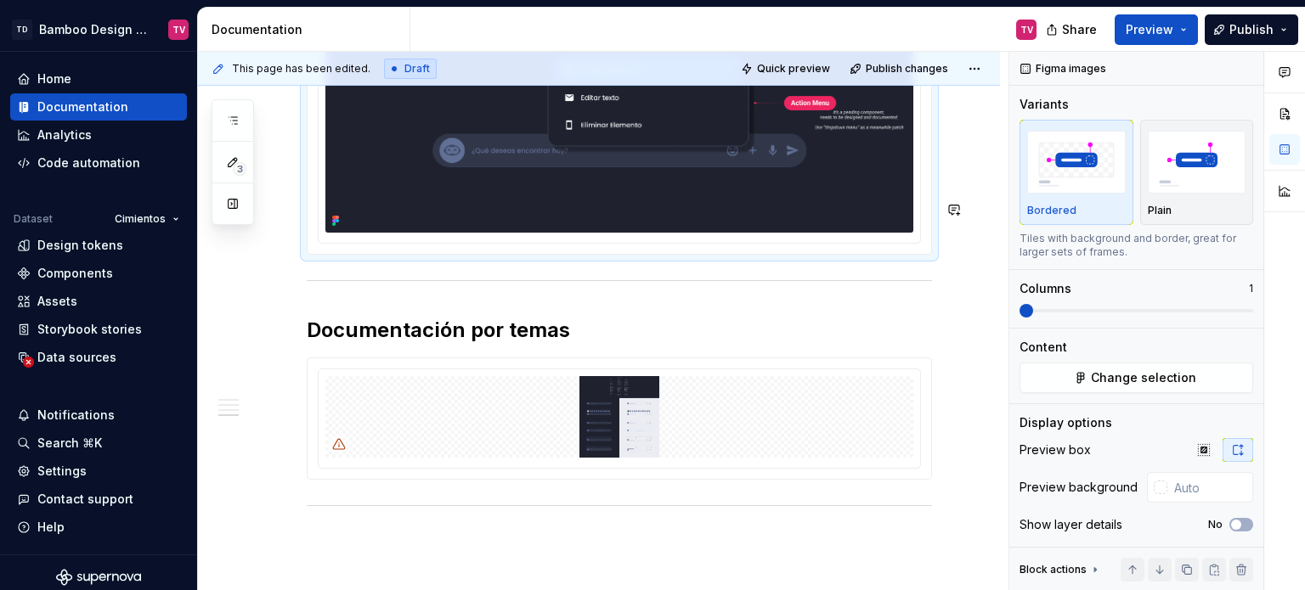
scroll to position [2146, 0]
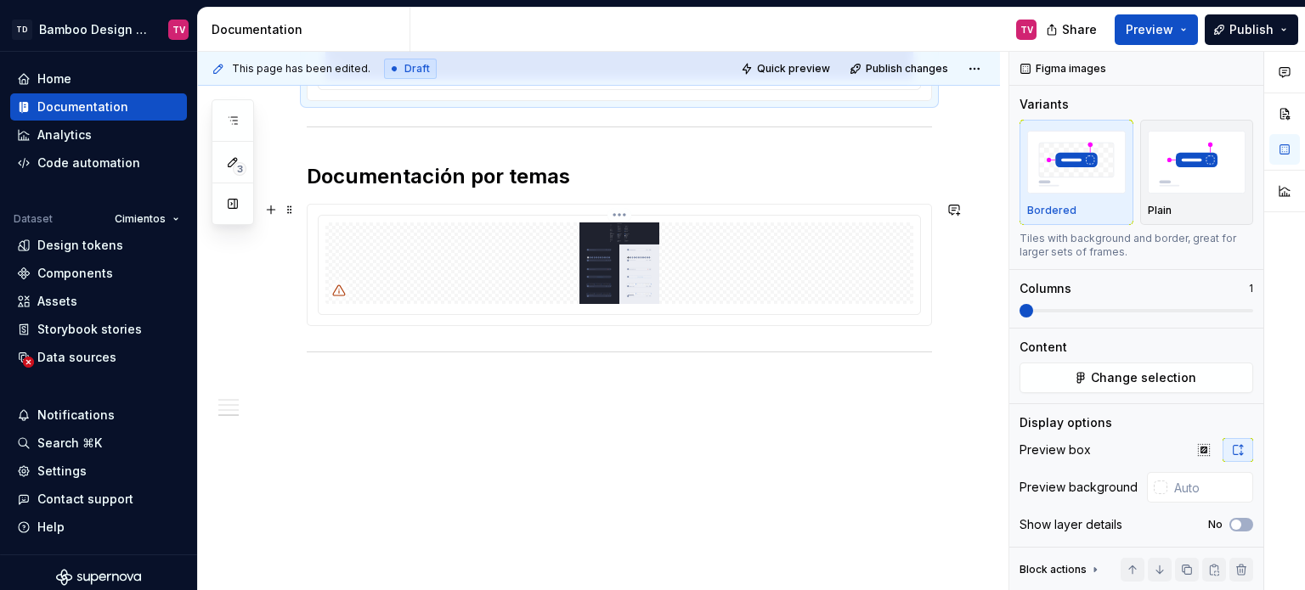
click at [618, 209] on html "TD Bamboo Design System TV Home Documentation Analytics Code automation Dataset…" at bounding box center [652, 295] width 1305 height 590
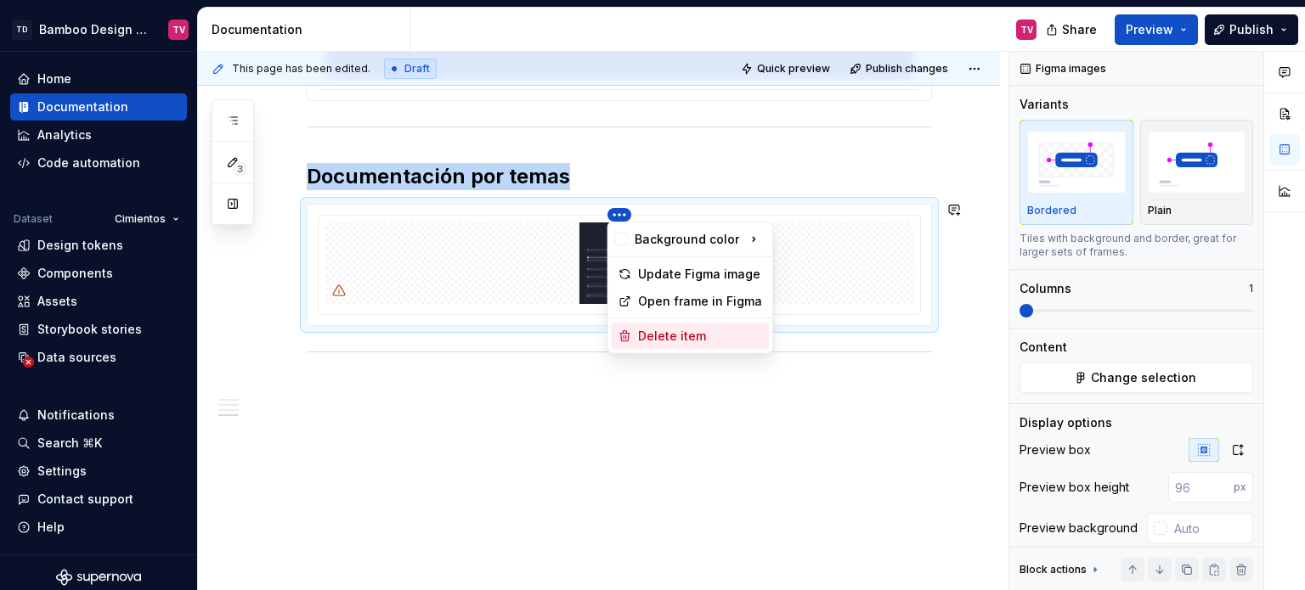
click at [676, 334] on div "Delete item" at bounding box center [700, 336] width 124 height 17
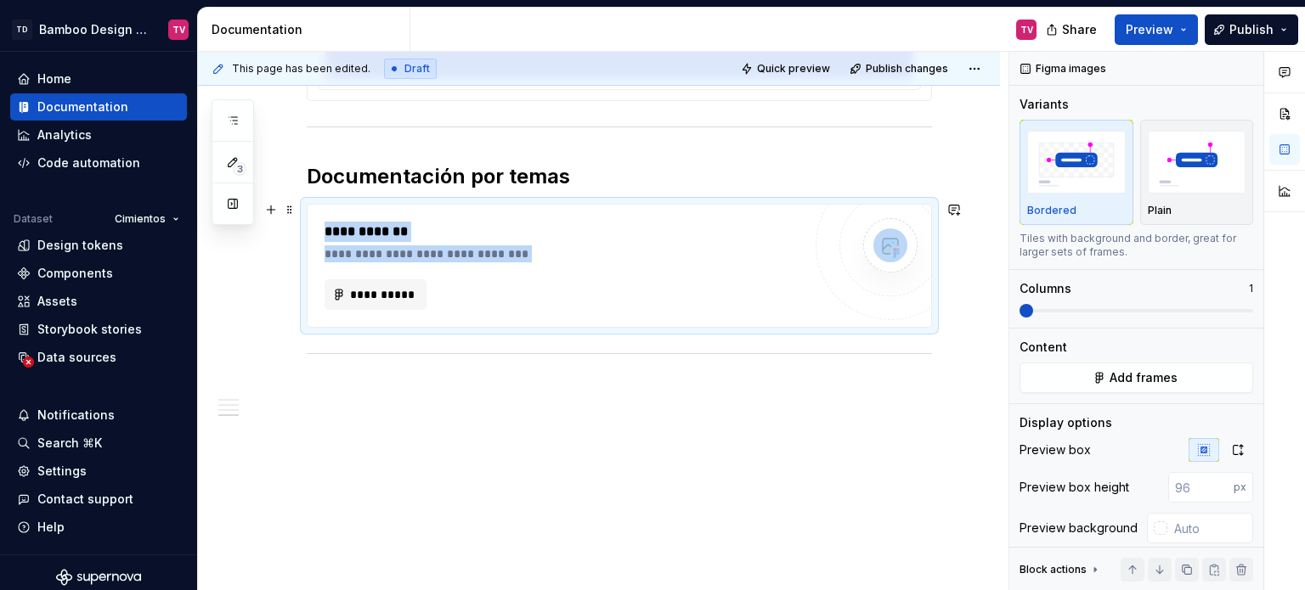
click at [621, 280] on div "**********" at bounding box center [563, 295] width 477 height 31
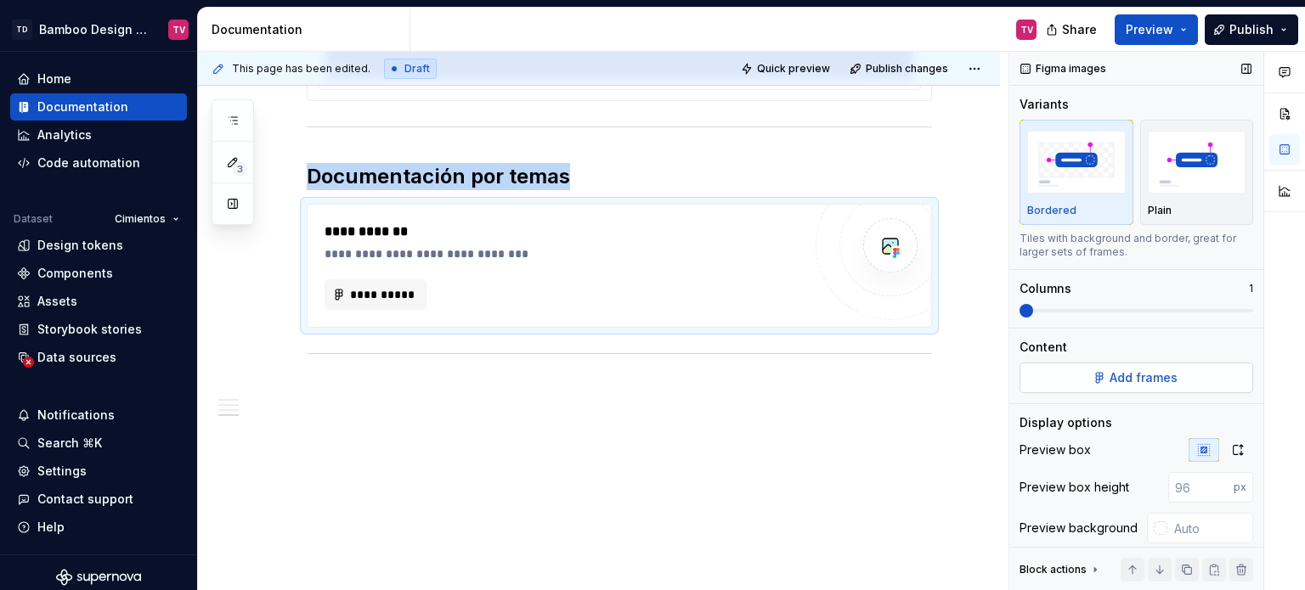
click at [1129, 371] on span "Add frames" at bounding box center [1144, 378] width 68 height 17
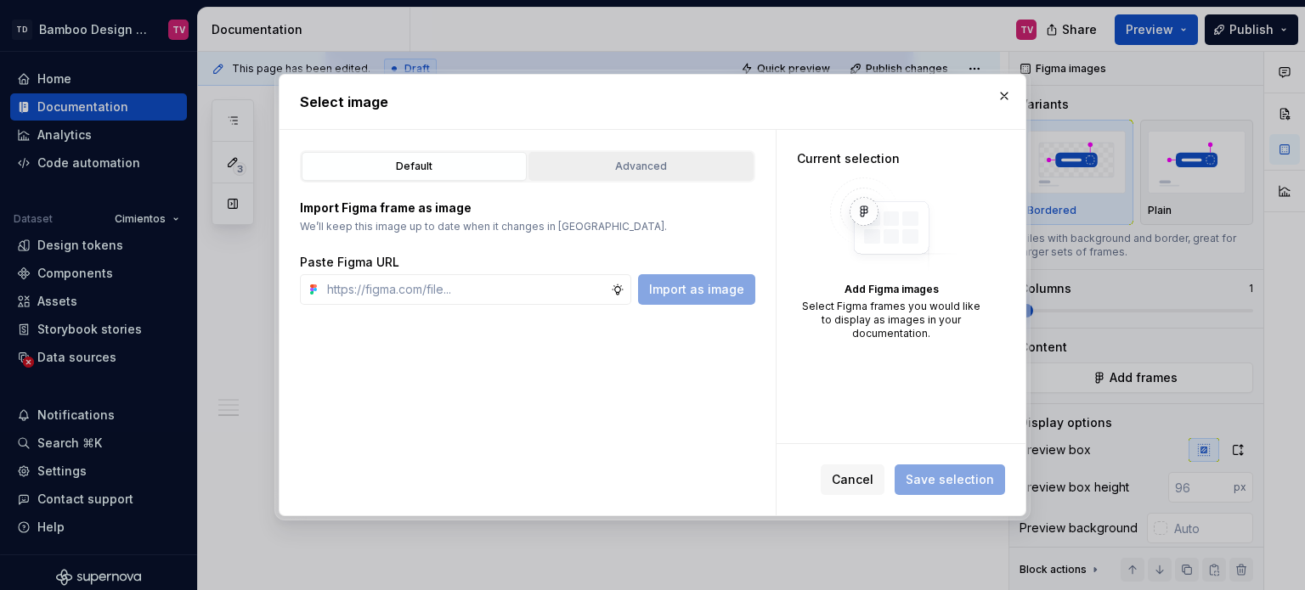
click at [648, 170] on div "Advanced" at bounding box center [640, 166] width 213 height 17
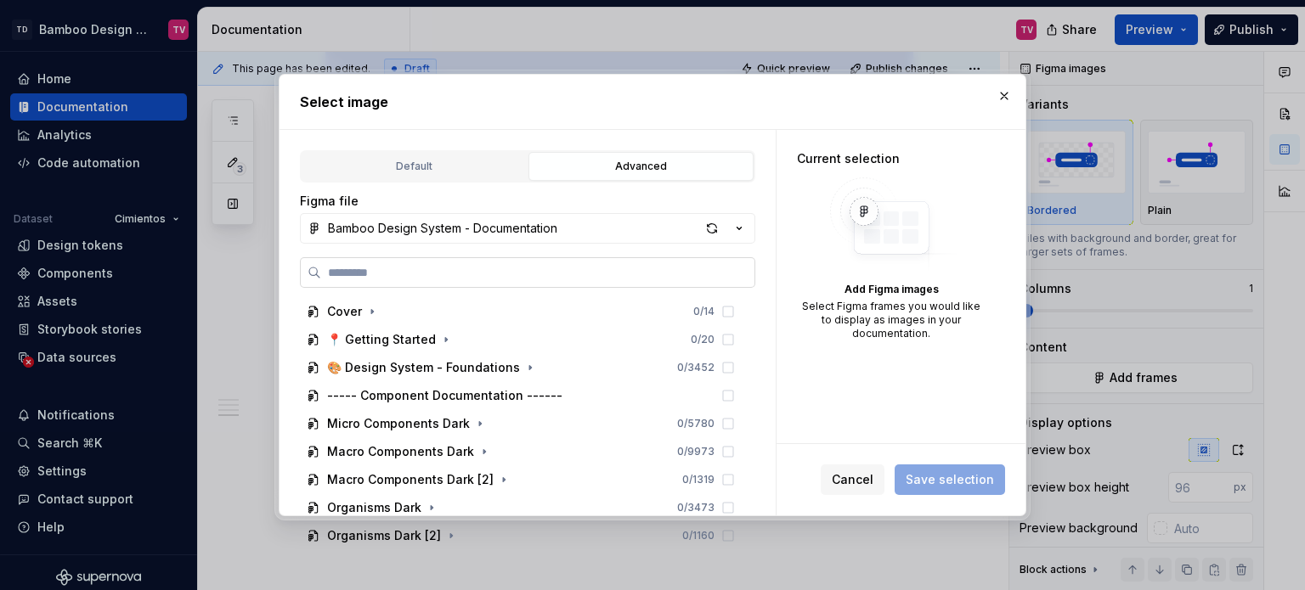
click at [483, 280] on input "search" at bounding box center [537, 272] width 433 height 17
type textarea "*"
paste input "**********"
type input "**********"
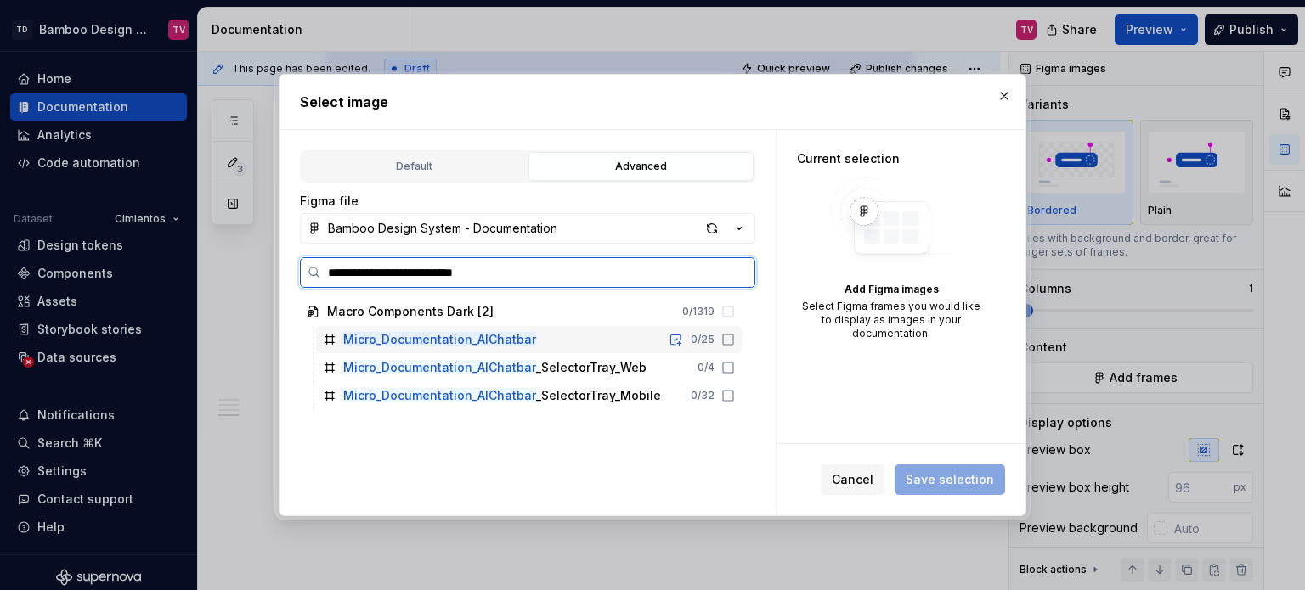
click at [726, 336] on icon at bounding box center [728, 340] width 14 height 14
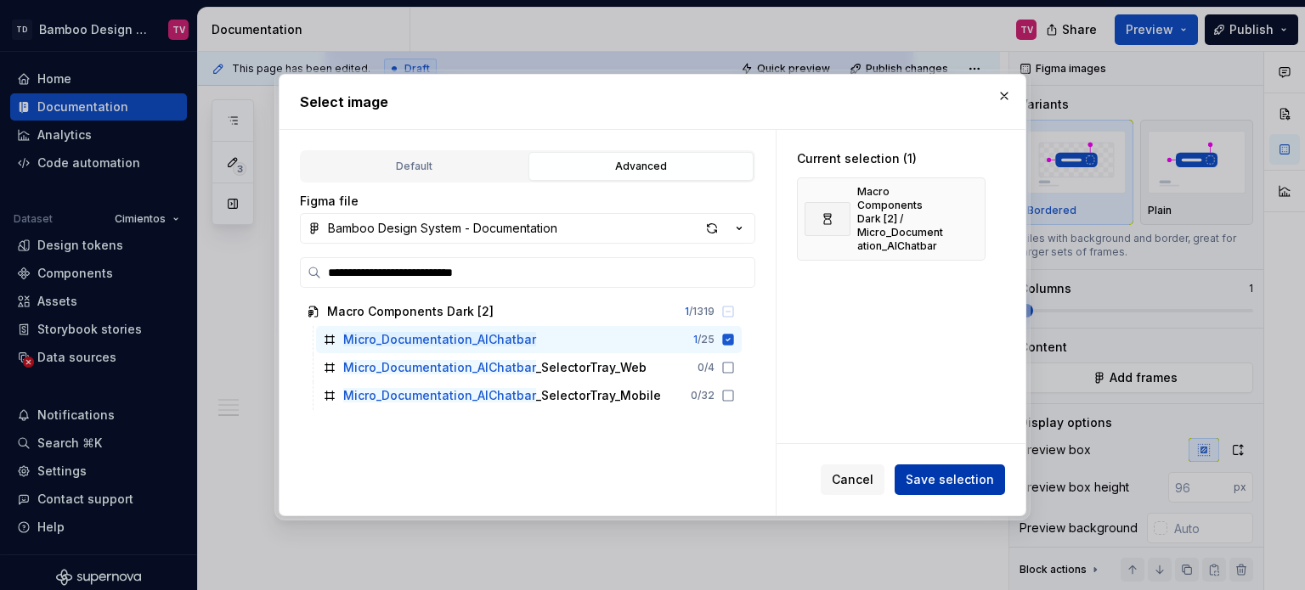
click at [951, 482] on span "Save selection" at bounding box center [950, 480] width 88 height 17
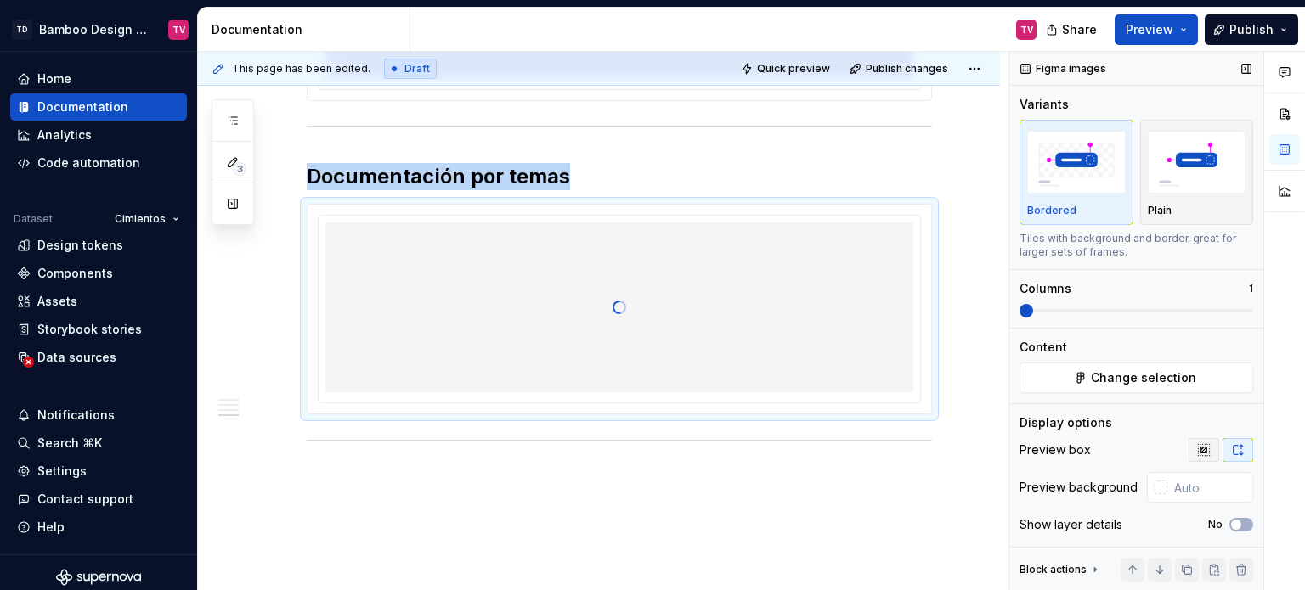
click at [1197, 454] on icon "button" at bounding box center [1204, 450] width 14 height 14
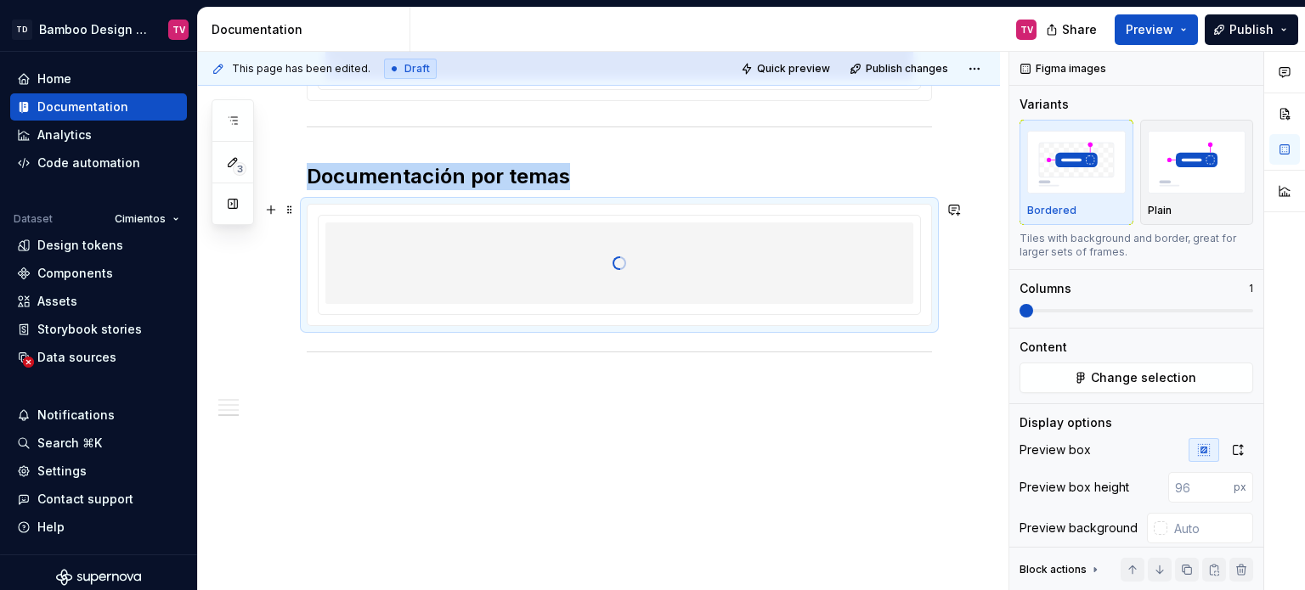
scroll to position [1806, 0]
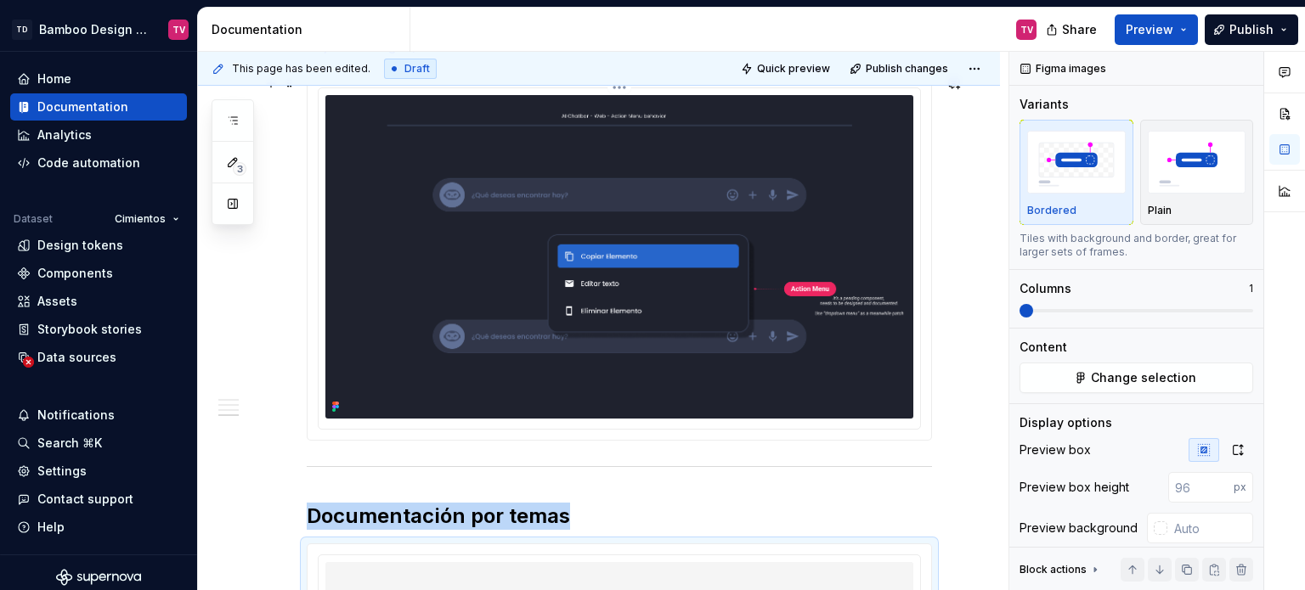
click at [686, 268] on img at bounding box center [619, 257] width 588 height 324
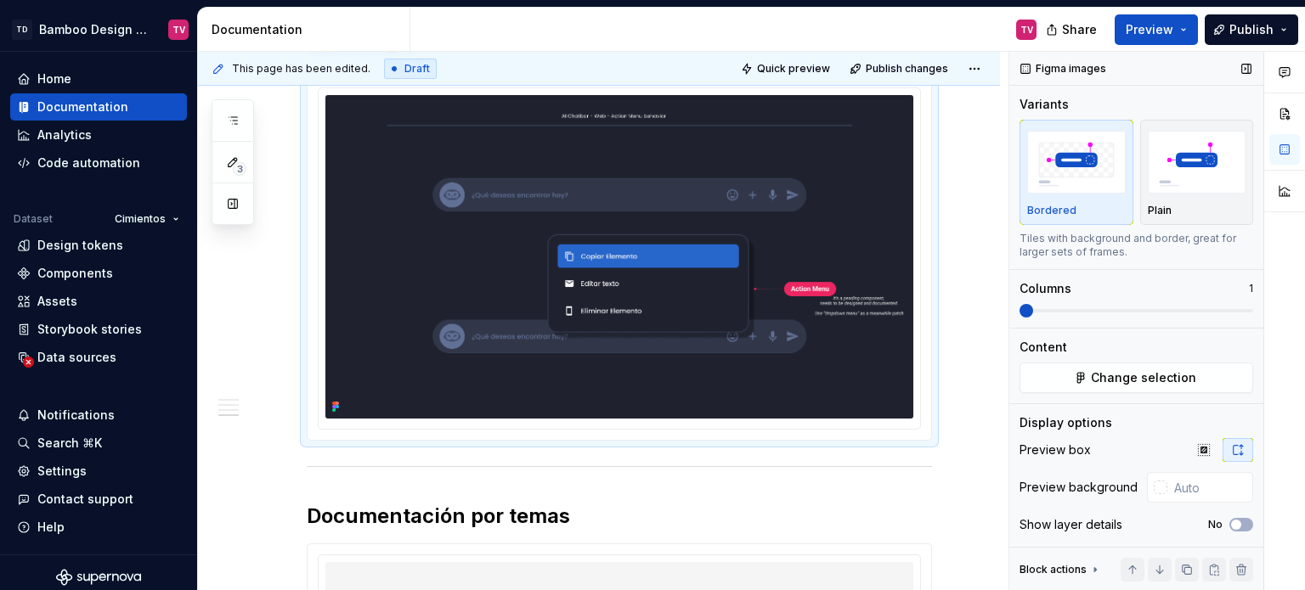
click at [1198, 448] on icon "button" at bounding box center [1203, 449] width 11 height 11
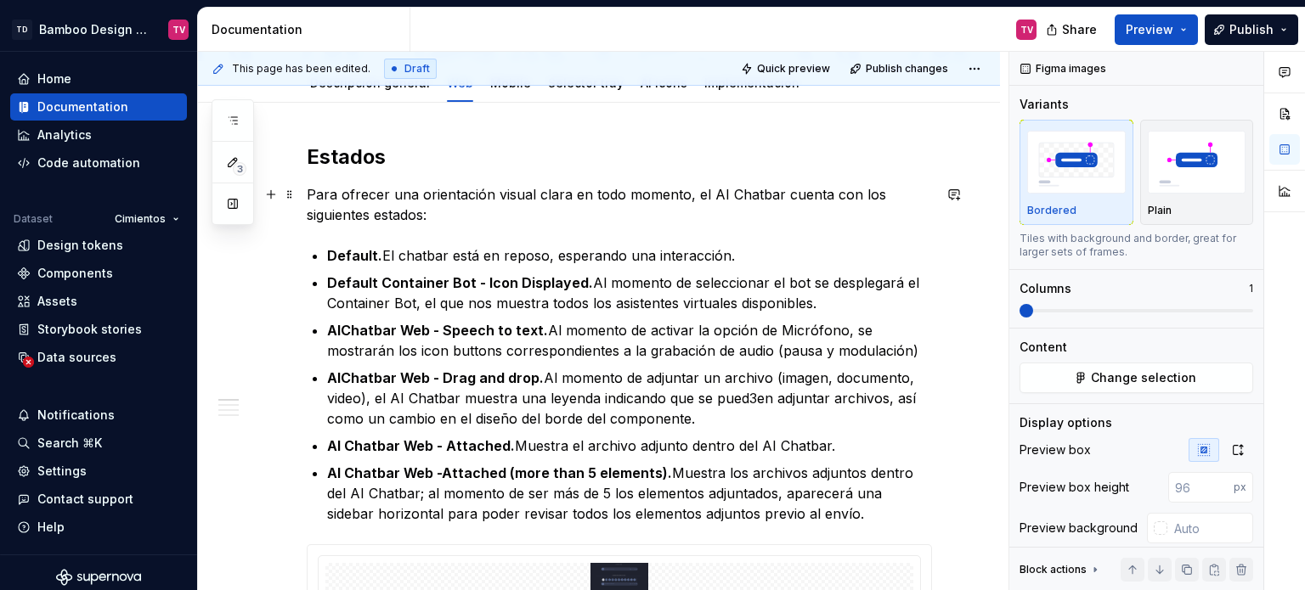
scroll to position [0, 0]
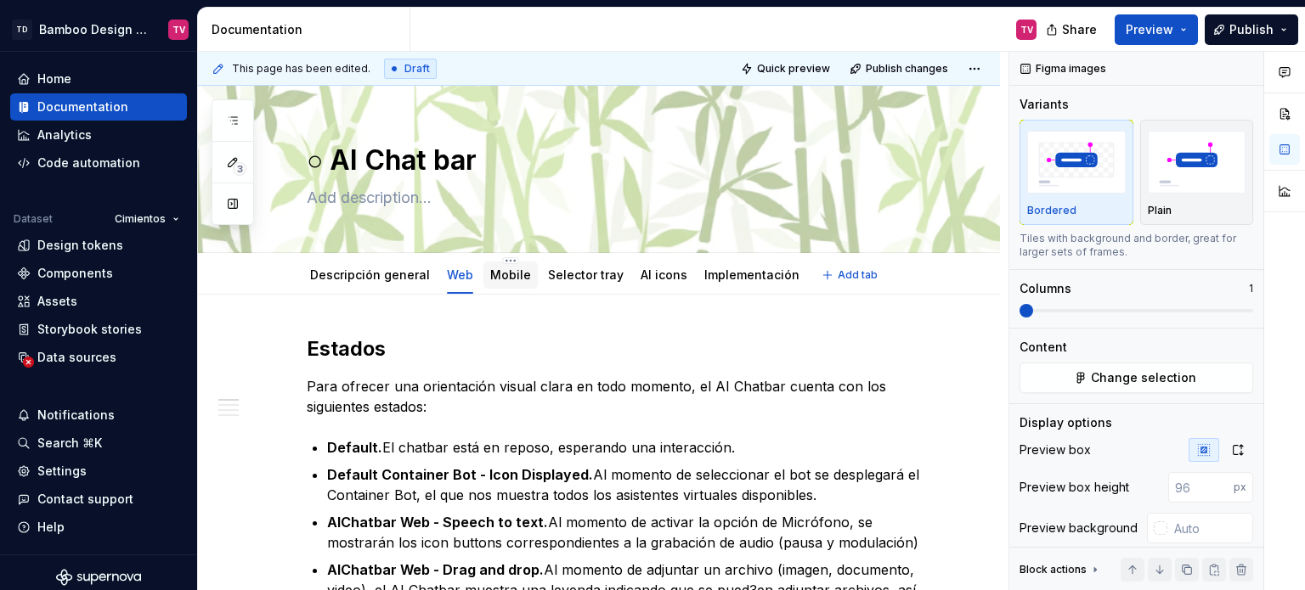
click at [506, 281] on link "Mobile" at bounding box center [510, 275] width 41 height 14
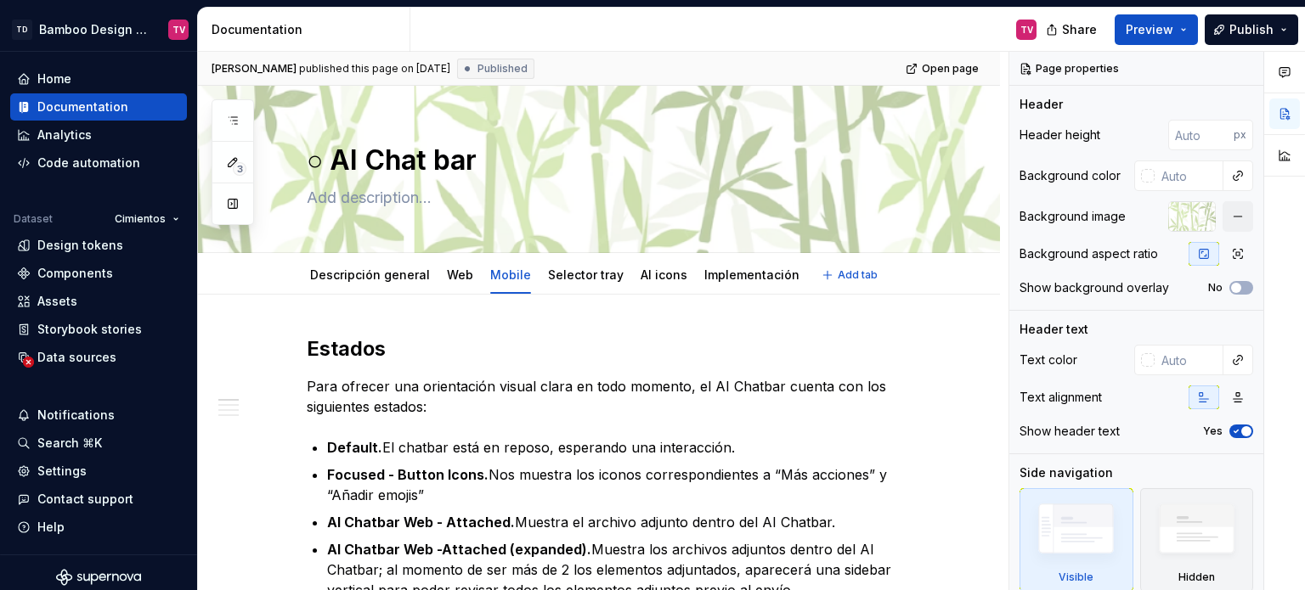
type textarea "*"
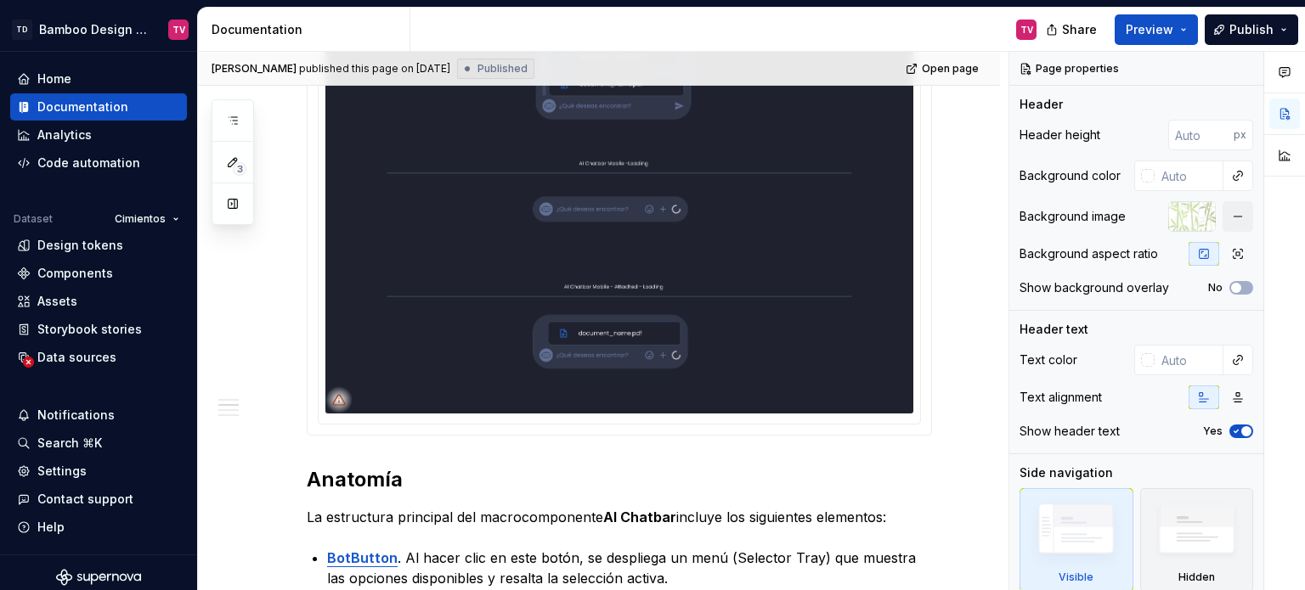
scroll to position [425, 0]
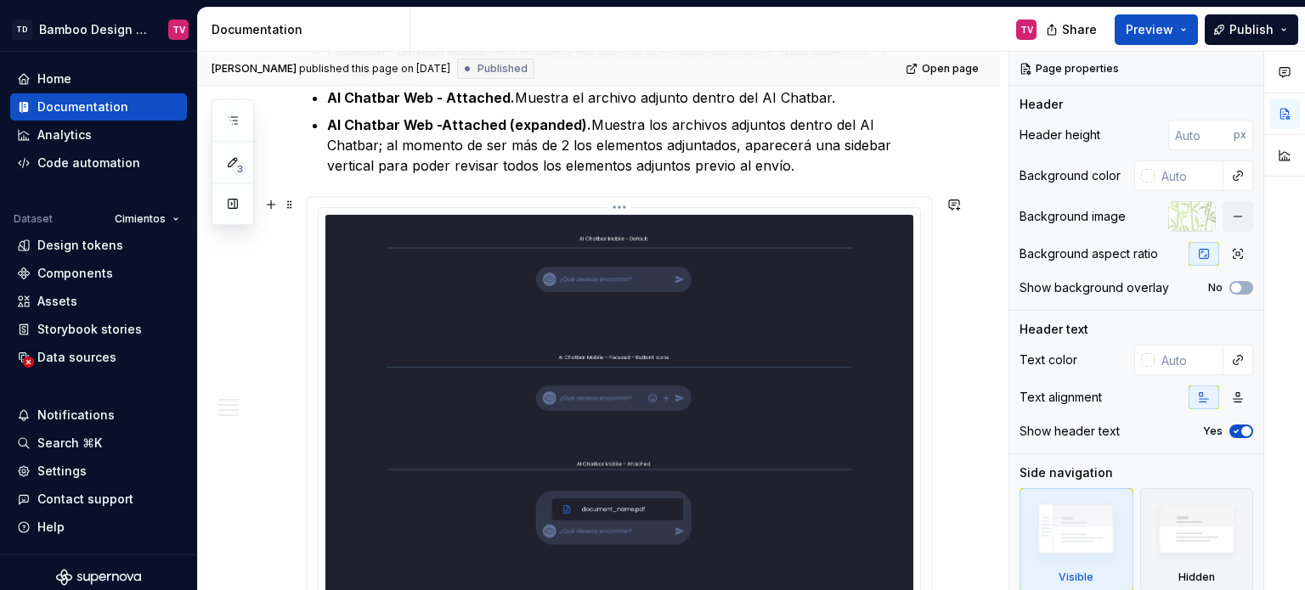
click at [617, 202] on html "TD Bamboo Design System TV Home Documentation Analytics Code automation Dataset…" at bounding box center [652, 295] width 1305 height 590
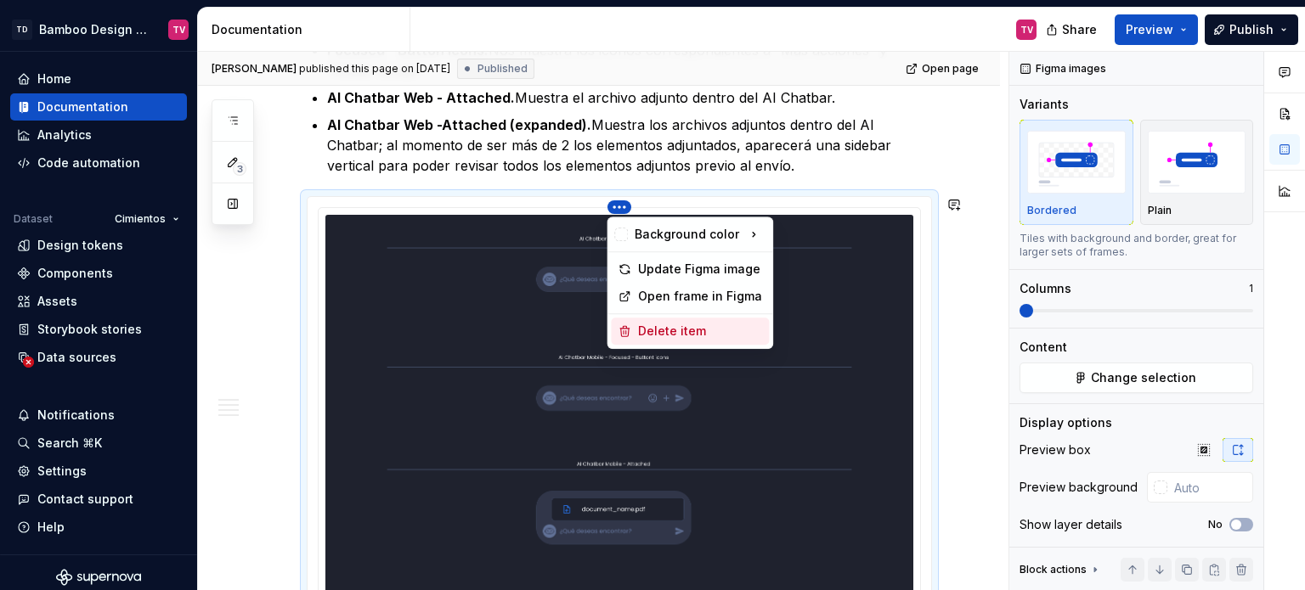
click at [639, 329] on div "Delete item" at bounding box center [700, 331] width 124 height 17
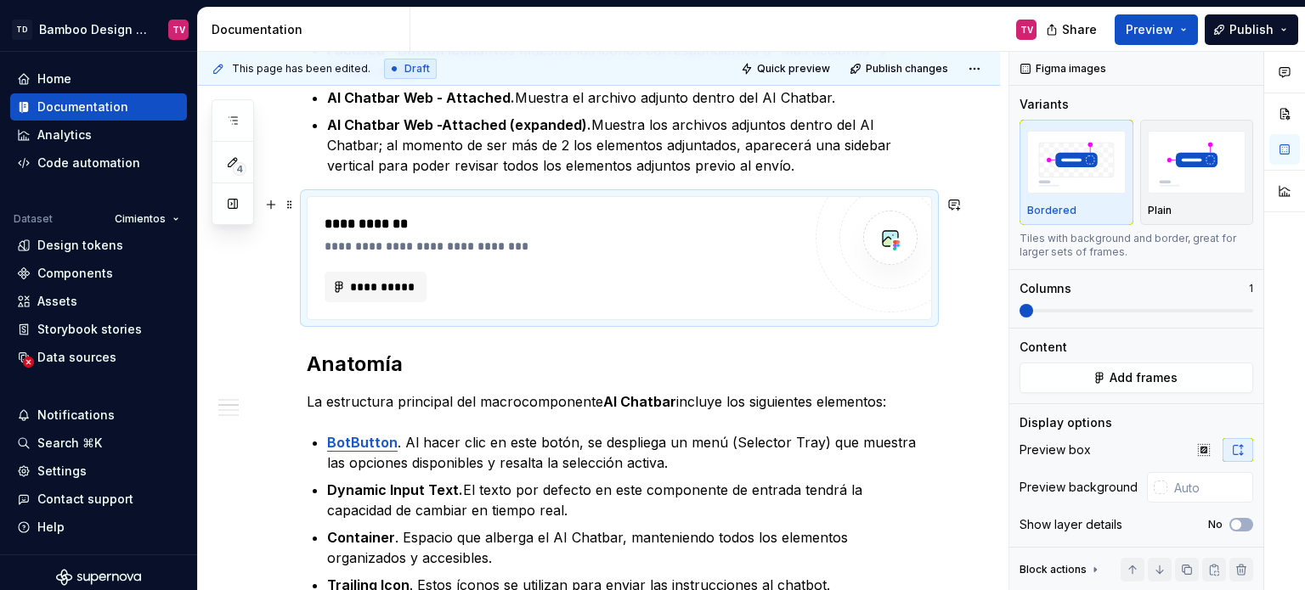
click at [645, 268] on div "**********" at bounding box center [563, 258] width 477 height 88
click at [1157, 383] on span "Add frames" at bounding box center [1144, 378] width 68 height 17
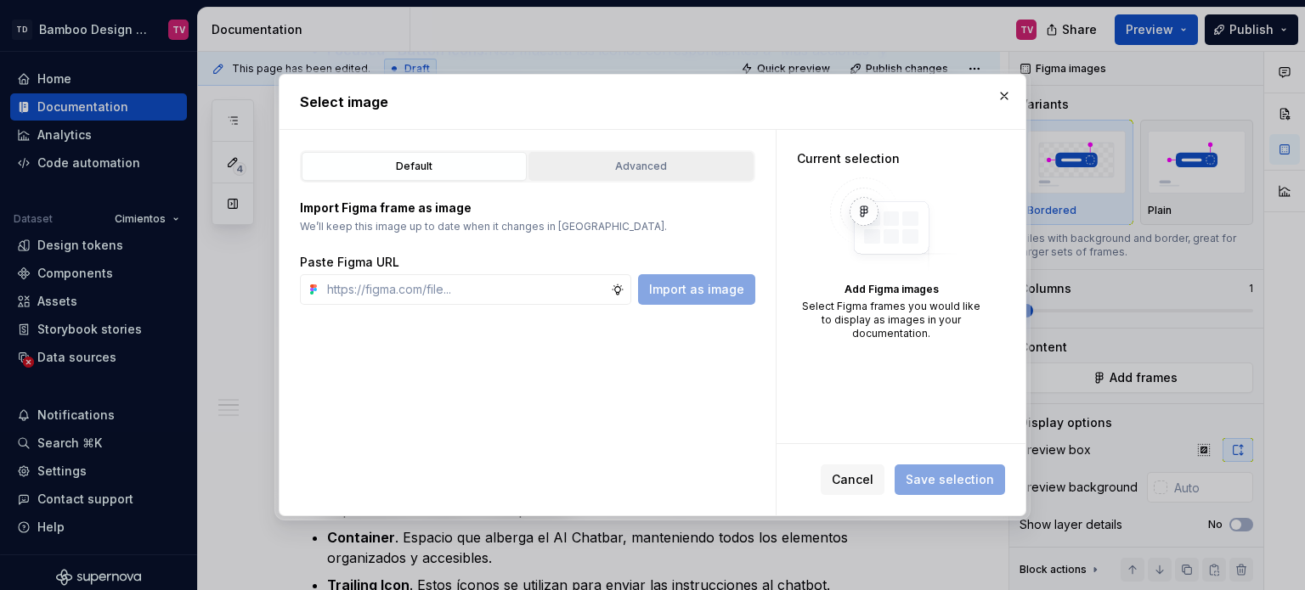
click at [675, 176] on button "Advanced" at bounding box center [640, 166] width 225 height 29
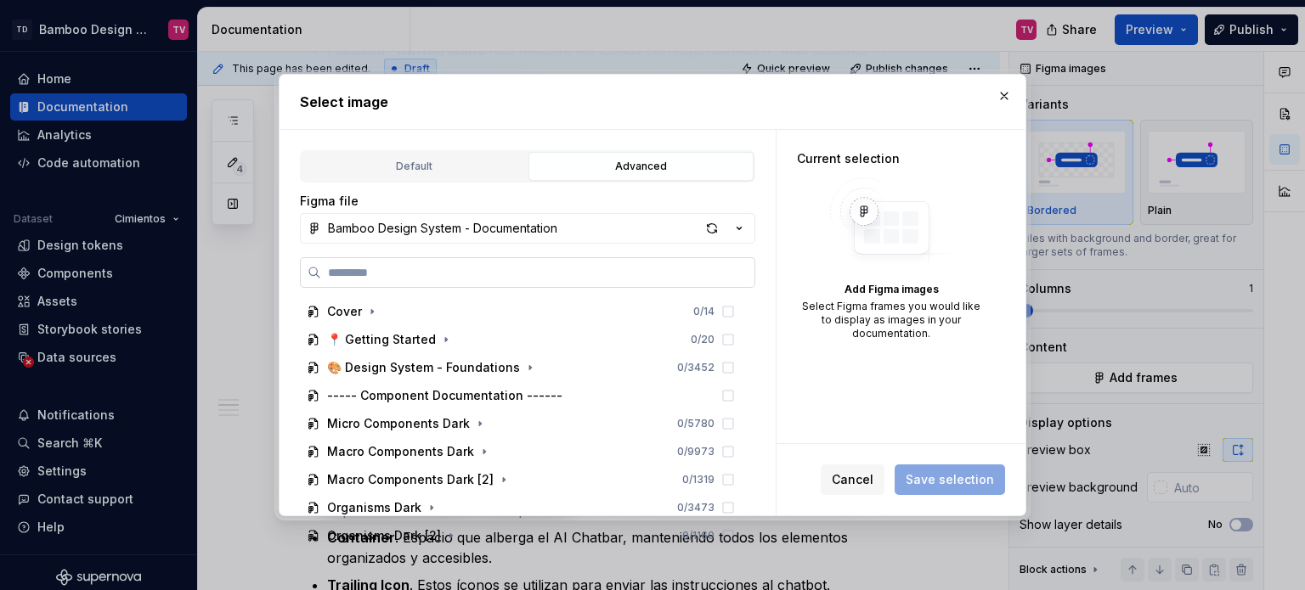
click at [561, 281] on label at bounding box center [527, 272] width 455 height 31
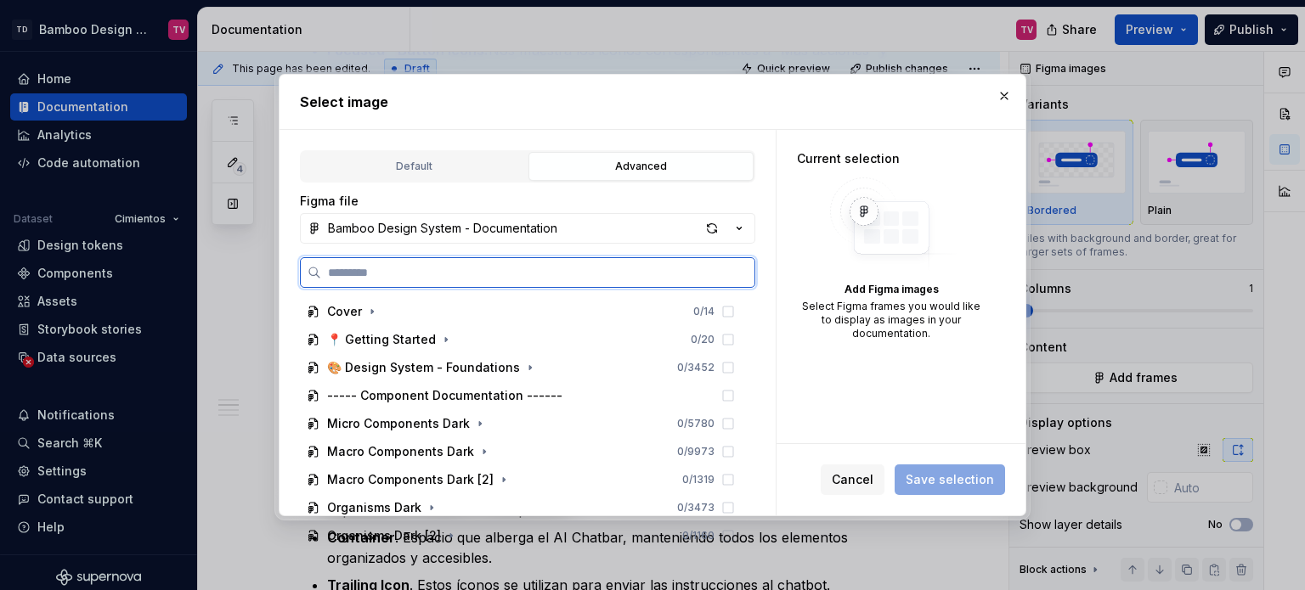
click at [561, 281] on input "search" at bounding box center [537, 272] width 433 height 17
paste input "**********"
type input "**********"
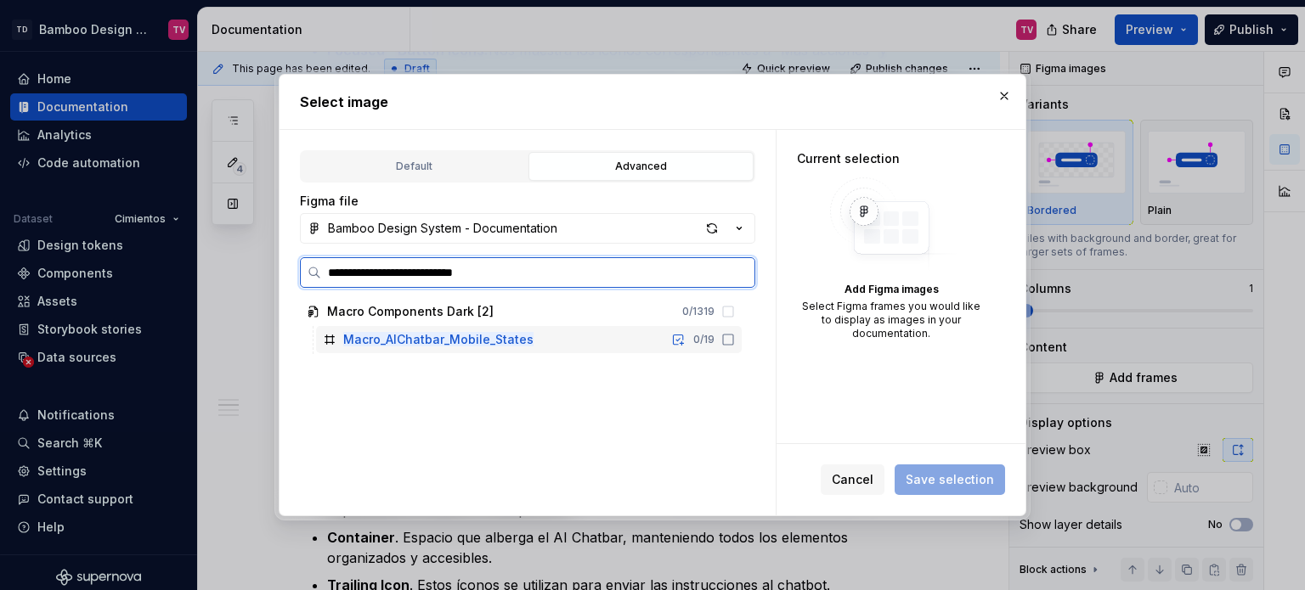
click at [730, 339] on icon at bounding box center [728, 340] width 14 height 14
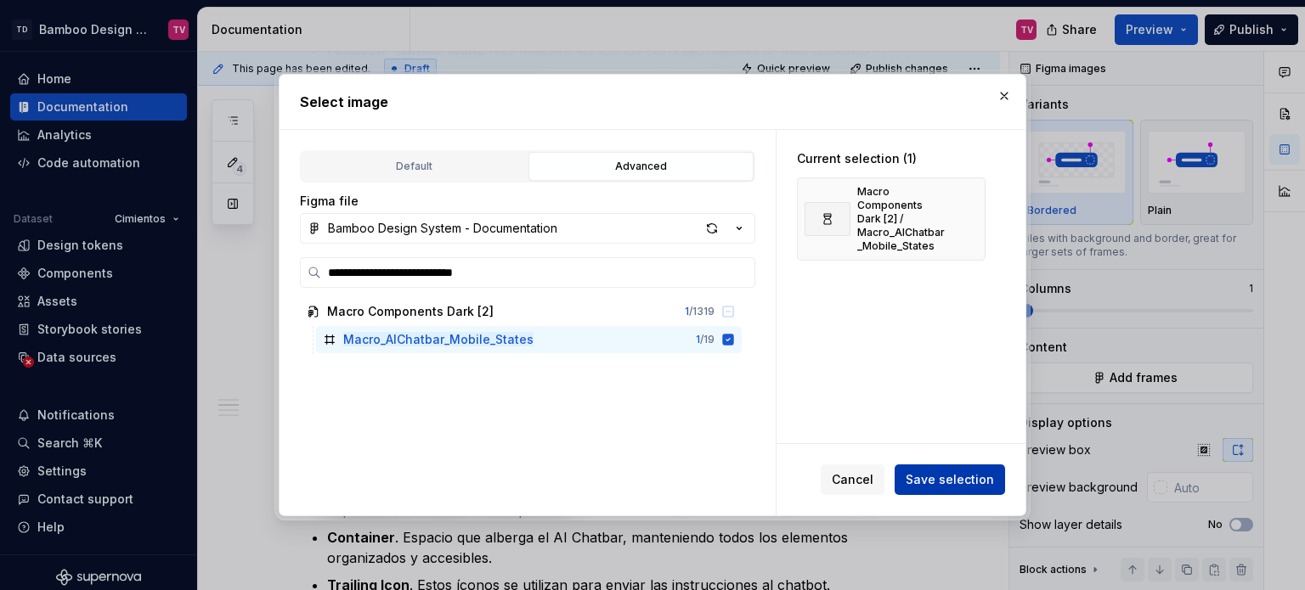
click at [928, 466] on button "Save selection" at bounding box center [950, 480] width 110 height 31
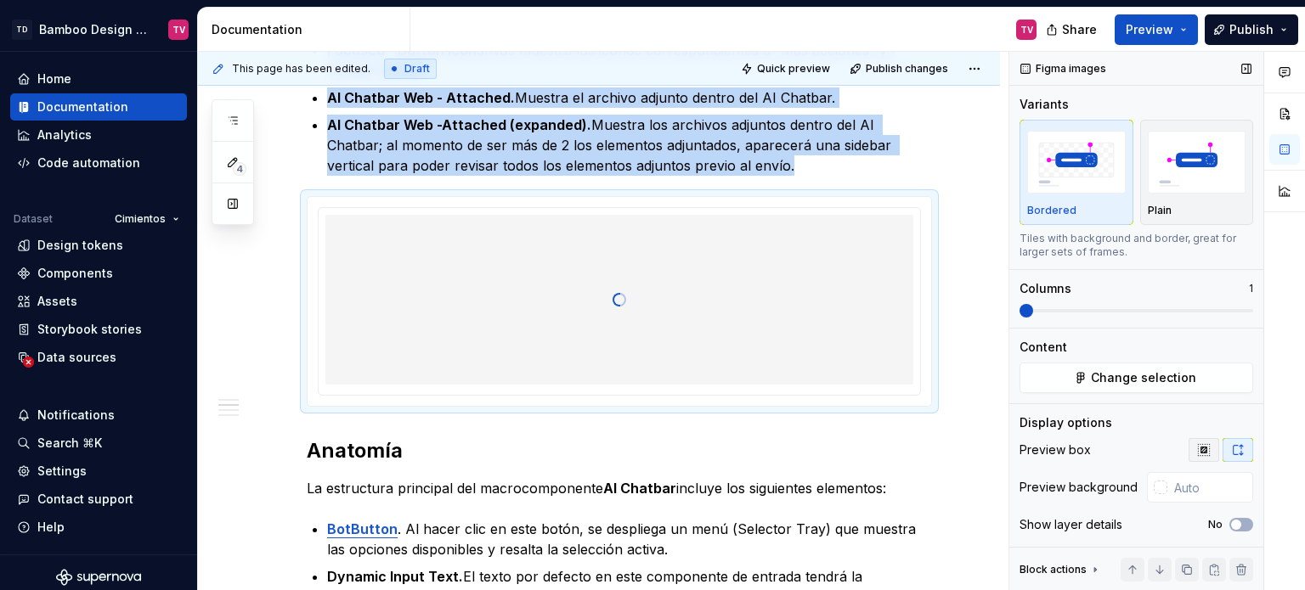
click at [1197, 451] on icon "button" at bounding box center [1204, 450] width 14 height 14
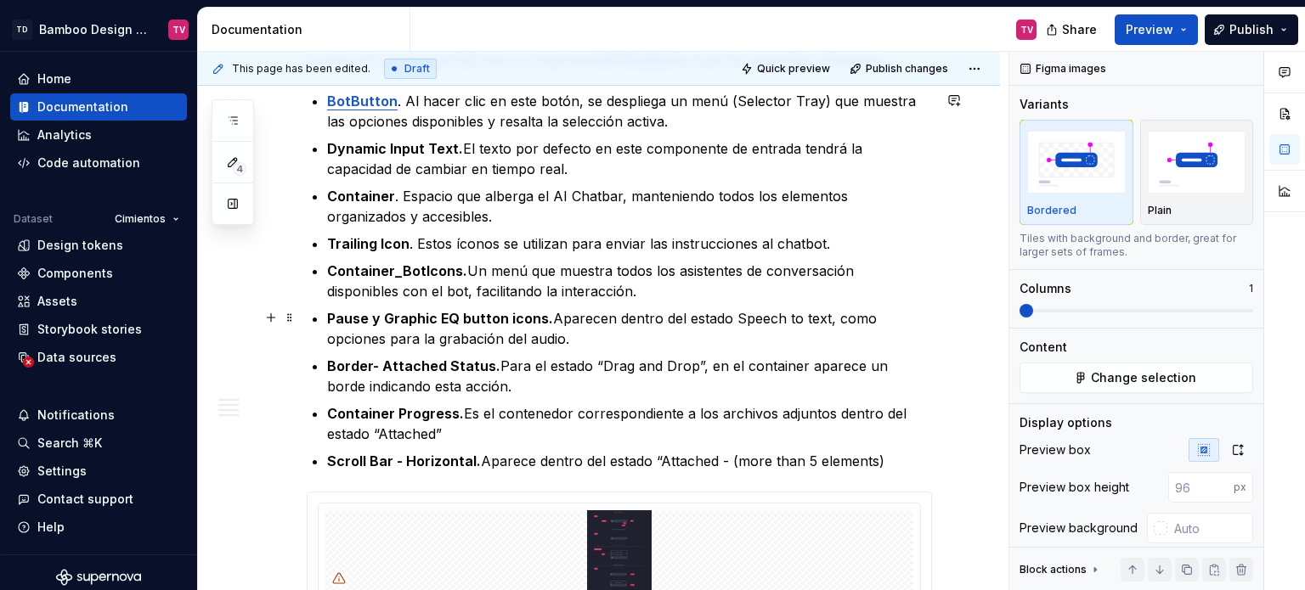
scroll to position [1104, 0]
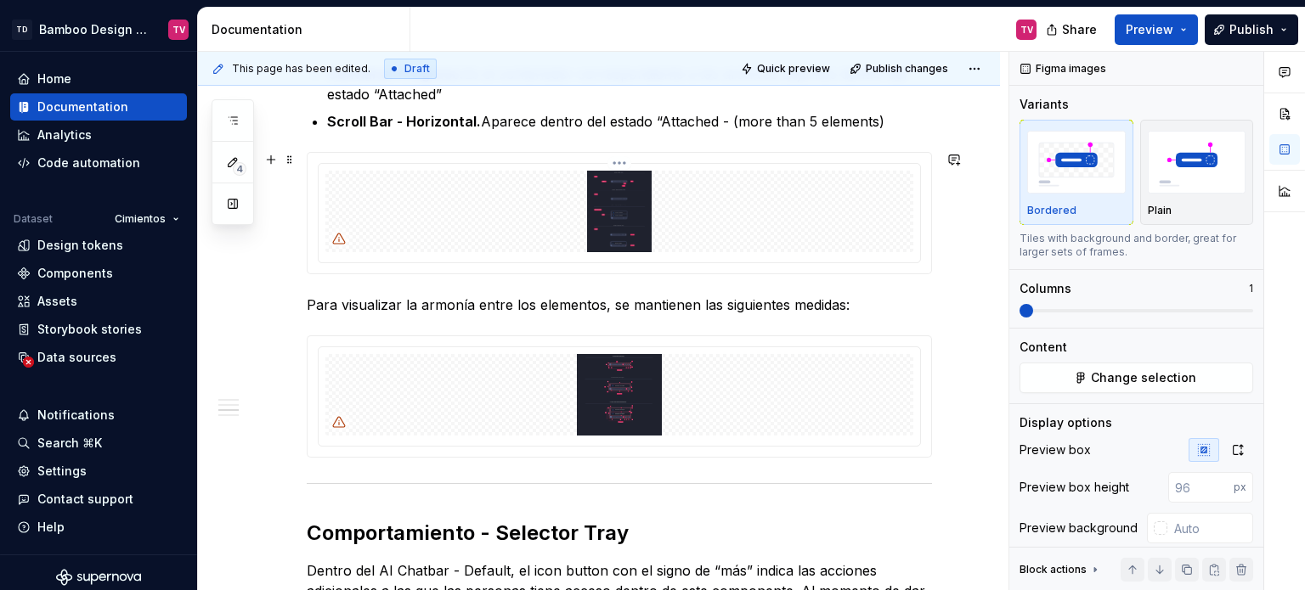
type textarea "*"
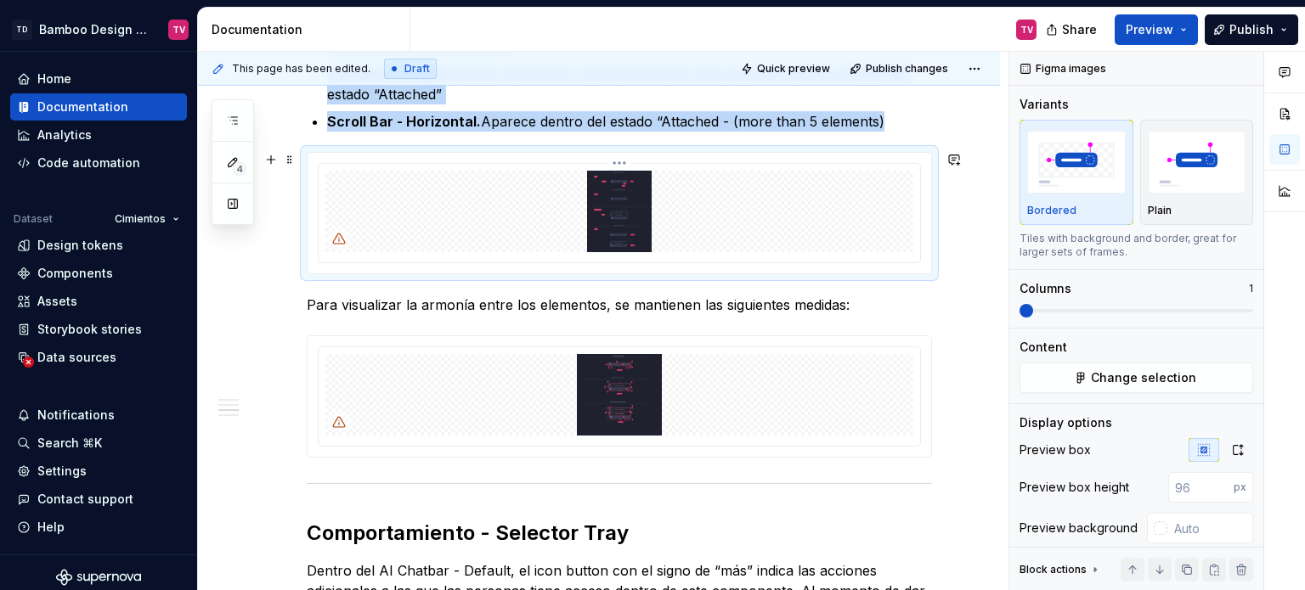
click at [633, 217] on img at bounding box center [619, 212] width 588 height 82
click at [1234, 445] on icon "button" at bounding box center [1238, 450] width 9 height 10
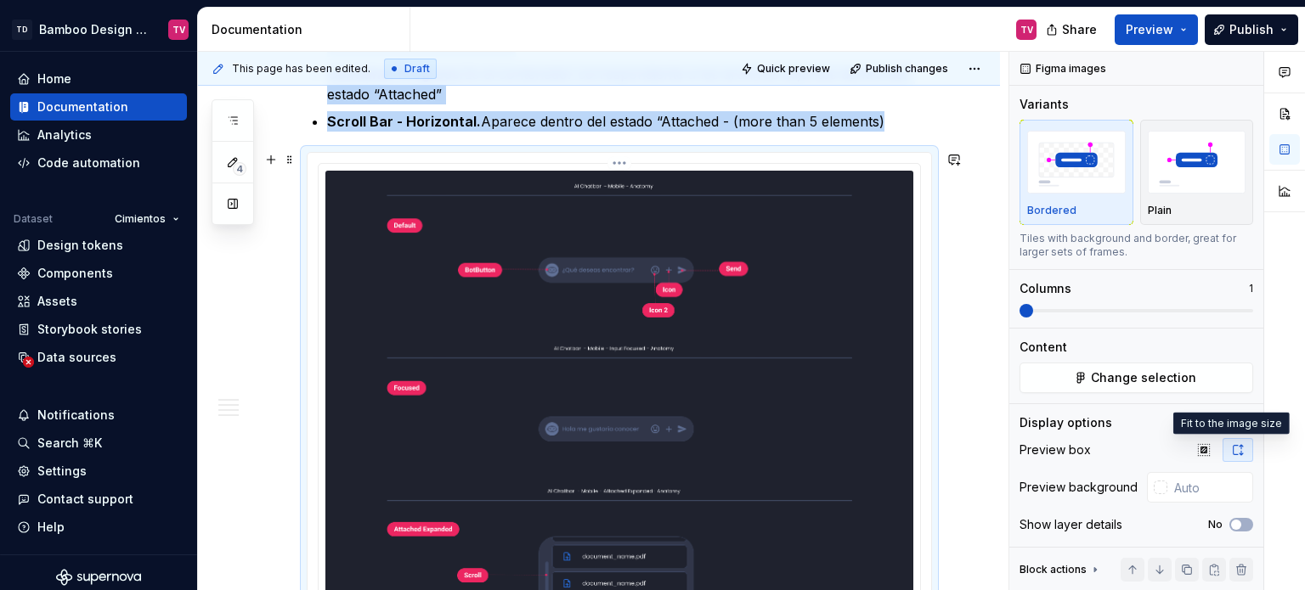
click at [547, 221] on img at bounding box center [619, 545] width 588 height 749
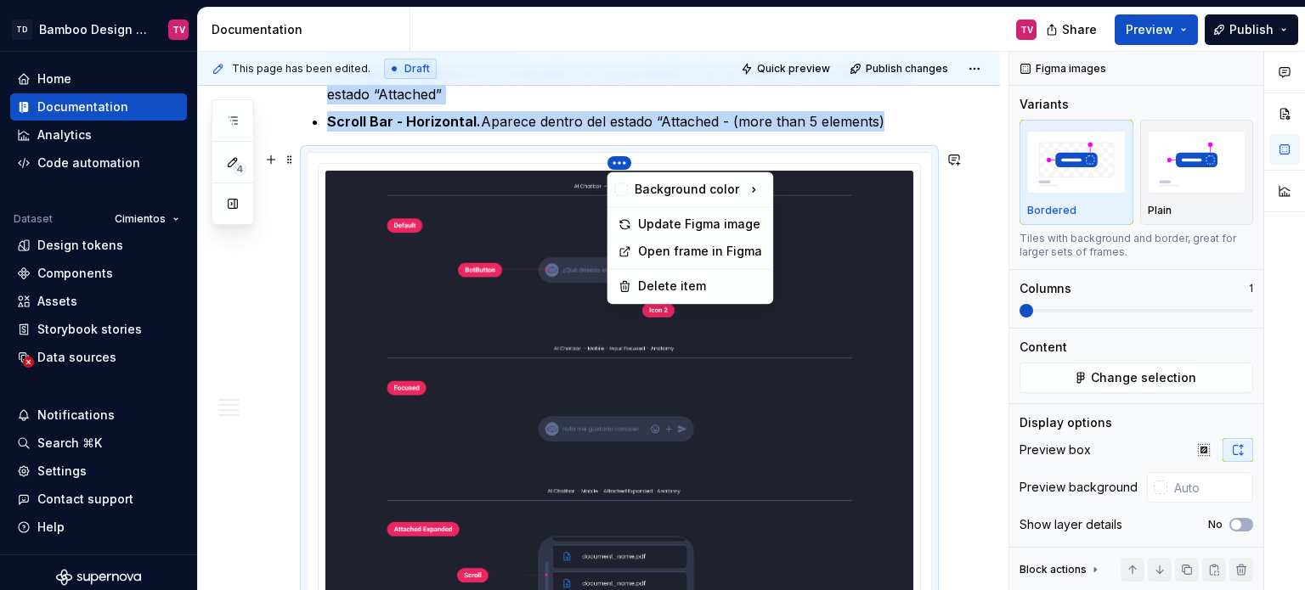
click at [621, 162] on html "TD Bamboo Design System TV Home Documentation Analytics Code automation Dataset…" at bounding box center [652, 295] width 1305 height 590
click at [640, 282] on div "Delete item" at bounding box center [700, 286] width 124 height 17
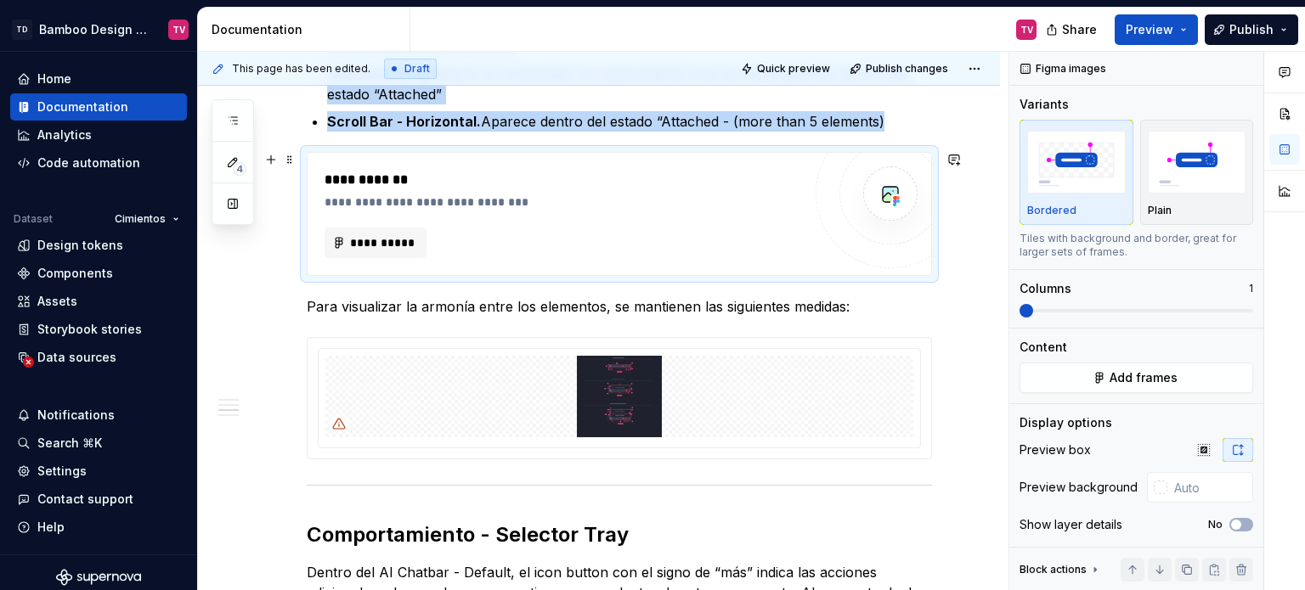
click at [735, 234] on div "**********" at bounding box center [563, 243] width 477 height 31
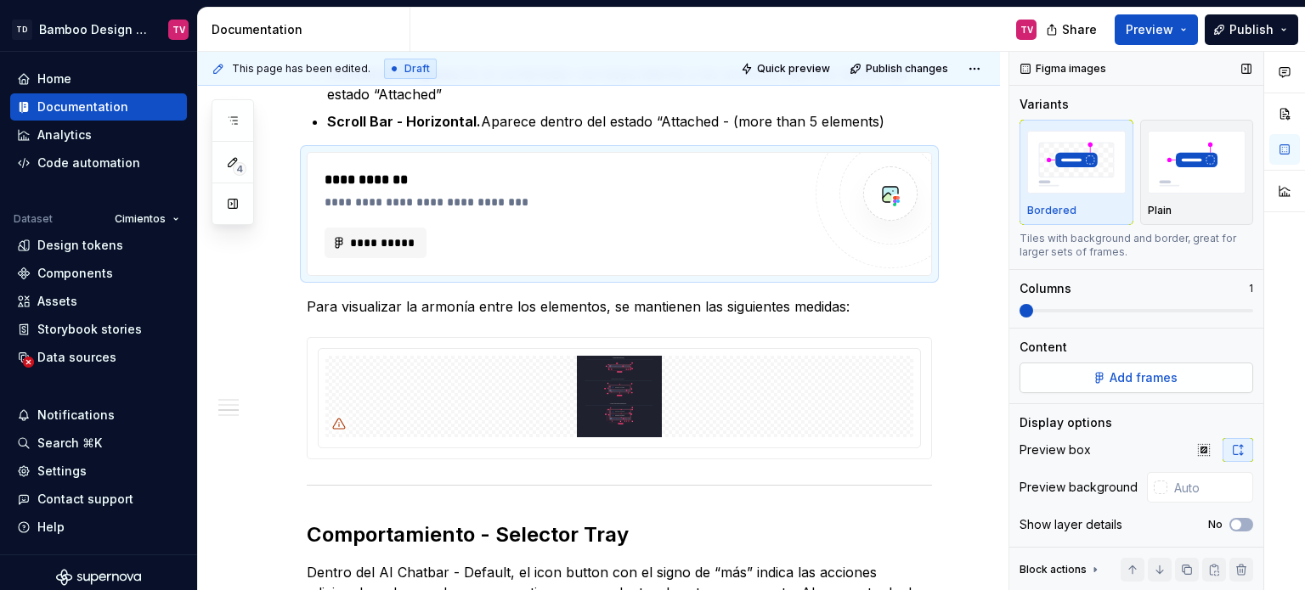
click at [1104, 366] on button "Add frames" at bounding box center [1136, 378] width 234 height 31
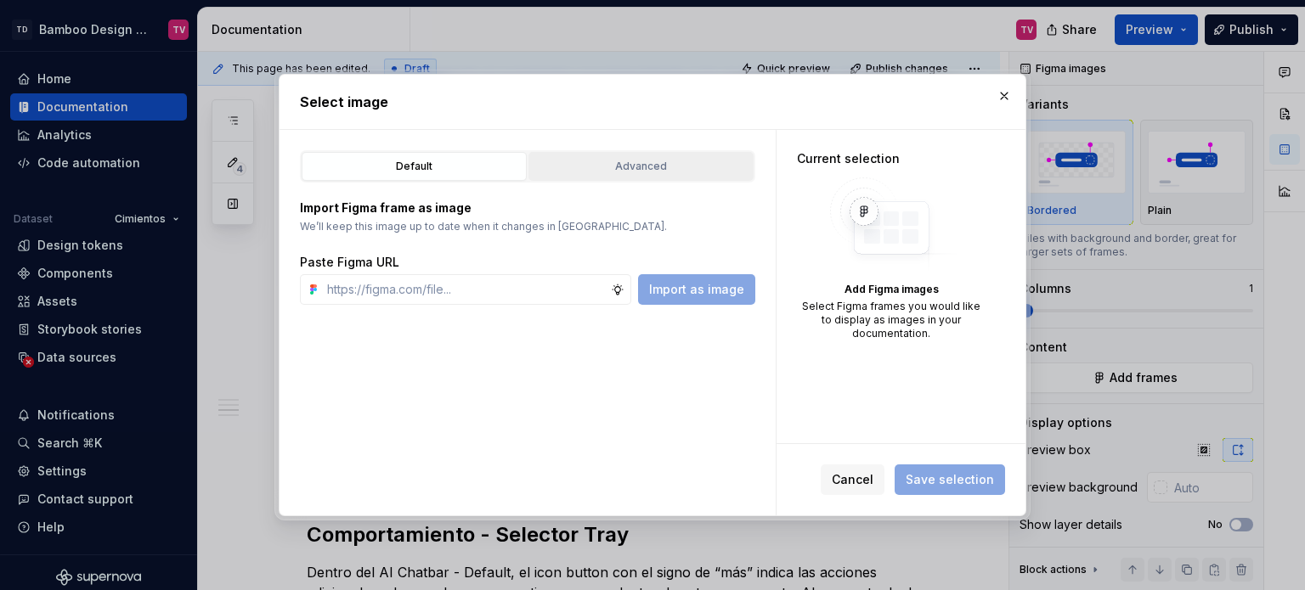
click at [570, 149] on div "Default Advanced Import Figma frame as image We’ll keep this image up to date w…" at bounding box center [528, 323] width 496 height 386
type textarea "*"
click at [575, 160] on div "Advanced" at bounding box center [640, 166] width 213 height 17
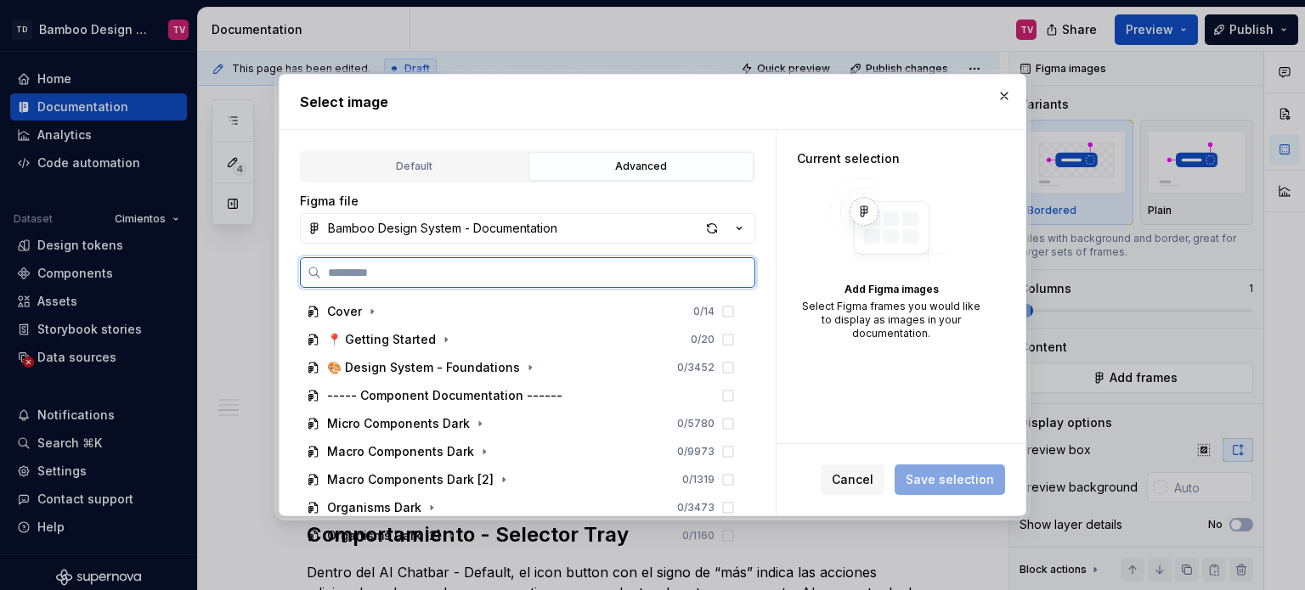
click at [483, 276] on input "search" at bounding box center [537, 272] width 433 height 17
paste input "**********"
type input "**********"
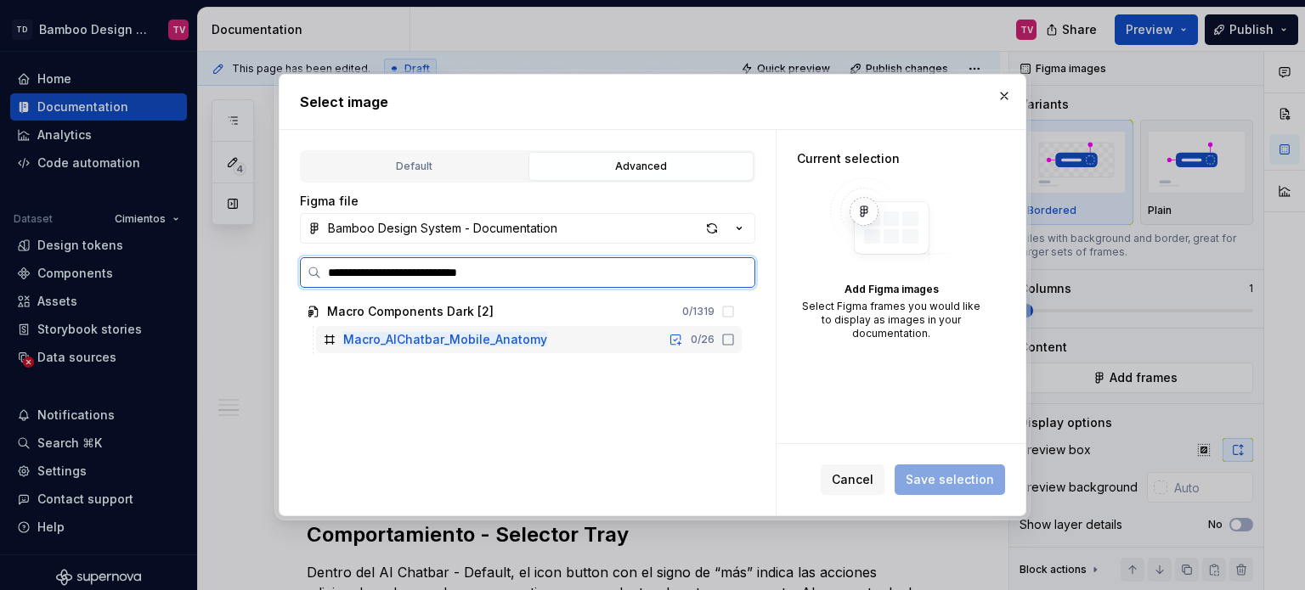
drag, startPoint x: 727, startPoint y: 339, endPoint x: 775, endPoint y: 369, distance: 56.1
click at [728, 339] on icon at bounding box center [728, 340] width 14 height 14
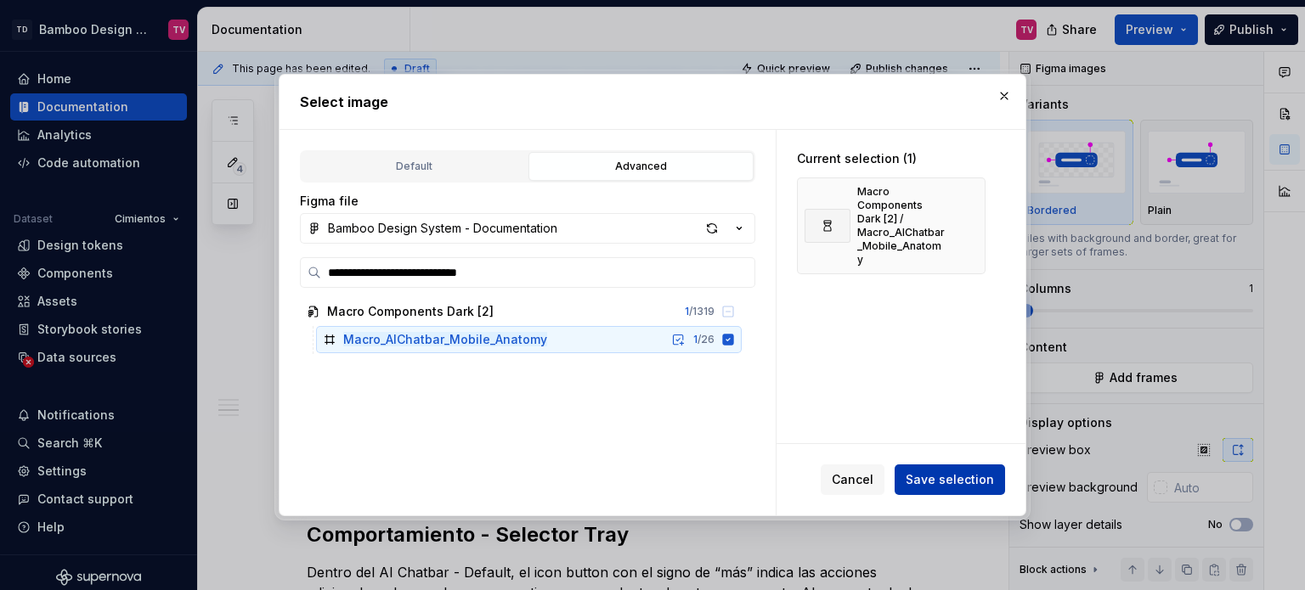
click at [945, 473] on span "Save selection" at bounding box center [950, 480] width 88 height 17
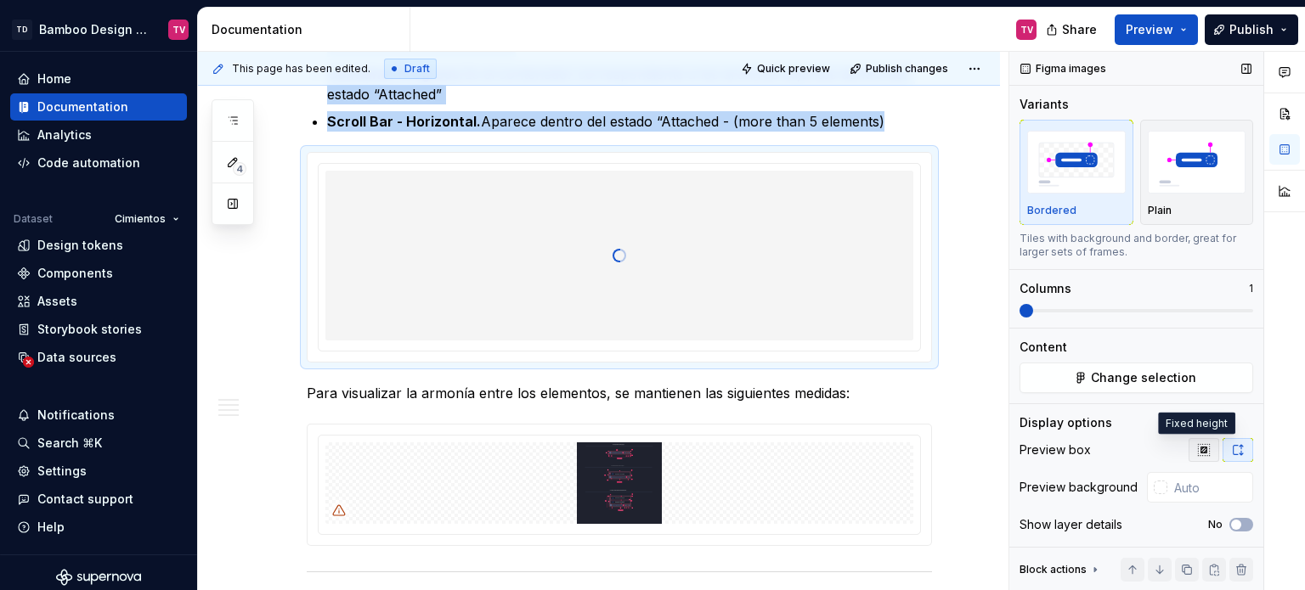
click at [1197, 453] on icon "button" at bounding box center [1204, 450] width 14 height 14
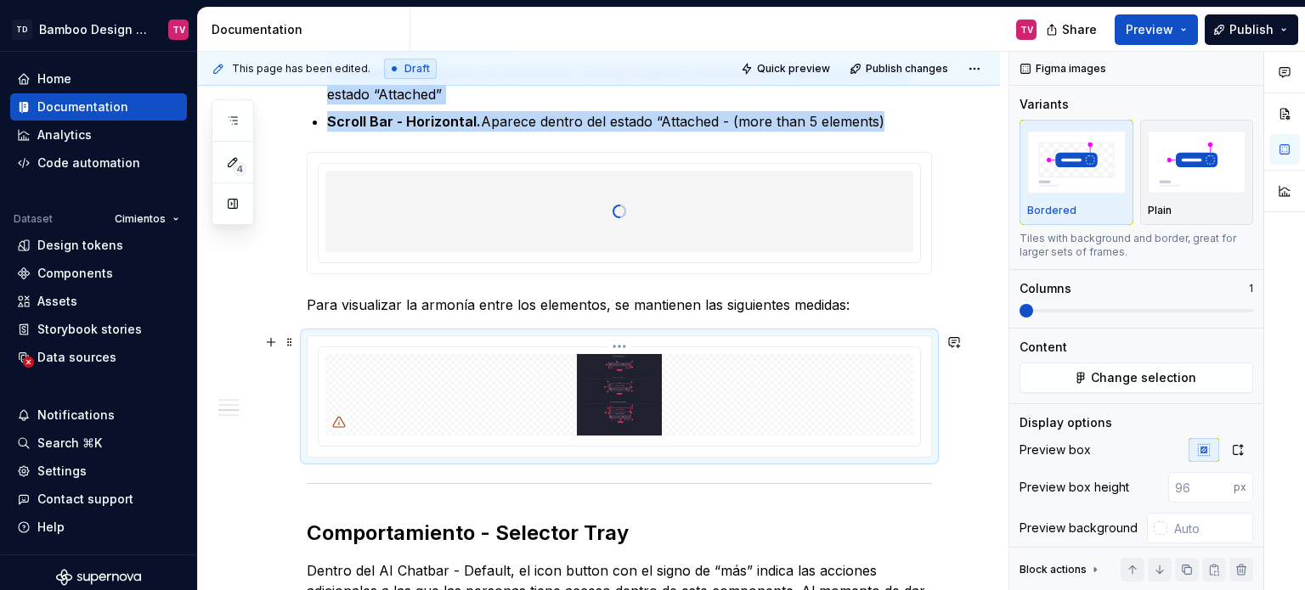
click at [494, 359] on img at bounding box center [619, 395] width 588 height 82
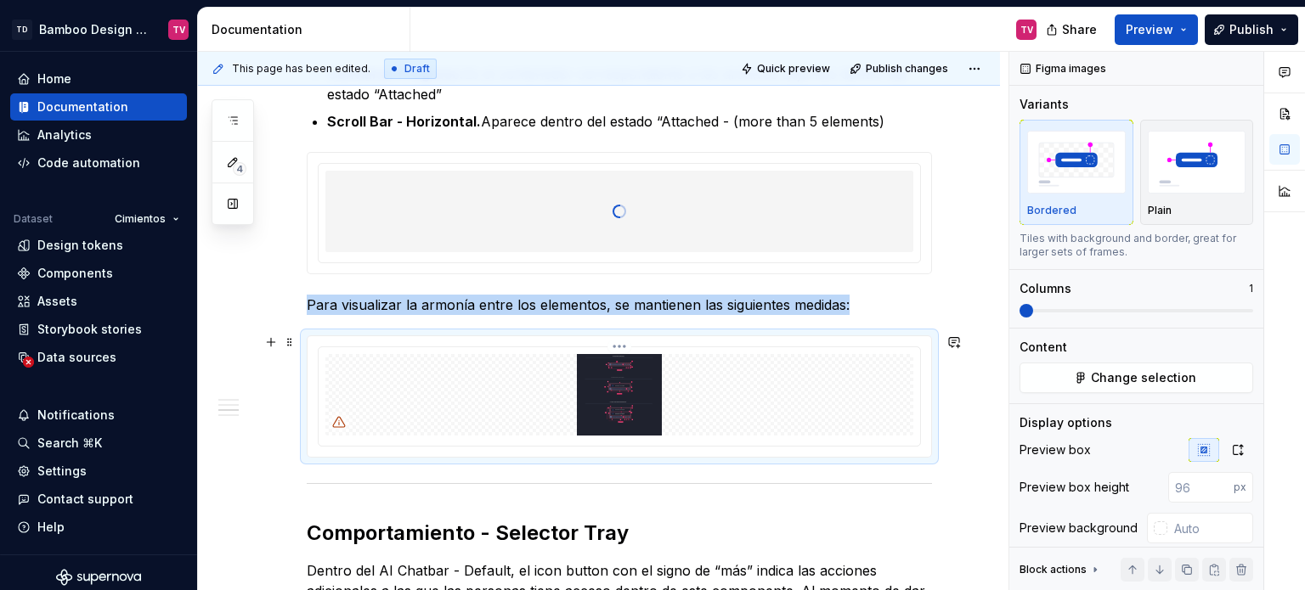
click at [619, 344] on html "TD Bamboo Design System TV Home Documentation Analytics Code automation Dataset…" at bounding box center [652, 295] width 1305 height 590
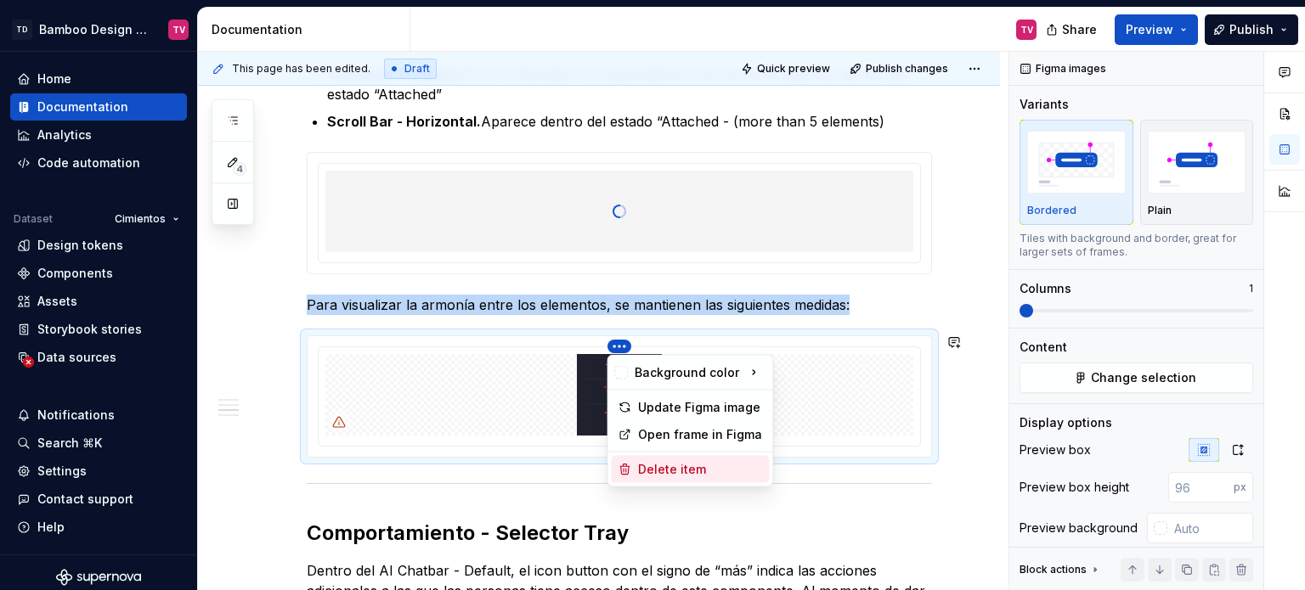
click at [661, 475] on div "Delete item" at bounding box center [700, 469] width 124 height 17
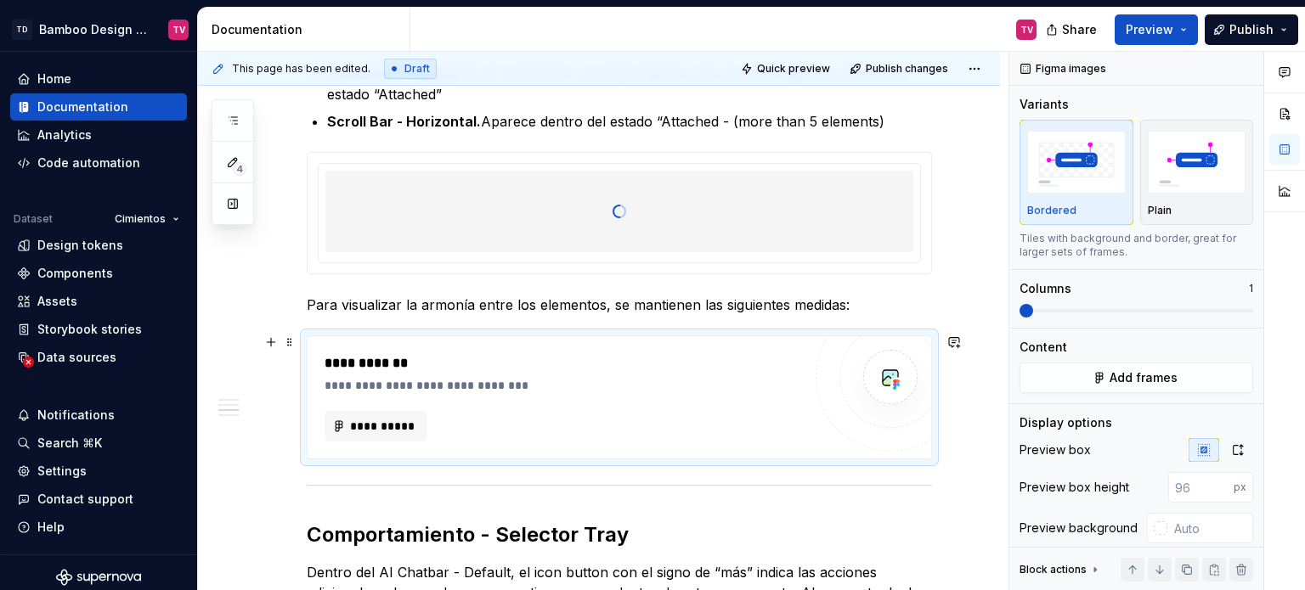
click at [672, 388] on div "**********" at bounding box center [563, 385] width 477 height 17
click at [1129, 379] on span "Add frames" at bounding box center [1144, 378] width 68 height 17
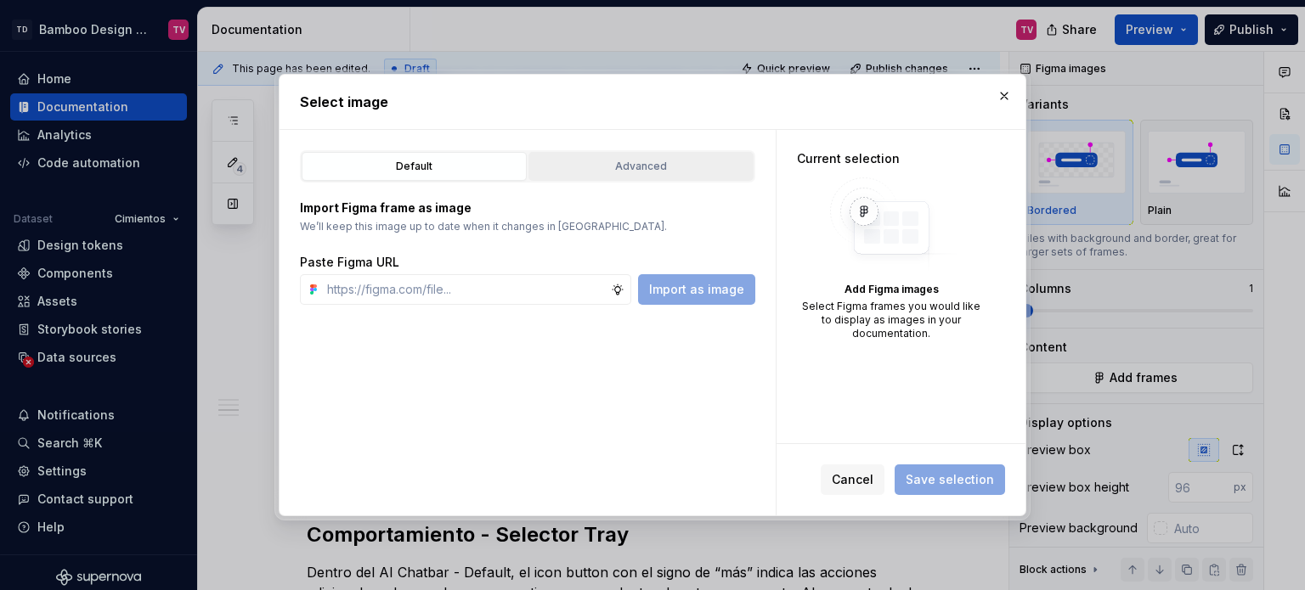
click at [616, 162] on div "Advanced" at bounding box center [640, 166] width 213 height 17
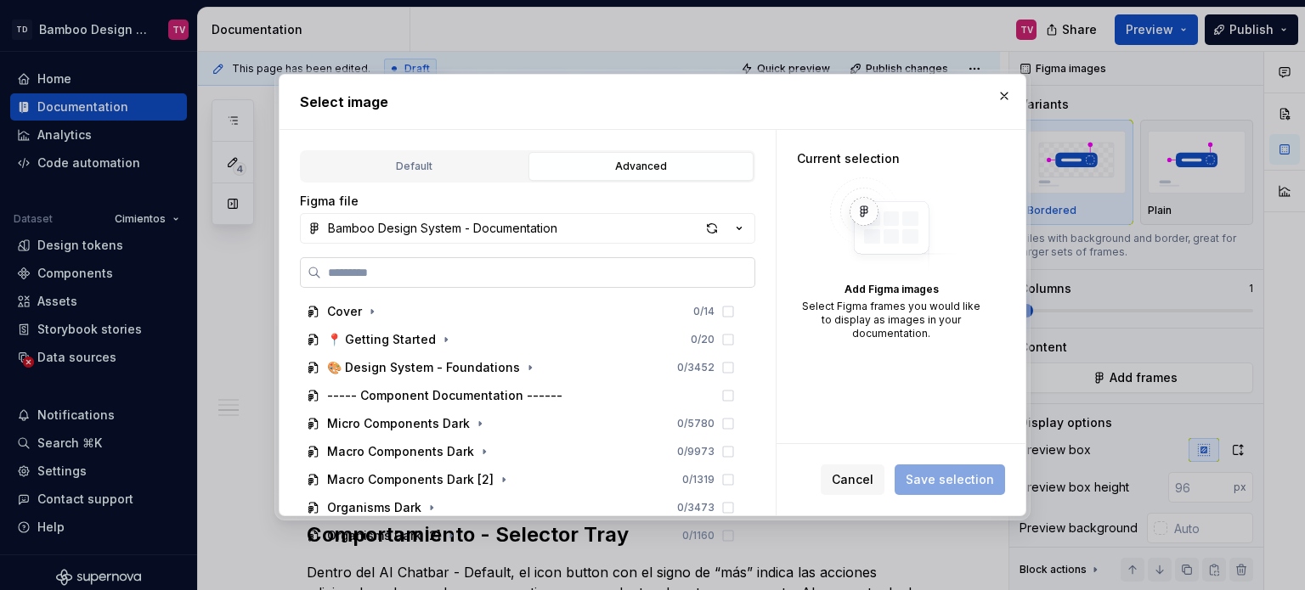
click at [507, 286] on label at bounding box center [527, 272] width 455 height 31
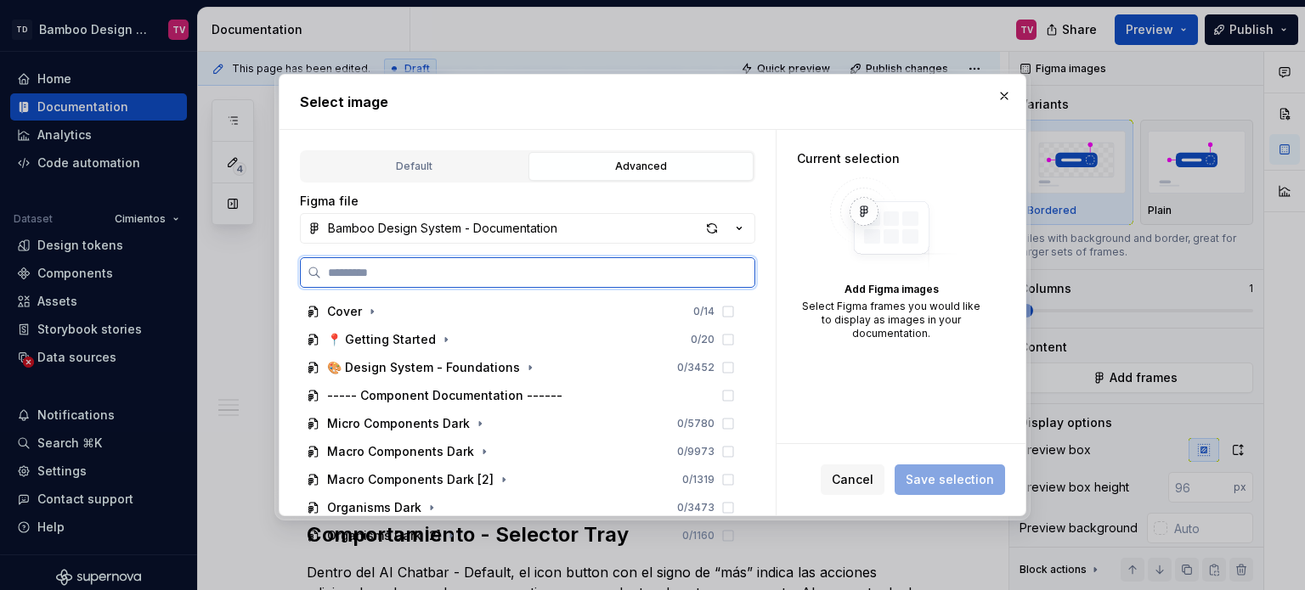
click at [507, 281] on input "search" at bounding box center [537, 272] width 433 height 17
paste input "**********"
type input "**********"
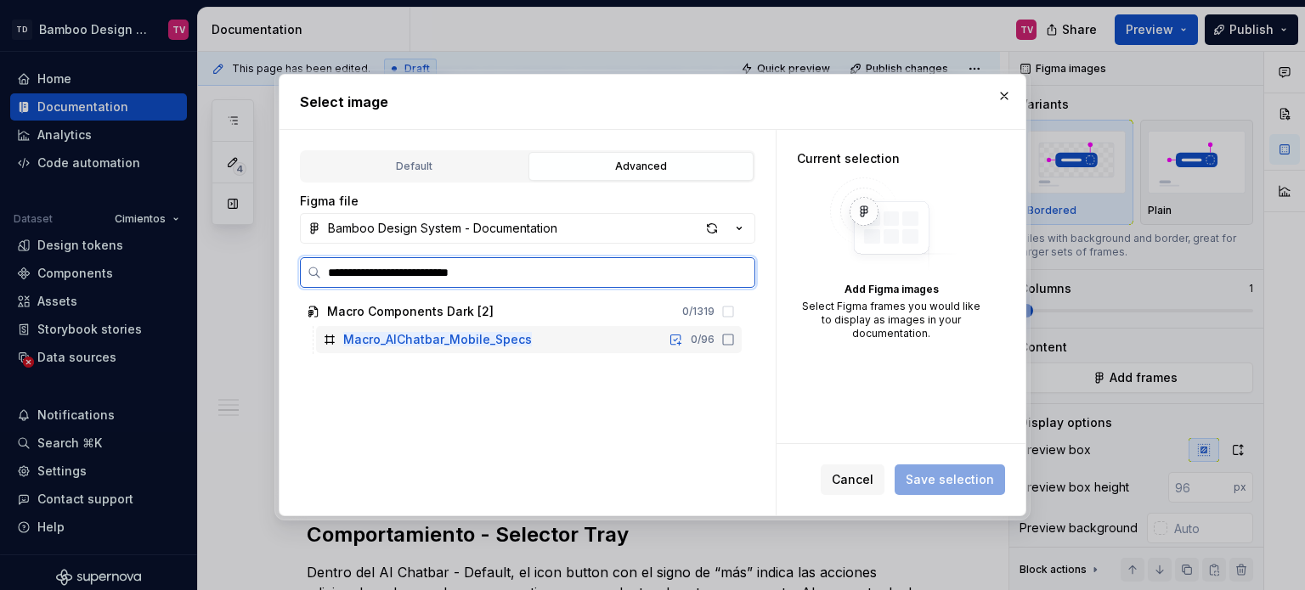
click at [729, 342] on icon at bounding box center [728, 340] width 14 height 14
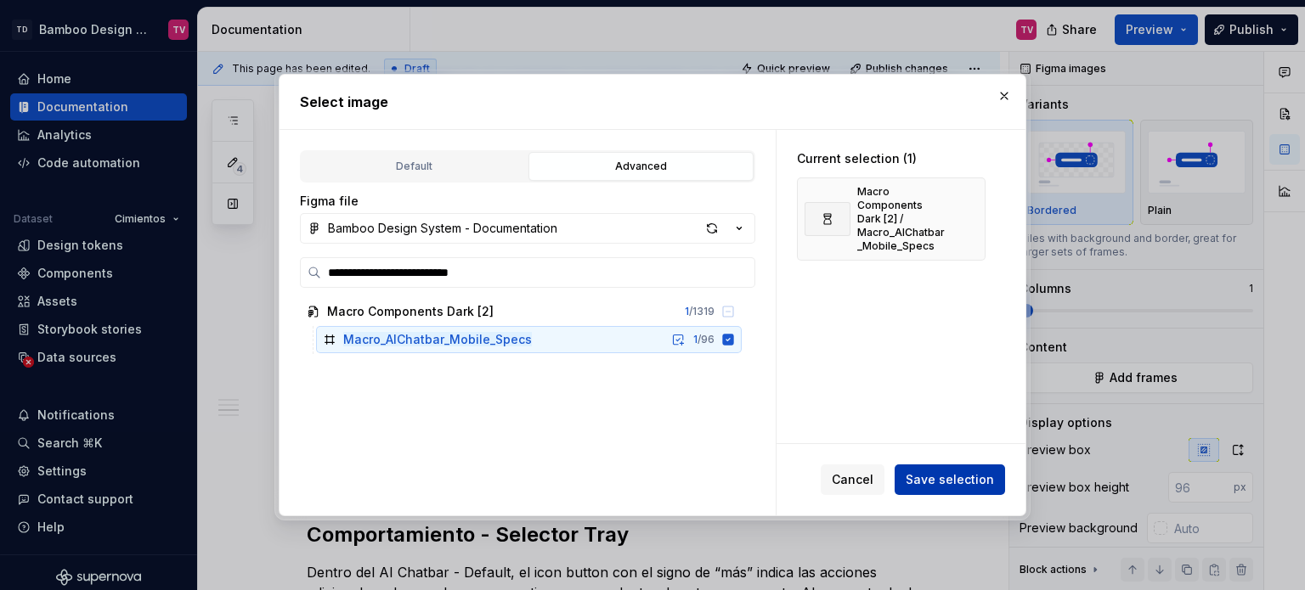
click at [924, 484] on span "Save selection" at bounding box center [950, 480] width 88 height 17
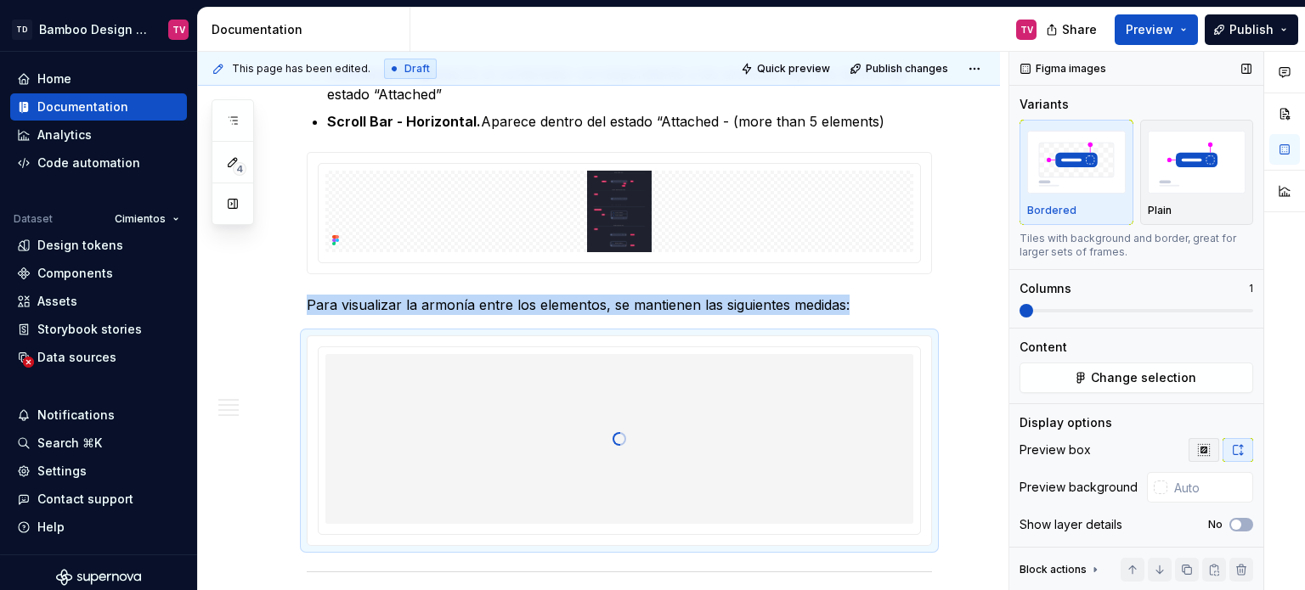
click at [1197, 448] on icon "button" at bounding box center [1204, 450] width 14 height 14
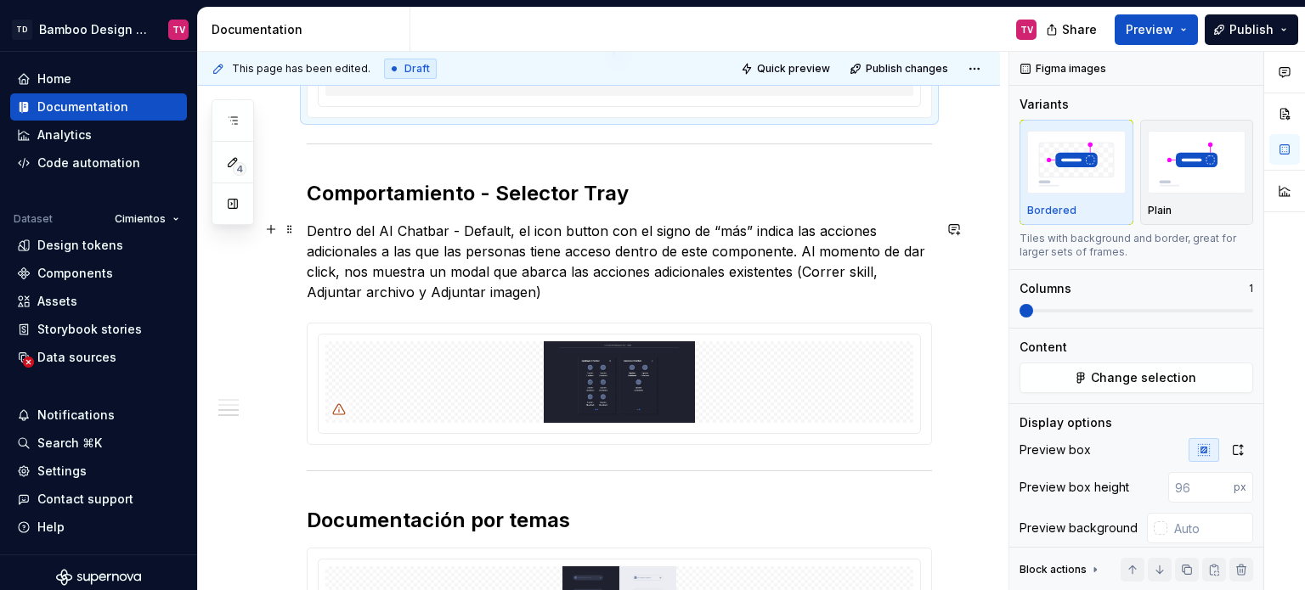
scroll to position [1529, 0]
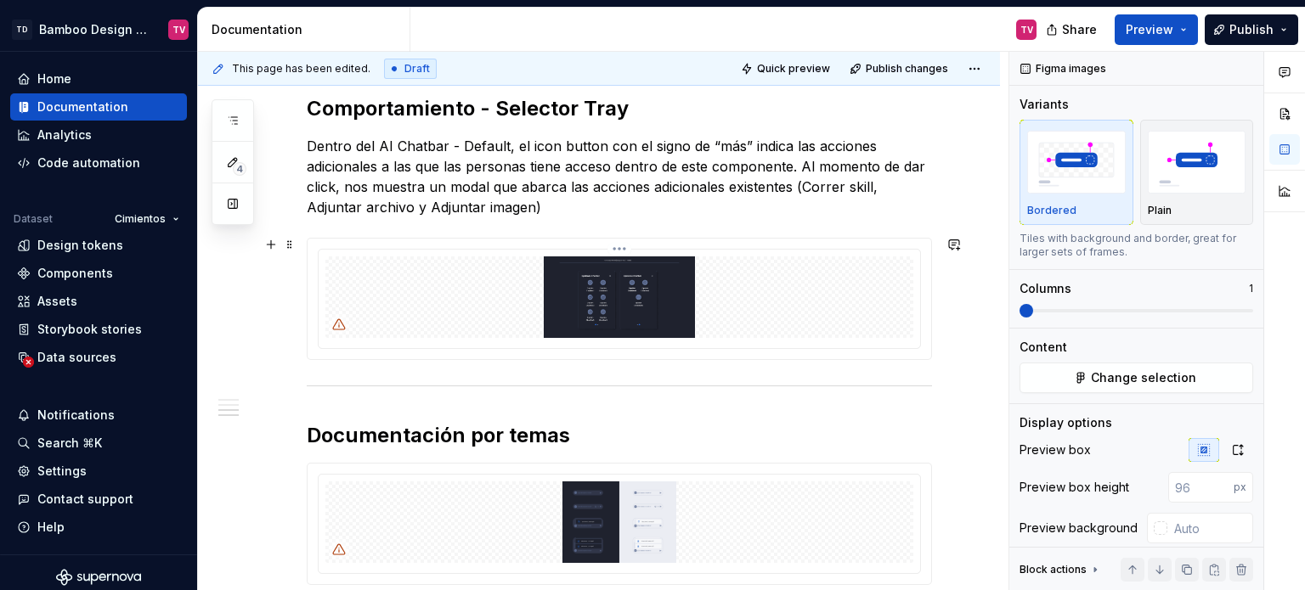
click at [630, 303] on img at bounding box center [619, 298] width 588 height 82
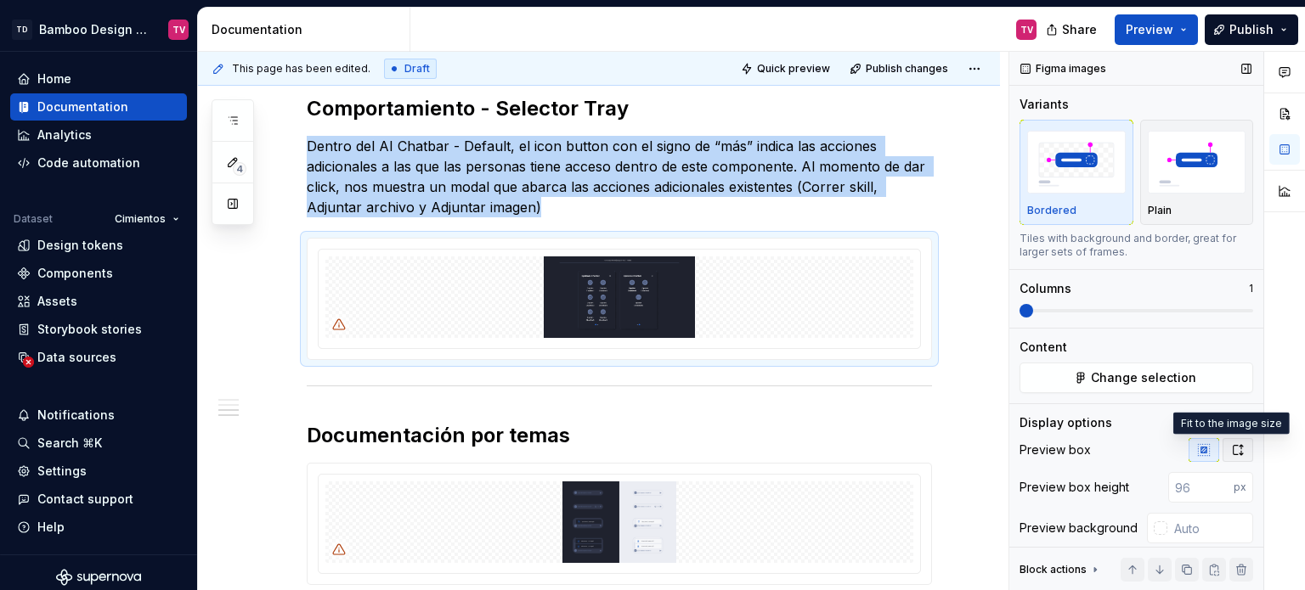
click at [1239, 455] on button "button" at bounding box center [1238, 450] width 31 height 24
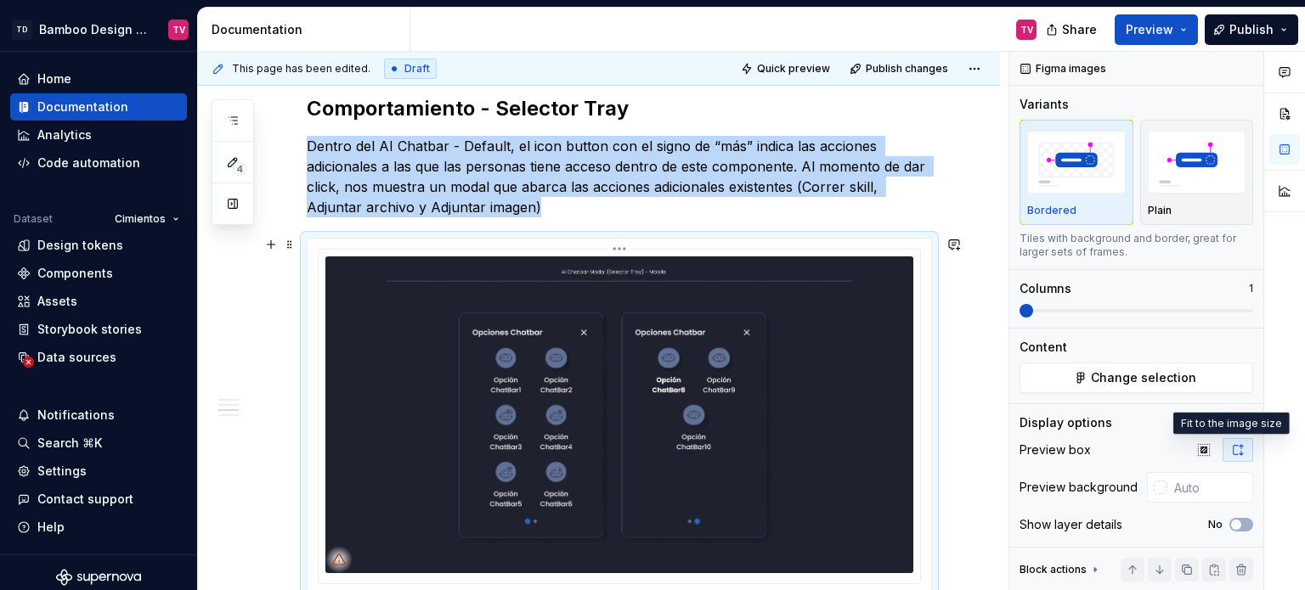
click at [717, 347] on img at bounding box center [619, 415] width 588 height 317
click at [612, 249] on html "TD Bamboo Design System TV Home Documentation Analytics Code automation Dataset…" at bounding box center [652, 295] width 1305 height 590
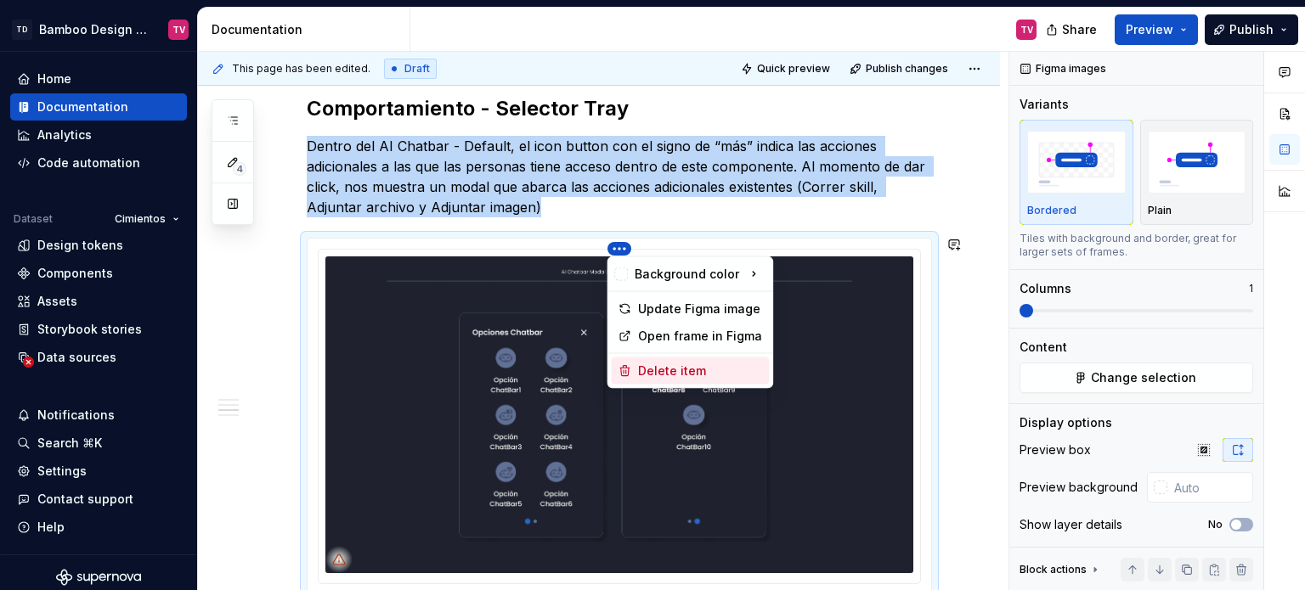
click at [650, 363] on div "Delete item" at bounding box center [700, 371] width 124 height 17
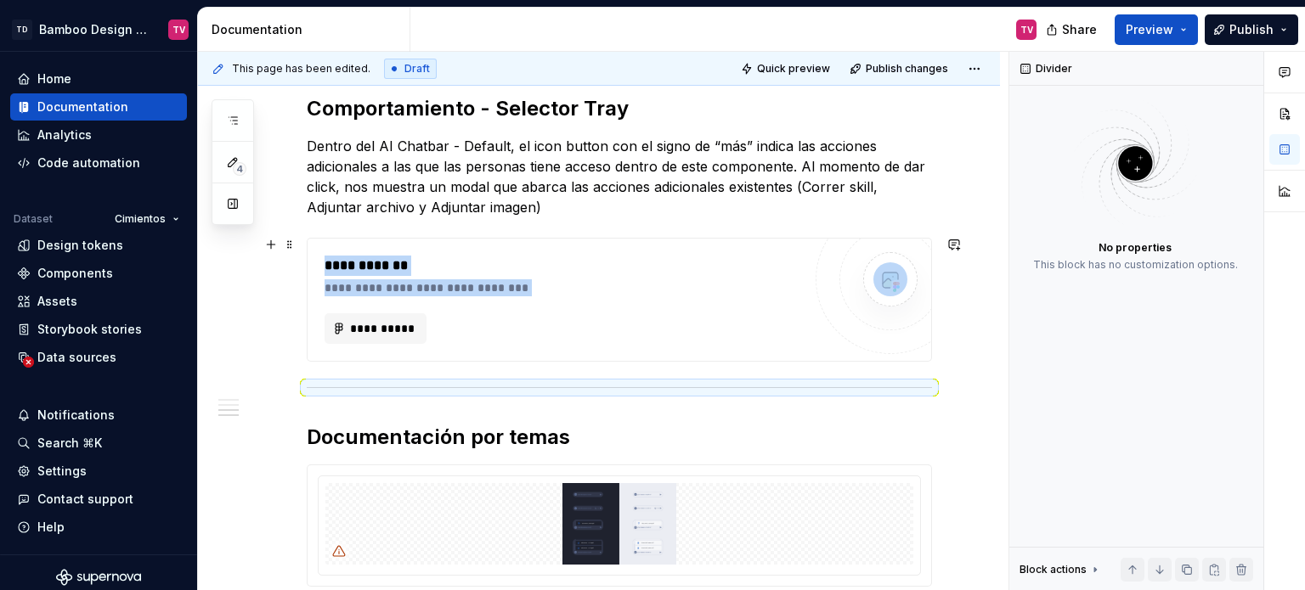
click at [584, 325] on div "**********" at bounding box center [563, 328] width 477 height 31
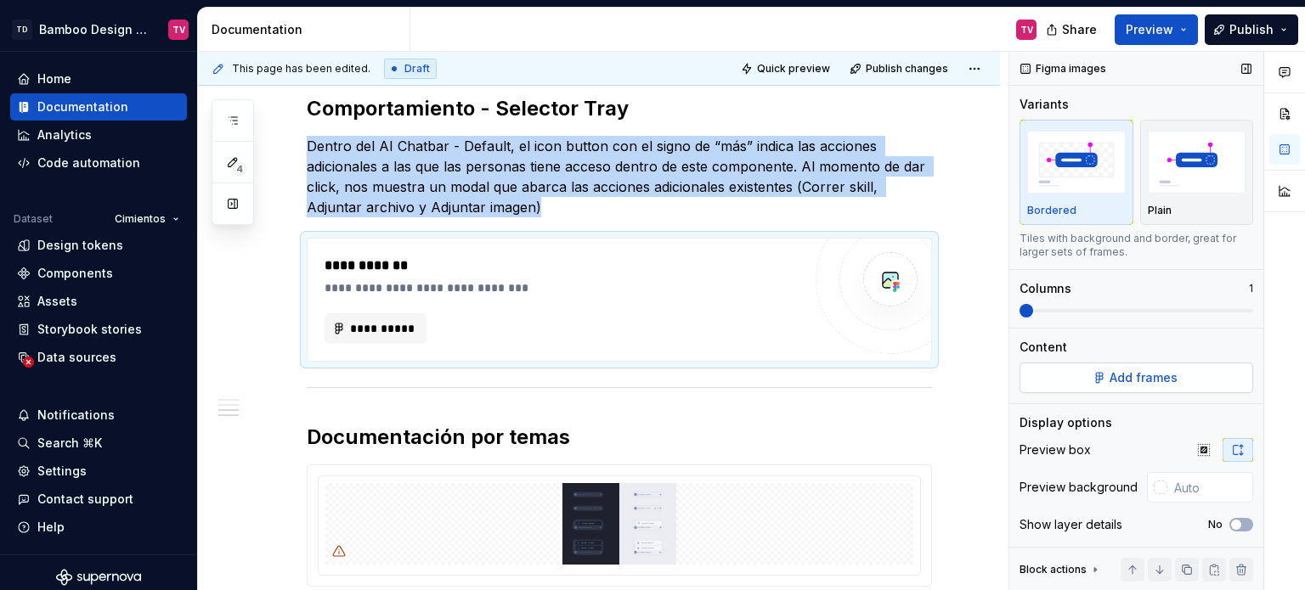
click at [1131, 381] on span "Add frames" at bounding box center [1144, 378] width 68 height 17
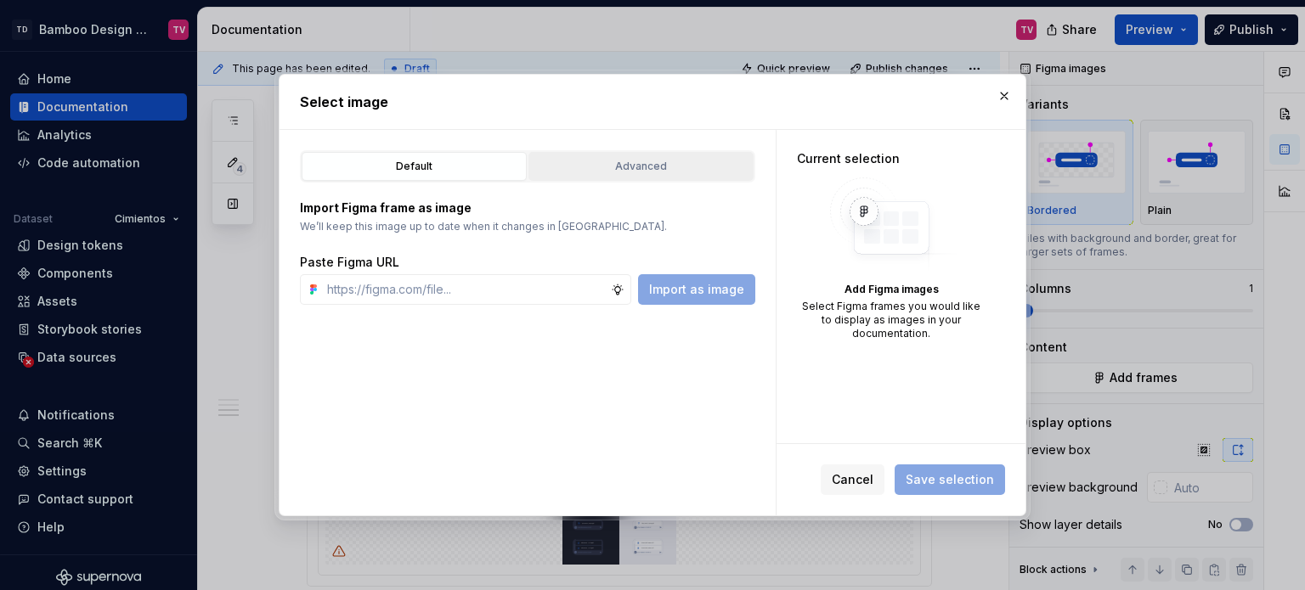
click at [653, 171] on div "Advanced" at bounding box center [640, 166] width 213 height 17
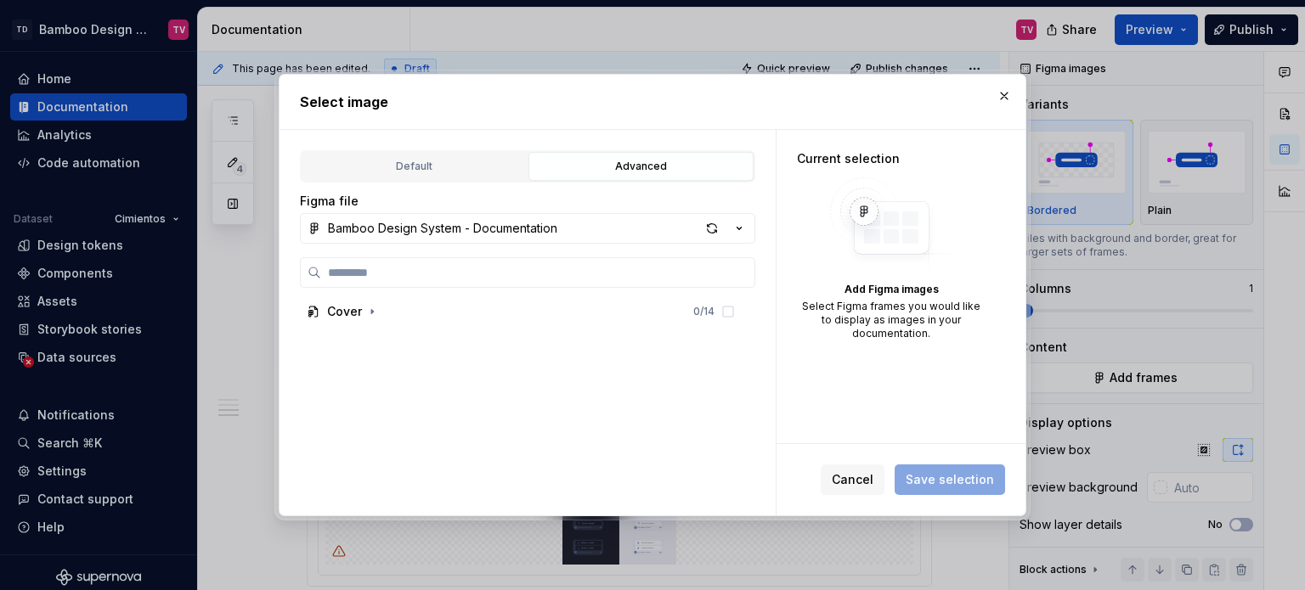
type textarea "*"
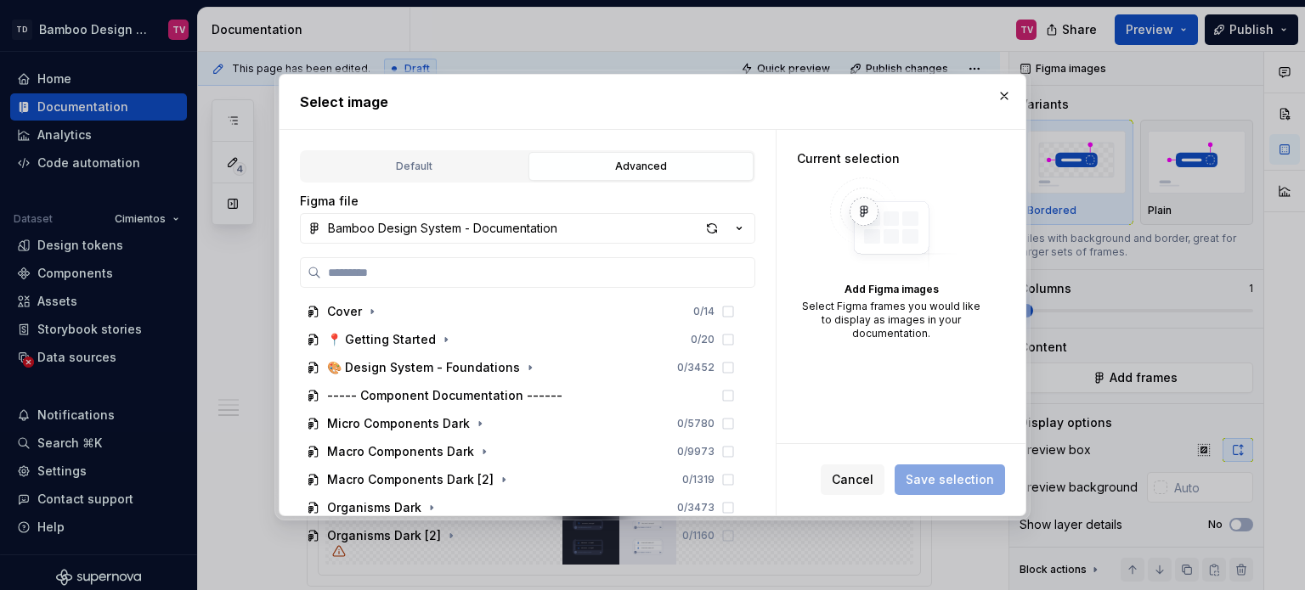
click at [535, 244] on div "Figma file Bamboo Design System - Documentation Cover 0 / 14 📍 Getting Started …" at bounding box center [527, 372] width 455 height 359
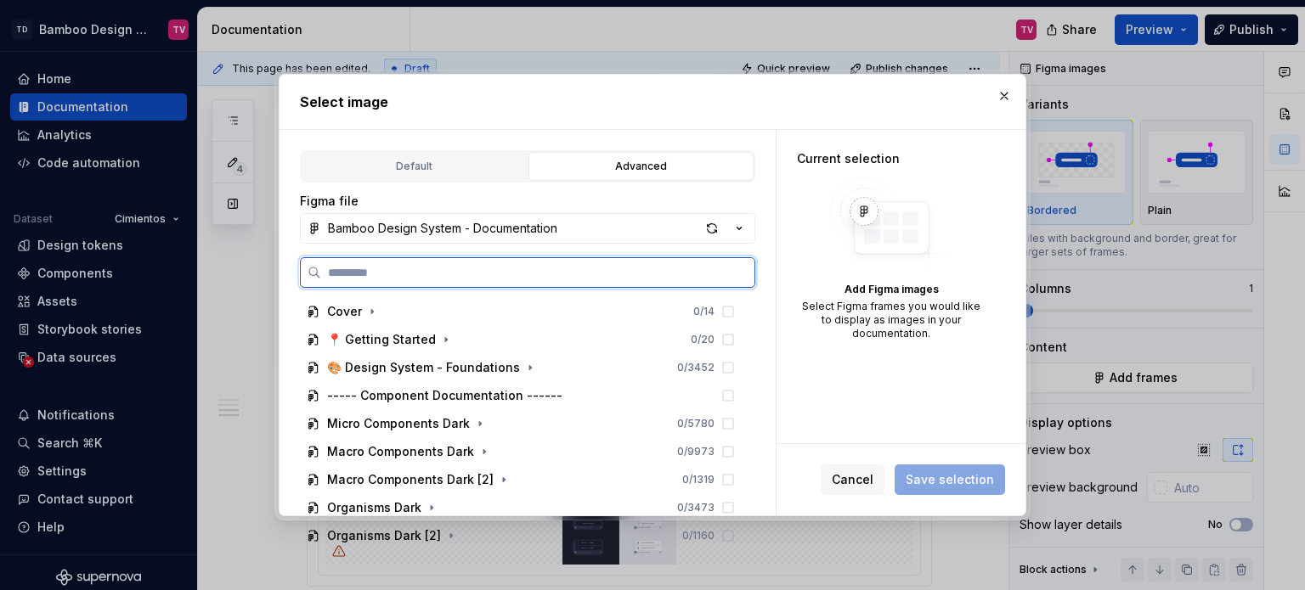
click at [520, 266] on input "search" at bounding box center [537, 272] width 433 height 17
paste input "**********"
type input "**********"
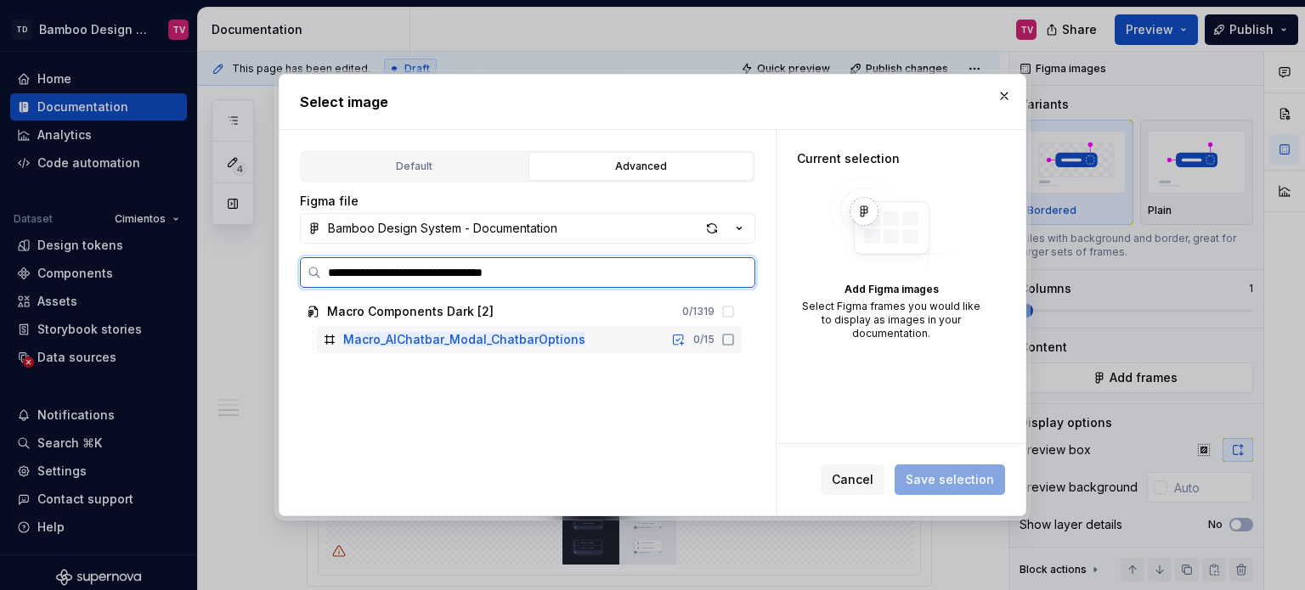
click at [729, 340] on icon at bounding box center [728, 340] width 14 height 14
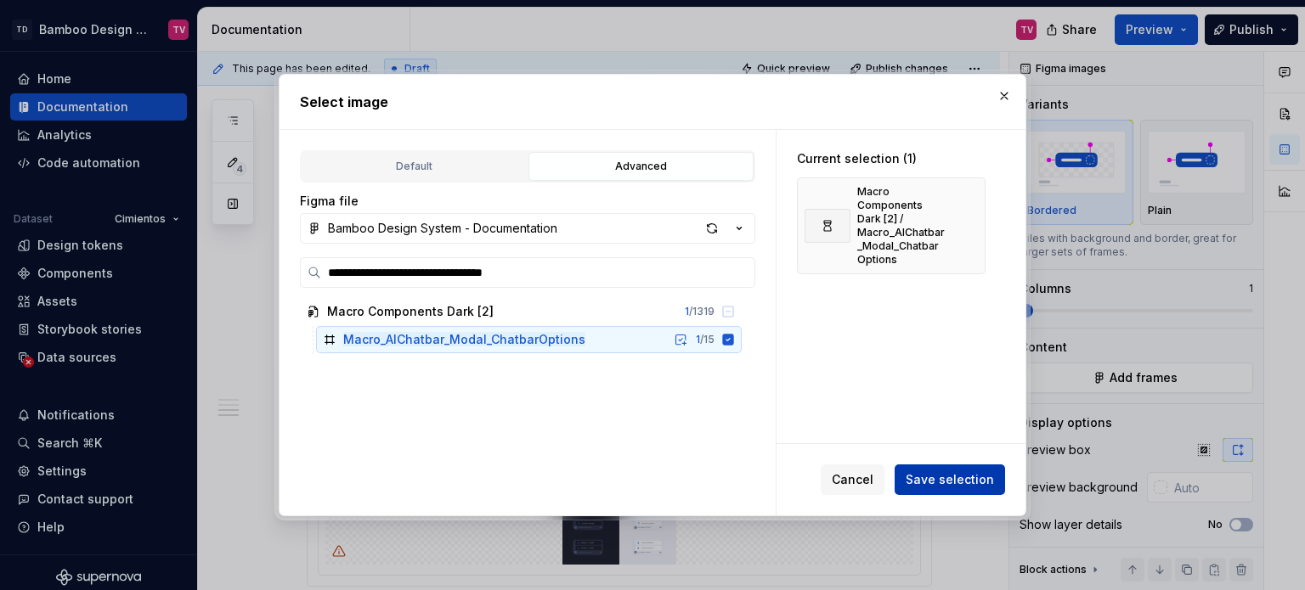
click at [918, 474] on span "Save selection" at bounding box center [950, 480] width 88 height 17
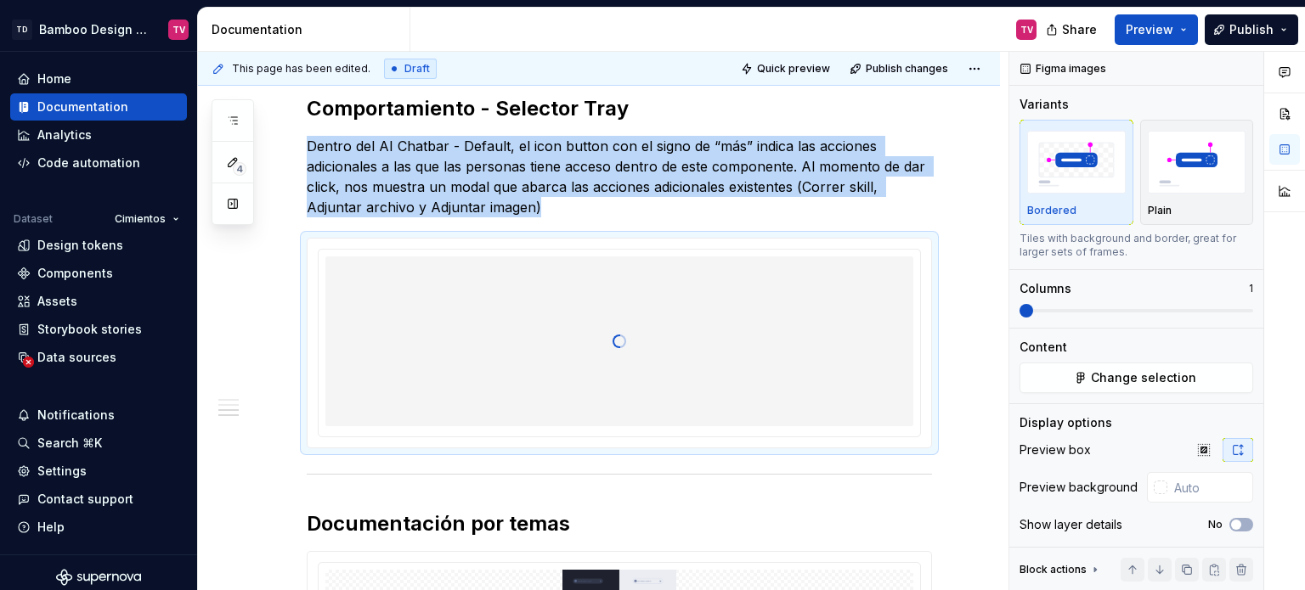
type textarea "*"
click at [1206, 448] on button "button" at bounding box center [1204, 450] width 31 height 24
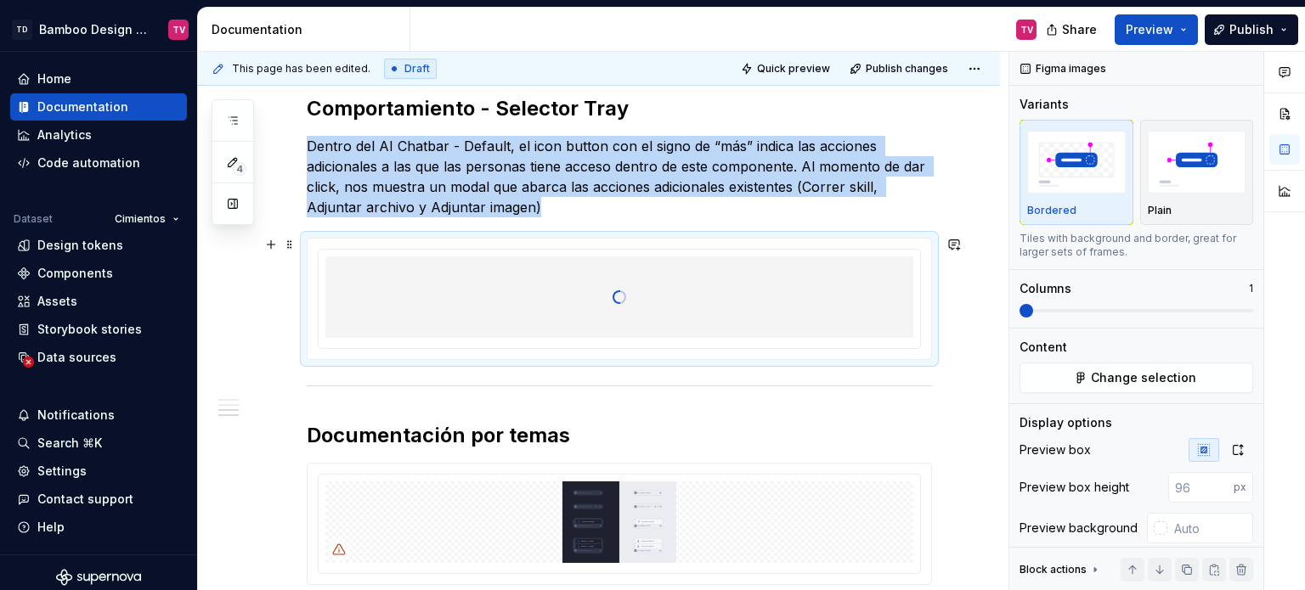
scroll to position [1757, 0]
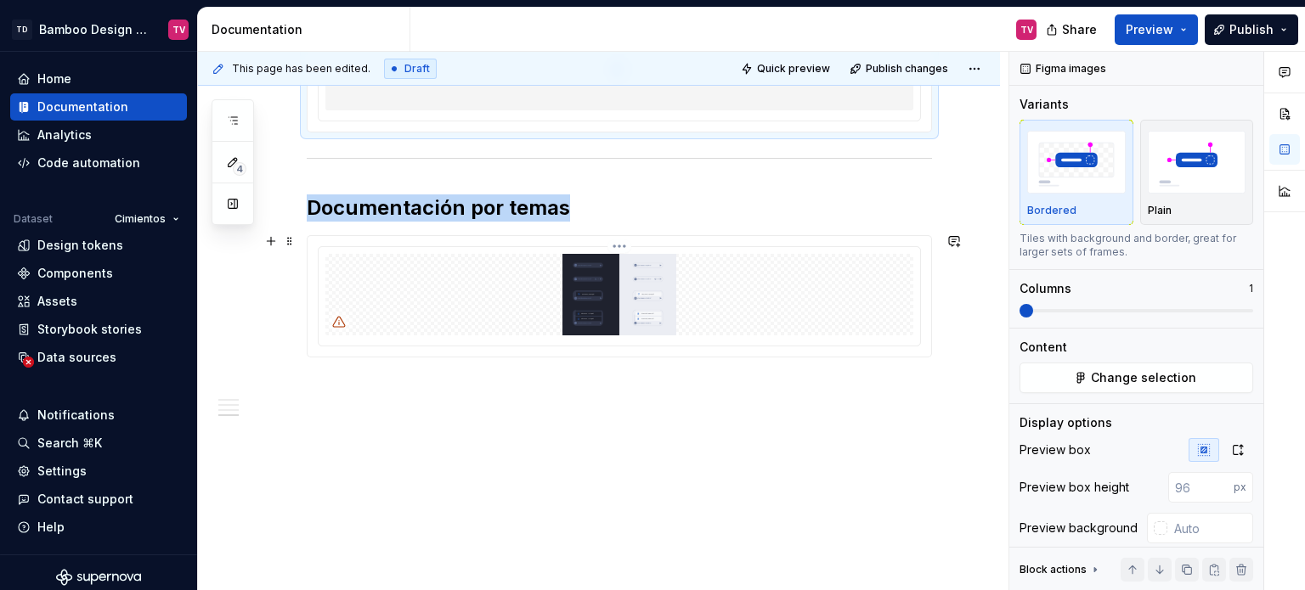
click at [596, 290] on img at bounding box center [619, 295] width 588 height 82
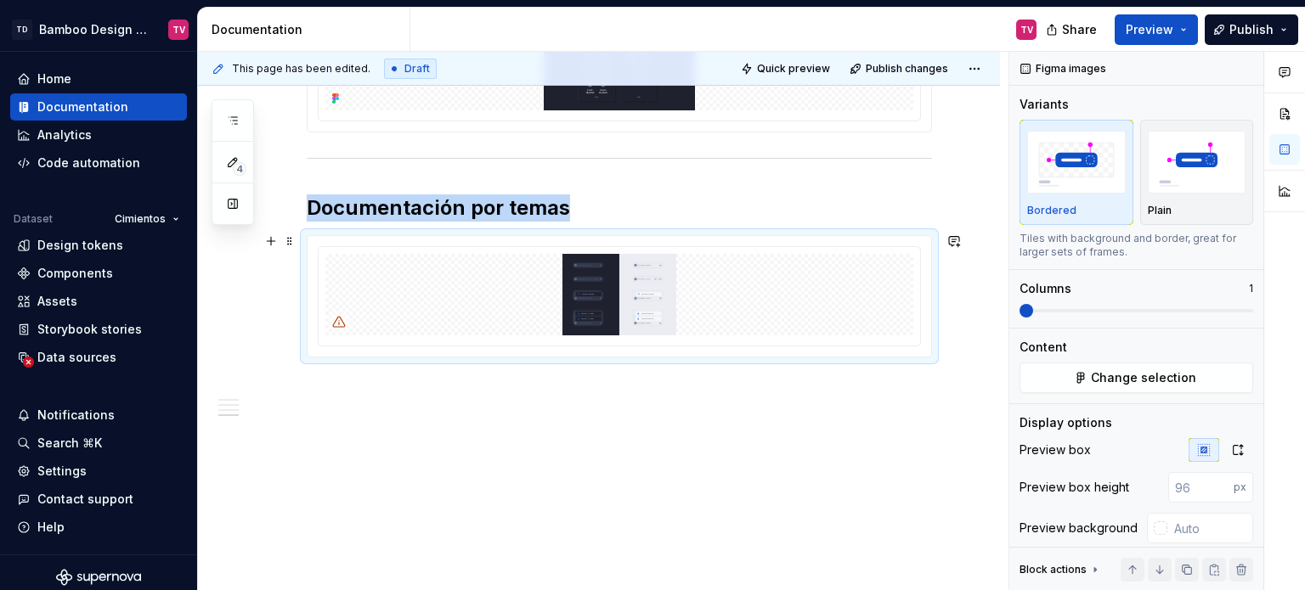
click at [624, 240] on div at bounding box center [620, 296] width 624 height 121
click at [615, 246] on html "TD Bamboo Design System TV Home Documentation Analytics Code automation Dataset…" at bounding box center [652, 295] width 1305 height 590
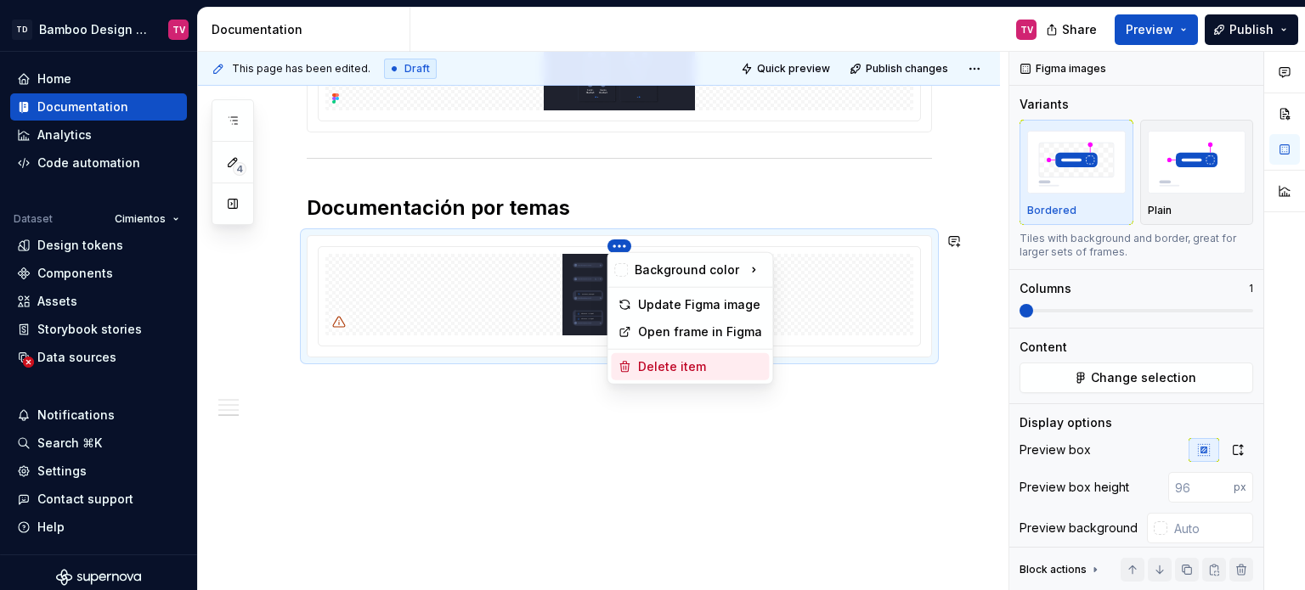
click at [646, 364] on div "Delete item" at bounding box center [700, 367] width 124 height 17
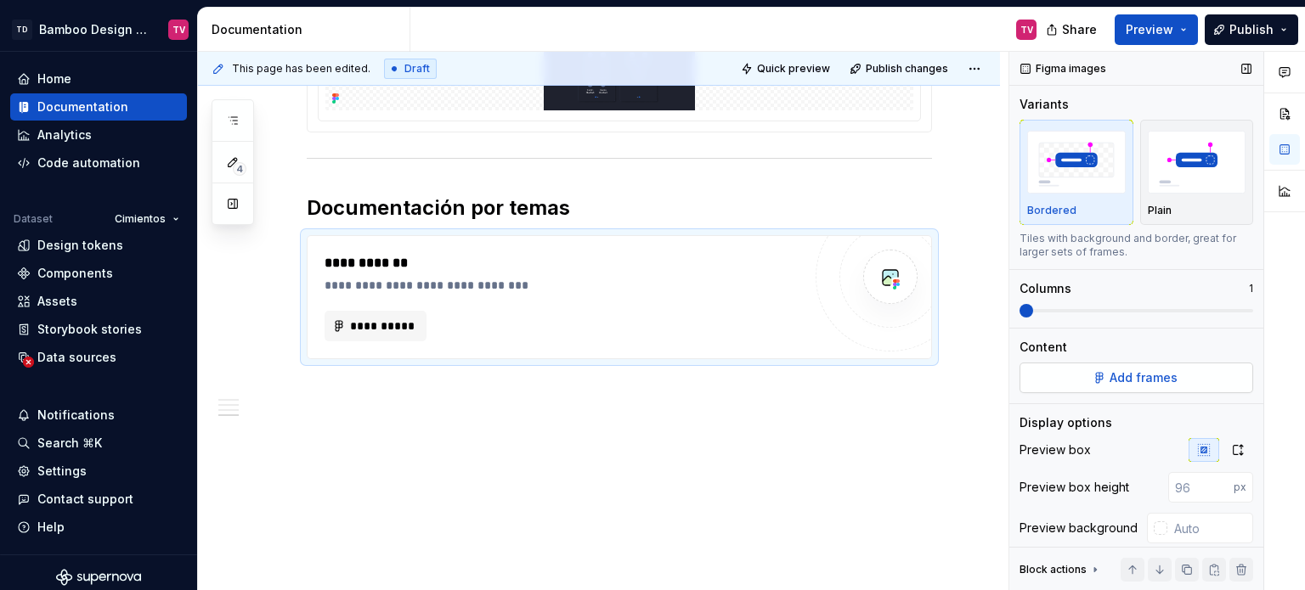
click at [1162, 385] on span "Add frames" at bounding box center [1144, 378] width 68 height 17
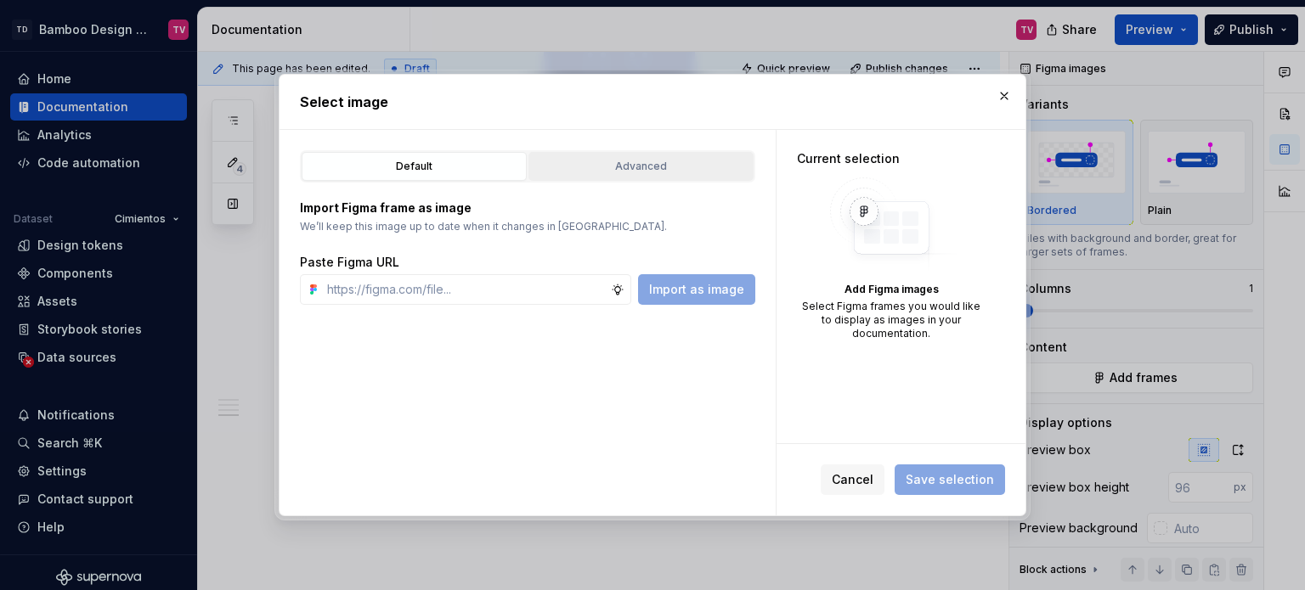
click at [652, 166] on div "Advanced" at bounding box center [640, 166] width 213 height 17
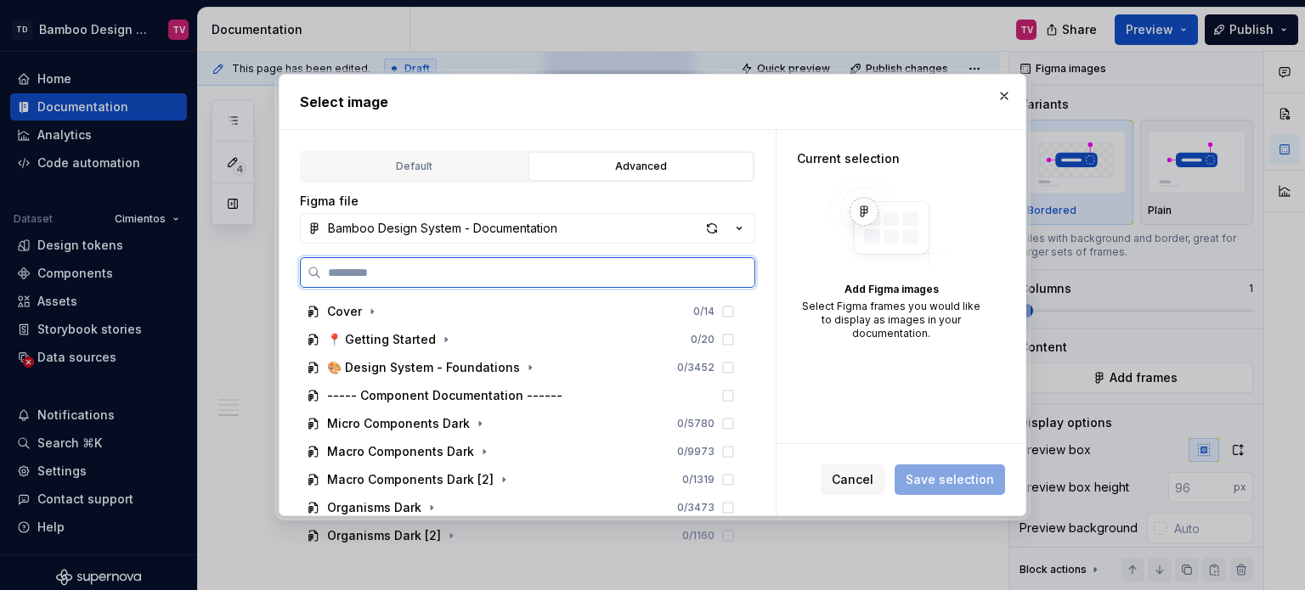
click at [525, 271] on input "search" at bounding box center [537, 272] width 433 height 17
paste input "**********"
type input "**********"
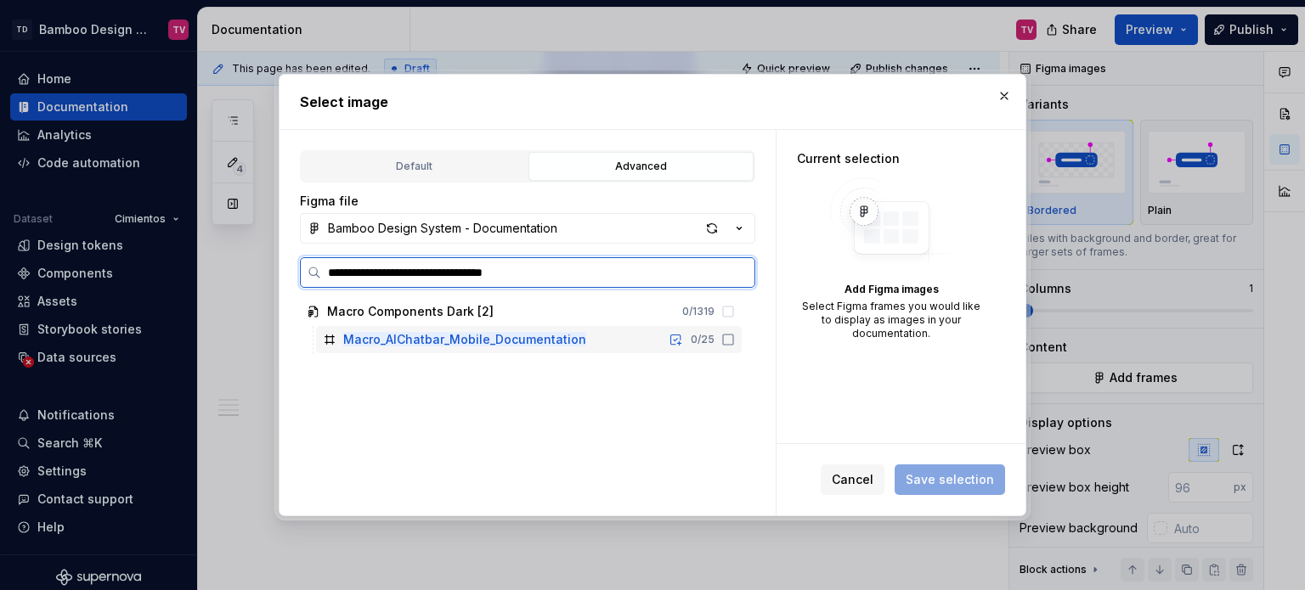
click at [725, 338] on icon at bounding box center [728, 340] width 14 height 14
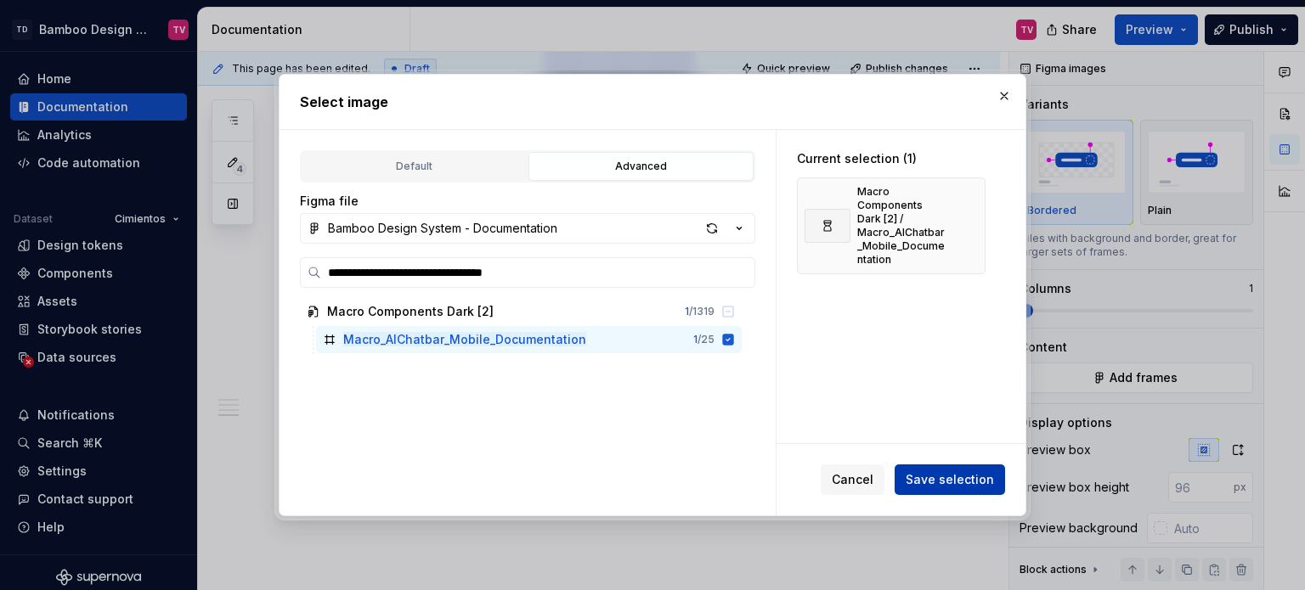
click at [945, 473] on span "Save selection" at bounding box center [950, 480] width 88 height 17
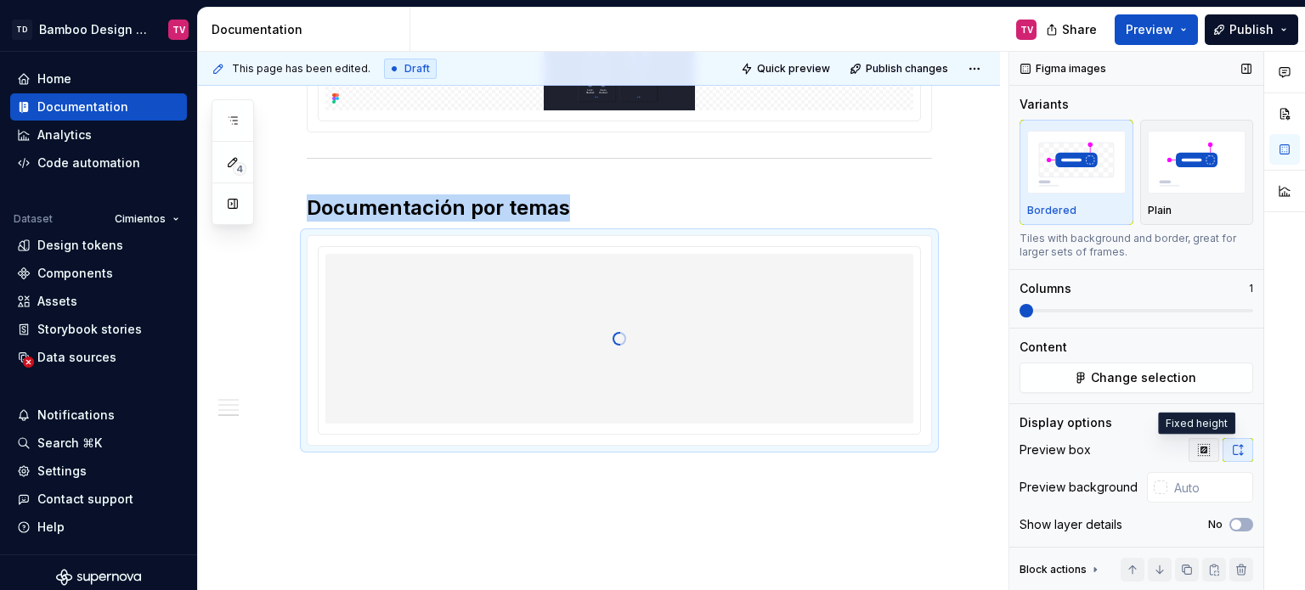
click at [1198, 451] on icon "button" at bounding box center [1203, 449] width 11 height 11
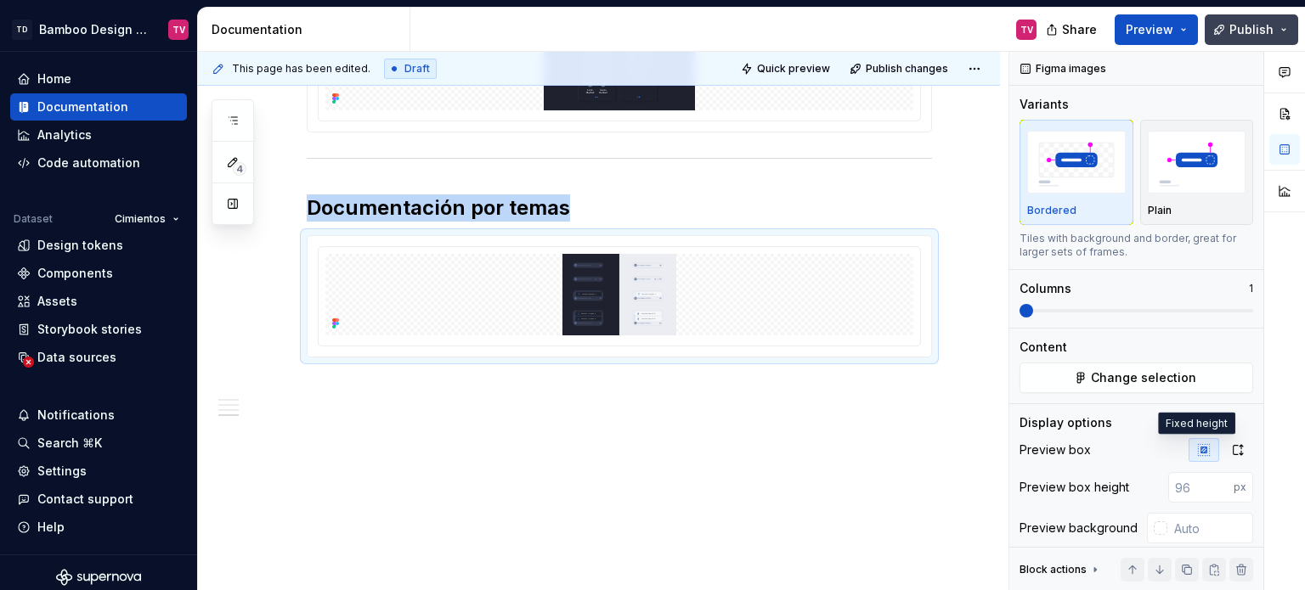
click at [1219, 33] on button "Publish" at bounding box center [1251, 29] width 93 height 31
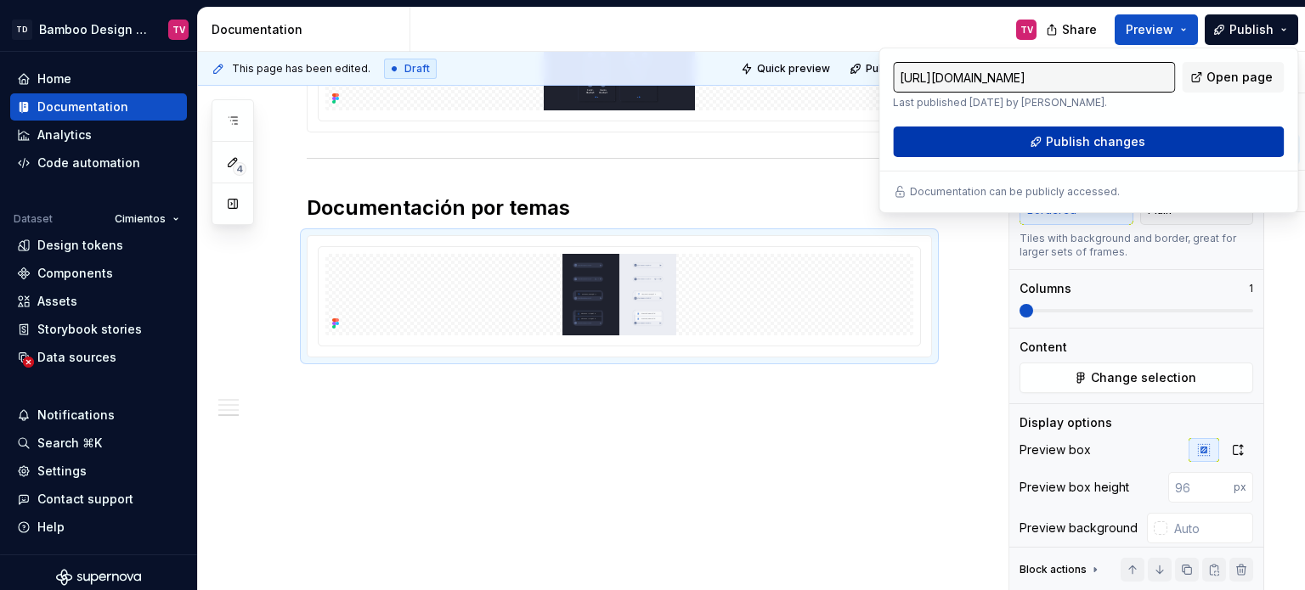
click at [1105, 149] on span "Publish changes" at bounding box center [1095, 141] width 99 height 17
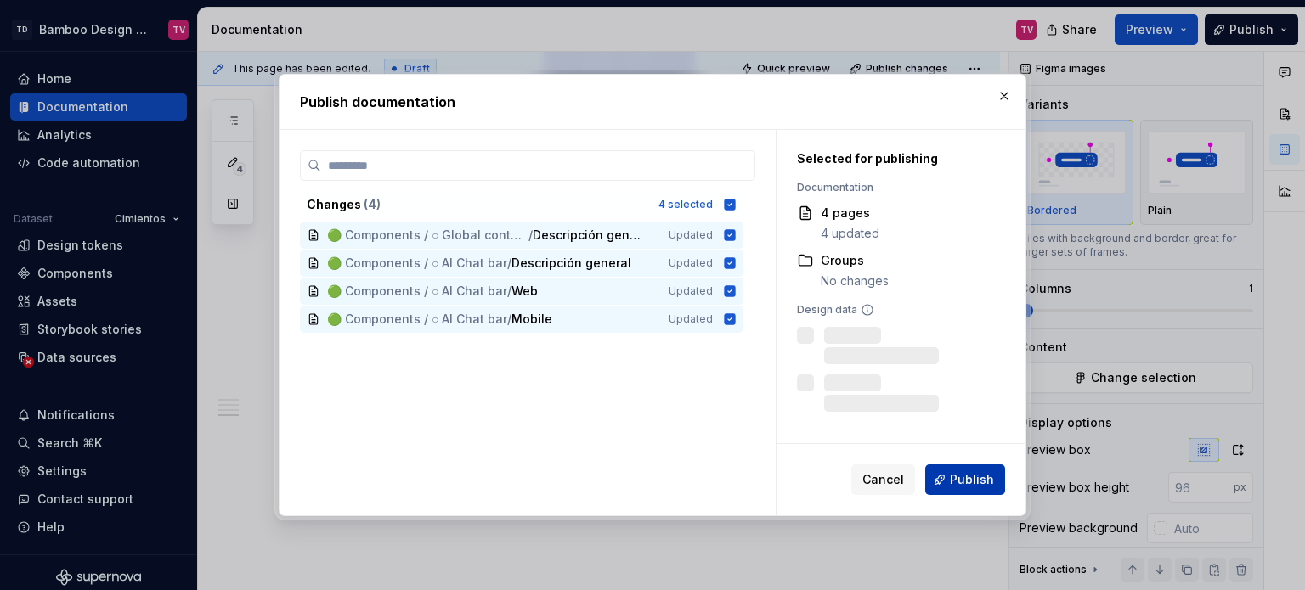
click at [968, 482] on span "Publish" at bounding box center [972, 480] width 44 height 17
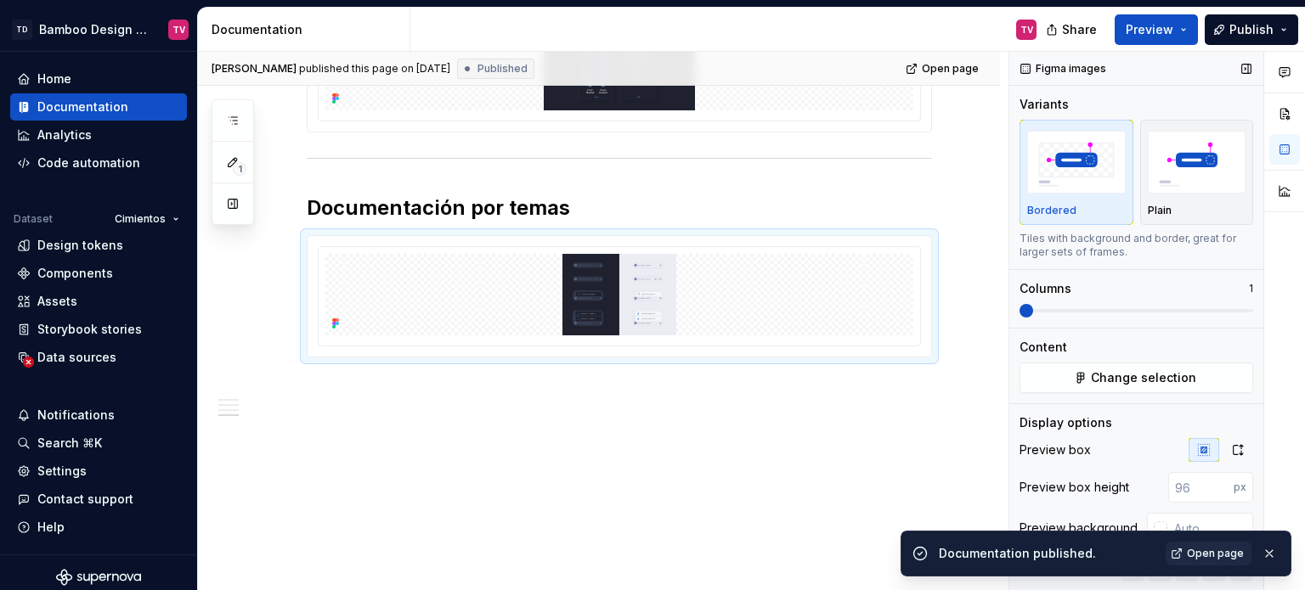
type textarea "*"
